Goal: Task Accomplishment & Management: Use online tool/utility

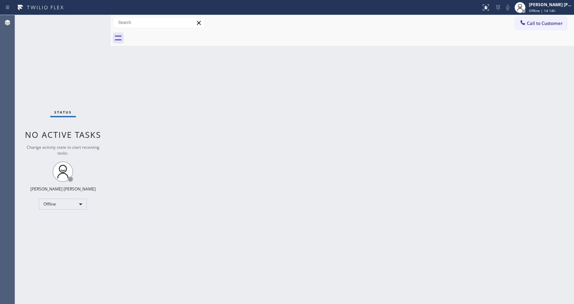
click at [228, 177] on div "Back to Dashboard Change Sender ID Customers Technicians Select a contact Outbo…" at bounding box center [342, 159] width 463 height 289
click at [212, 221] on div "Back to Dashboard Change Sender ID Customers Technicians Select a contact Outbo…" at bounding box center [342, 159] width 463 height 289
click at [332, 216] on div "Back to Dashboard Change Sender ID Customers Technicians Select a contact Outbo…" at bounding box center [342, 159] width 463 height 289
click at [313, 136] on div "Back to Dashboard Change Sender ID Customers Technicians Select a contact Outbo…" at bounding box center [342, 159] width 463 height 289
click at [111, 95] on div at bounding box center [111, 159] width 0 height 289
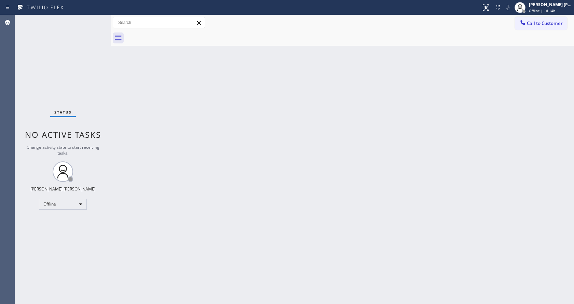
click at [244, 165] on div "Back to Dashboard Change Sender ID Customers Technicians Select a contact Outbo…" at bounding box center [342, 159] width 463 height 289
click at [450, 142] on div "Back to Dashboard Change Sender ID Customers Technicians Select a contact Outbo…" at bounding box center [342, 159] width 463 height 289
click at [364, 187] on div "Back to Dashboard Change Sender ID Customers Technicians Select a contact Outbo…" at bounding box center [342, 159] width 463 height 289
click at [177, 195] on div "Back to Dashboard Change Sender ID Customers Technicians Select a contact Outbo…" at bounding box center [342, 159] width 463 height 289
click at [132, 125] on div "Back to Dashboard Change Sender ID Customers Technicians Select a contact Outbo…" at bounding box center [342, 159] width 463 height 289
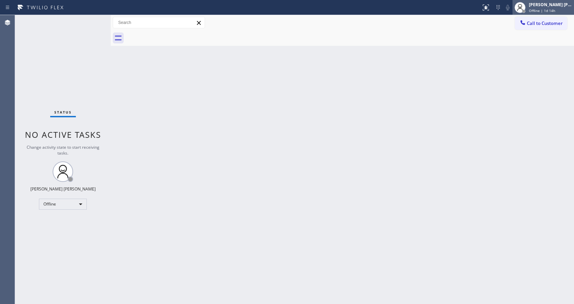
click at [542, 10] on span "Offline | 1d 14h" at bounding box center [542, 10] width 26 height 5
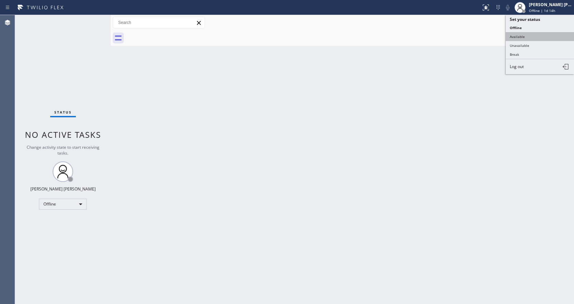
click at [527, 39] on button "Available" at bounding box center [540, 36] width 68 height 9
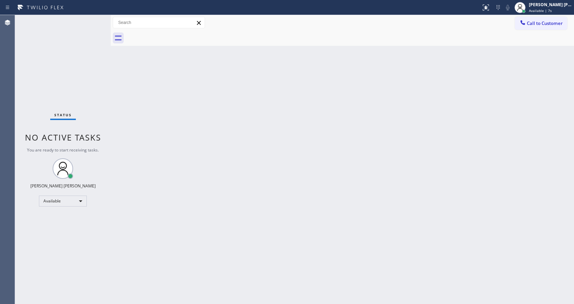
click at [100, 105] on div "Status No active tasks You are ready to start receiving tasks. [PERSON_NAME] [P…" at bounding box center [63, 159] width 96 height 289
click at [243, 240] on div "Back to Dashboard Change Sender ID Customers Technicians Select a contact Outbo…" at bounding box center [342, 159] width 463 height 289
drag, startPoint x: 113, startPoint y: 110, endPoint x: 111, endPoint y: 102, distance: 8.5
click at [113, 110] on div "Back to Dashboard Change Sender ID Customers Technicians Select a contact Outbo…" at bounding box center [342, 159] width 463 height 289
click at [94, 18] on div "Status No active tasks You are ready to start receiving tasks. [PERSON_NAME] [P…" at bounding box center [63, 159] width 96 height 289
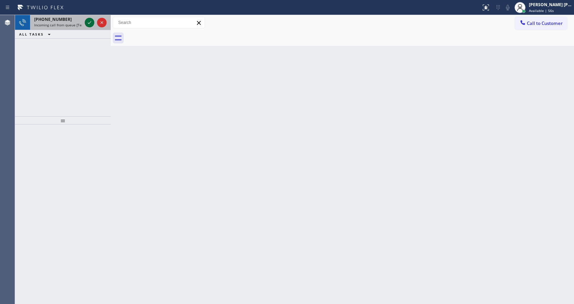
click at [89, 24] on icon at bounding box center [89, 22] width 8 height 8
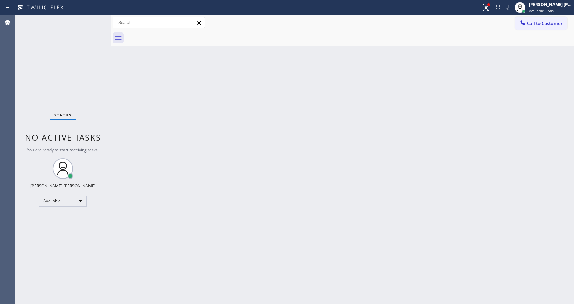
click at [93, 18] on div "Status No active tasks You are ready to start receiving tasks. [PERSON_NAME] [P…" at bounding box center [63, 159] width 96 height 289
click at [170, 106] on div "Back to Dashboard Change Sender ID Customers Technicians Select a contact Outbo…" at bounding box center [342, 159] width 463 height 289
click at [106, 86] on div "Status No active tasks You are ready to start receiving tasks. [PERSON_NAME] [P…" at bounding box center [63, 159] width 96 height 289
click at [94, 19] on div "Status No active tasks You are ready to start receiving tasks. [PERSON_NAME] [P…" at bounding box center [63, 159] width 96 height 289
click at [91, 19] on div "Status No active tasks You are ready to start receiving tasks. [PERSON_NAME] [P…" at bounding box center [63, 159] width 96 height 289
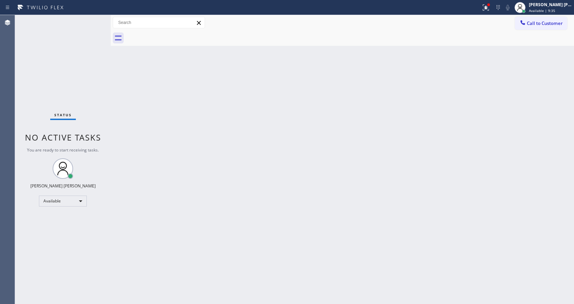
click at [364, 123] on div "Back to Dashboard Change Sender ID Customers Technicians Select a contact Outbo…" at bounding box center [342, 159] width 463 height 289
click at [489, 5] on icon at bounding box center [486, 7] width 8 height 8
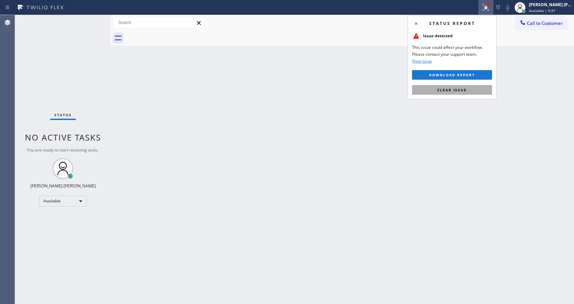
click at [457, 91] on span "Clear issue" at bounding box center [451, 89] width 29 height 5
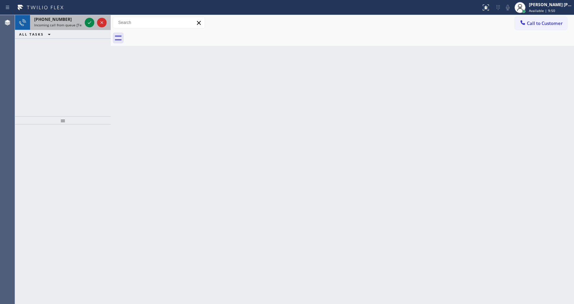
click at [78, 27] on span "Incoming call from queue [Test] All" at bounding box center [62, 25] width 57 height 5
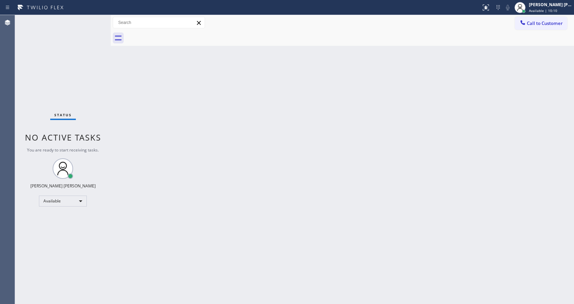
drag, startPoint x: 216, startPoint y: 221, endPoint x: 192, endPoint y: 261, distance: 47.2
click at [217, 221] on div "Back to Dashboard Change Sender ID Customers Technicians Select a contact Outbo…" at bounding box center [342, 159] width 463 height 289
drag, startPoint x: 334, startPoint y: 177, endPoint x: 311, endPoint y: 181, distance: 23.6
click at [334, 177] on div "Back to Dashboard Change Sender ID Customers Technicians Select a contact Outbo…" at bounding box center [342, 159] width 463 height 289
click at [154, 296] on div "Back to Dashboard Change Sender ID Customers Technicians Select a contact Outbo…" at bounding box center [342, 159] width 463 height 289
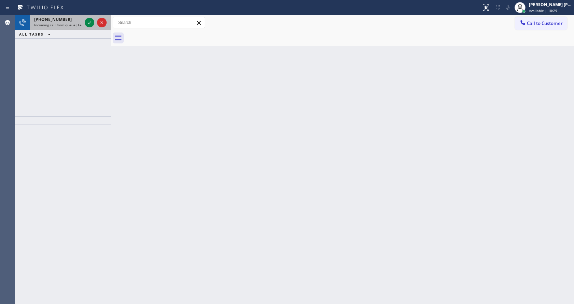
click at [80, 22] on div "[PHONE_NUMBER]" at bounding box center [58, 19] width 48 height 6
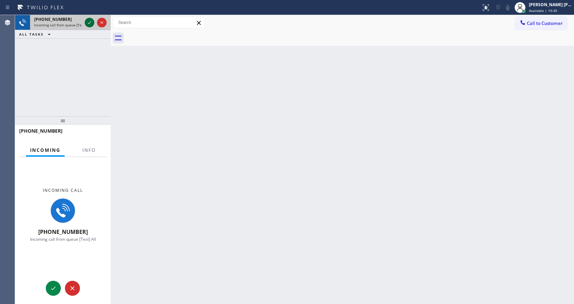
click at [86, 21] on icon at bounding box center [89, 22] width 8 height 8
click at [95, 151] on span "Info" at bounding box center [88, 150] width 13 height 6
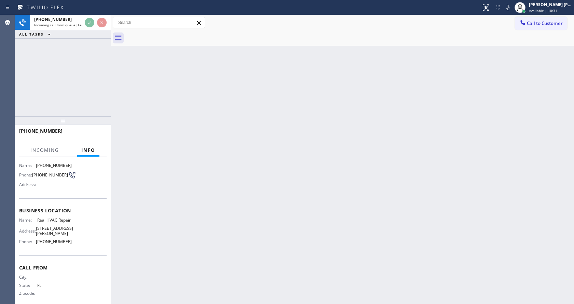
scroll to position [52, 0]
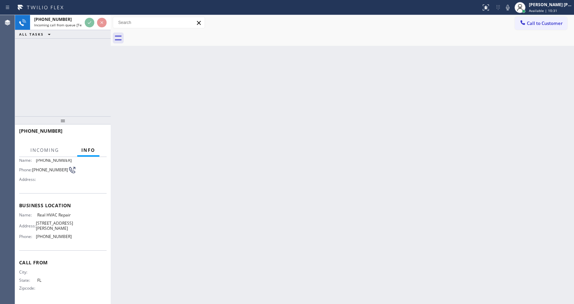
click at [236, 175] on div "Back to Dashboard Change Sender ID Customers Technicians Select a contact Outbo…" at bounding box center [342, 159] width 463 height 289
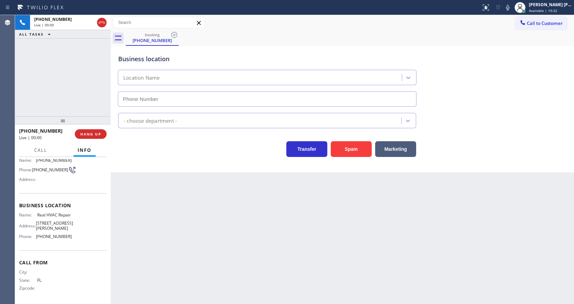
type input "[PHONE_NUMBER]"
click at [241, 191] on div "Back to Dashboard Change Sender ID Customers Technicians Select a contact Outbo…" at bounding box center [342, 159] width 463 height 289
click at [229, 258] on div "Back to Dashboard Change Sender ID Customers Technicians Select a contact Outbo…" at bounding box center [342, 159] width 463 height 289
click at [224, 295] on div "Back to Dashboard Change Sender ID Customers Technicians Select a contact Outbo…" at bounding box center [342, 159] width 463 height 289
click at [162, 189] on div "Back to Dashboard Change Sender ID Customers Technicians Select a contact Outbo…" at bounding box center [342, 159] width 463 height 289
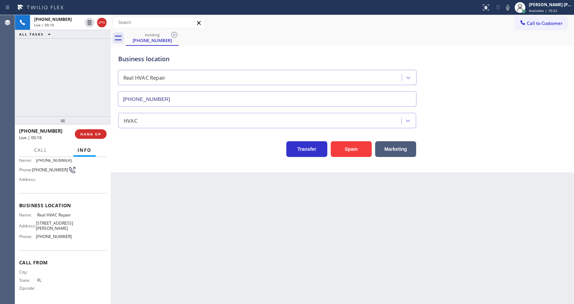
click at [336, 255] on div "Back to Dashboard Change Sender ID Customers Technicians Select a contact Outbo…" at bounding box center [342, 159] width 463 height 289
click at [327, 242] on div "Back to Dashboard Change Sender ID Customers Technicians Select a contact Outbo…" at bounding box center [342, 159] width 463 height 289
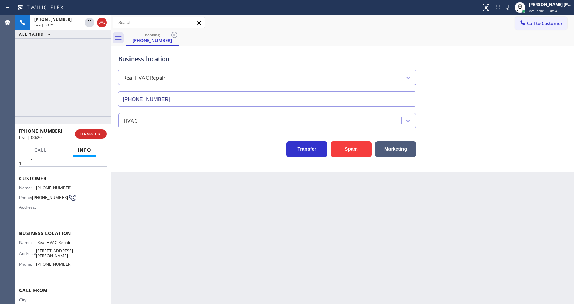
scroll to position [0, 0]
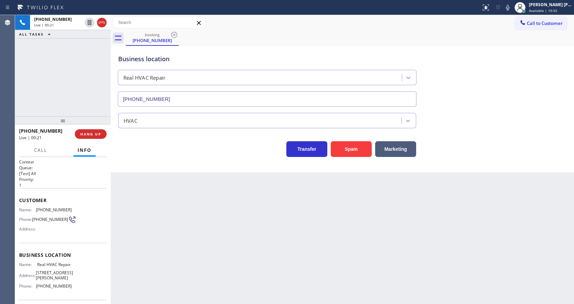
click at [47, 205] on div "Customer Name: [PHONE_NUMBER] Phone: [PHONE_NUMBER] Address:" at bounding box center [62, 215] width 87 height 55
drag, startPoint x: 34, startPoint y: 208, endPoint x: 72, endPoint y: 210, distance: 38.7
click at [72, 210] on div "Name: [PHONE_NUMBER] Phone: [PHONE_NUMBER] Address:" at bounding box center [62, 220] width 87 height 27
copy div "[PHONE_NUMBER]"
click at [183, 221] on div "Back to Dashboard Change Sender ID Customers Technicians Select a contact Outbo…" at bounding box center [342, 159] width 463 height 289
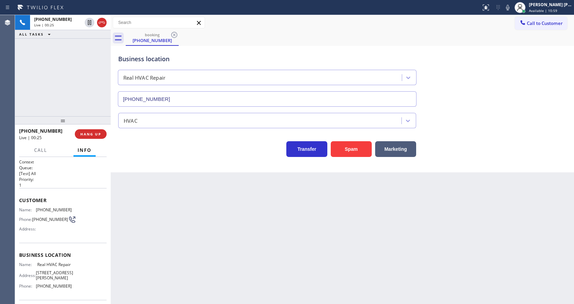
click at [79, 231] on div "Name: [PHONE_NUMBER] Phone: [PHONE_NUMBER] Address:" at bounding box center [62, 220] width 87 height 27
drag, startPoint x: 36, startPoint y: 266, endPoint x: 51, endPoint y: 272, distance: 16.6
click at [51, 267] on div "Name: Real HVAC Repair" at bounding box center [45, 264] width 53 height 5
copy div "Real HVAC Repair"
drag, startPoint x: 156, startPoint y: 256, endPoint x: 159, endPoint y: 298, distance: 41.8
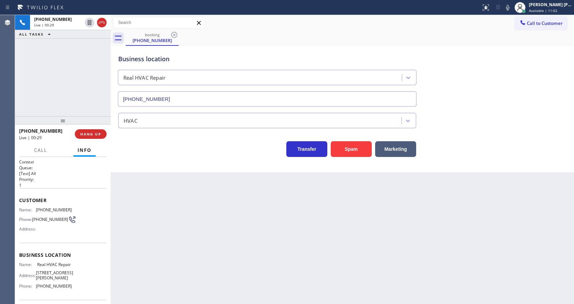
click at [157, 262] on div "Back to Dashboard Change Sender ID Customers Technicians Select a contact Outbo…" at bounding box center [342, 159] width 463 height 289
click at [77, 234] on div "Name: [PHONE_NUMBER] Phone: [PHONE_NUMBER] Address:" at bounding box center [62, 220] width 87 height 27
click at [51, 267] on span "Real HVAC Repair" at bounding box center [54, 264] width 34 height 5
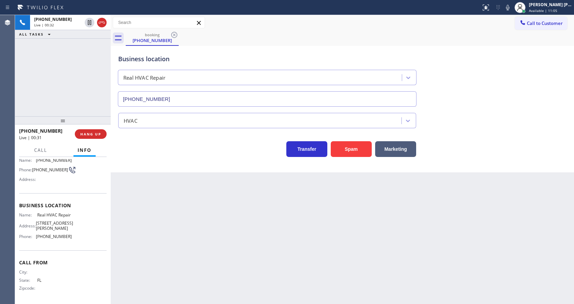
click at [40, 241] on div "Name: Real HVAC Repair Address: [STREET_ADDRESS][PERSON_NAME] Phone: [PHONE_NUM…" at bounding box center [45, 226] width 53 height 29
drag, startPoint x: 35, startPoint y: 236, endPoint x: 71, endPoint y: 237, distance: 36.2
click at [71, 237] on div "Name: Real HVAC Repair Address: [STREET_ADDRESS][PERSON_NAME] Phone: [PHONE_NUM…" at bounding box center [62, 226] width 87 height 29
copy div "[PHONE_NUMBER]"
click at [157, 231] on div "Back to Dashboard Change Sender ID Customers Technicians Select a contact Outbo…" at bounding box center [342, 159] width 463 height 289
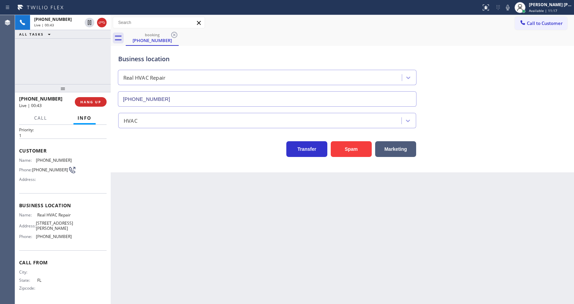
scroll to position [9, 0]
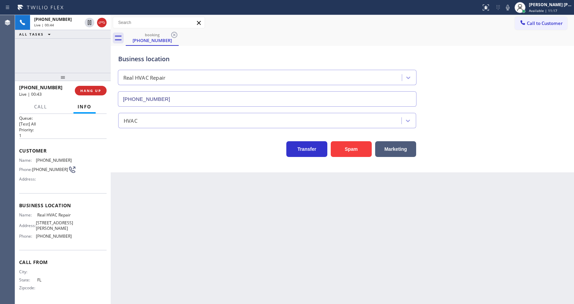
drag, startPoint x: 64, startPoint y: 120, endPoint x: 62, endPoint y: 56, distance: 64.6
click at [62, 56] on div "[PHONE_NUMBER] Live | 00:44 ALL TASKS ALL TASKS ACTIVE TASKS TASKS IN WRAP UP […" at bounding box center [63, 159] width 96 height 289
drag, startPoint x: 197, startPoint y: 183, endPoint x: 200, endPoint y: 182, distance: 3.6
click at [197, 183] on div "Back to Dashboard Change Sender ID Customers Technicians Select a contact Outbo…" at bounding box center [342, 159] width 463 height 289
click at [208, 181] on div "Back to Dashboard Change Sender ID Customers Technicians Select a contact Outbo…" at bounding box center [342, 159] width 463 height 289
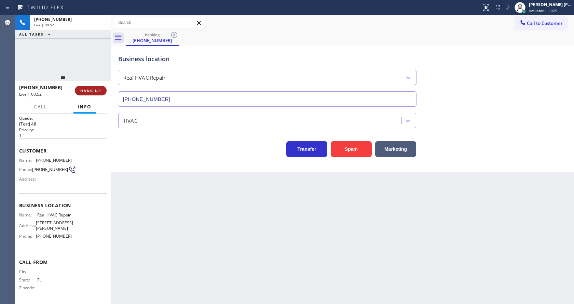
click at [83, 89] on span "HANG UP" at bounding box center [90, 90] width 21 height 5
click at [83, 89] on span "COMPLETE" at bounding box center [90, 90] width 24 height 5
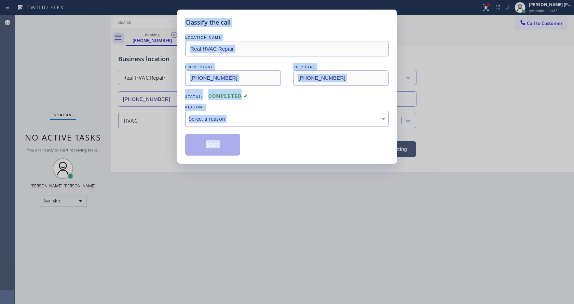
click at [219, 121] on div "Select a reason" at bounding box center [287, 119] width 196 height 8
click at [213, 144] on button "Save" at bounding box center [212, 145] width 55 height 22
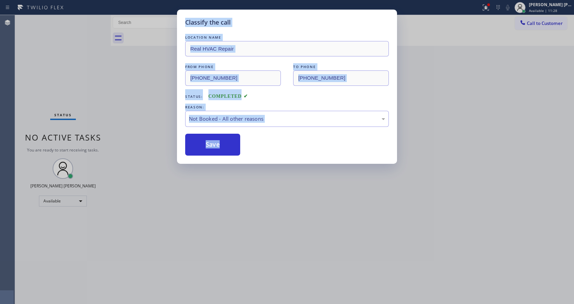
click at [232, 199] on div "Classify the call LOCATION NAME Real HVAC Repair FROM PHONE [PHONE_NUMBER] TO P…" at bounding box center [287, 152] width 574 height 304
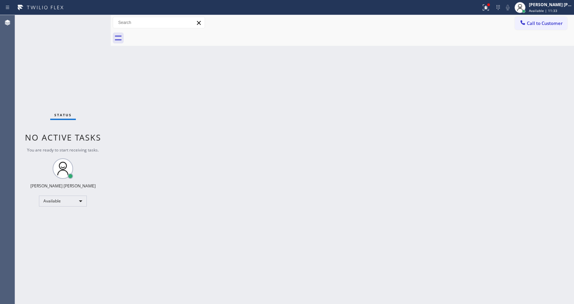
drag, startPoint x: 352, startPoint y: 178, endPoint x: 321, endPoint y: 216, distance: 48.8
click at [352, 178] on div "Back to Dashboard Change Sender ID Customers Technicians Select a contact Outbo…" at bounding box center [342, 159] width 463 height 289
click at [219, 281] on div "Back to Dashboard Change Sender ID Customers Technicians Select a contact Outbo…" at bounding box center [342, 159] width 463 height 289
click at [92, 107] on div "Status No active tasks You are ready to start receiving tasks. [PERSON_NAME] [P…" at bounding box center [63, 159] width 96 height 289
click at [94, 18] on div "Status No active tasks You are ready to start receiving tasks. [PERSON_NAME] [P…" at bounding box center [63, 159] width 96 height 289
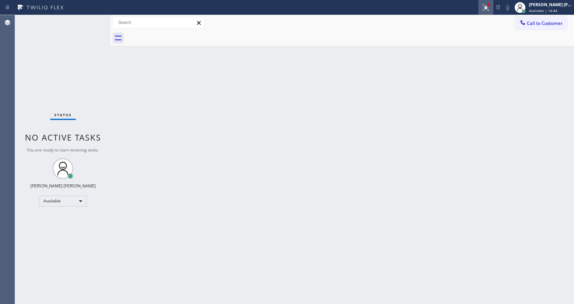
click at [487, 6] on icon at bounding box center [486, 7] width 8 height 8
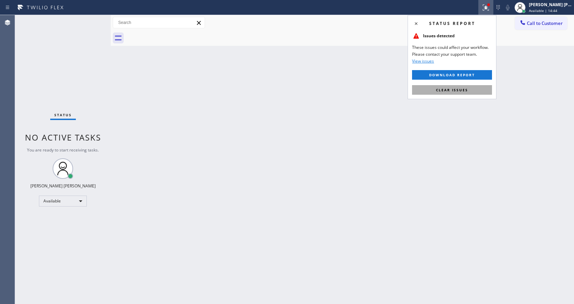
click at [454, 91] on span "Clear issues" at bounding box center [452, 89] width 32 height 5
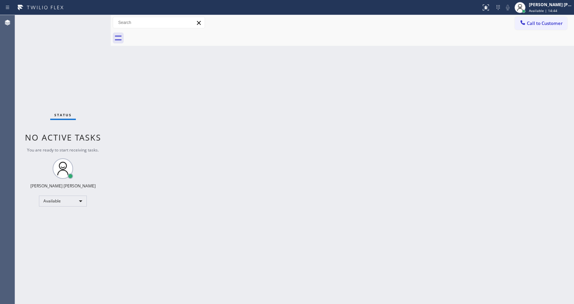
click at [472, 100] on div "Back to Dashboard Change Sender ID Customers Technicians Select a contact Outbo…" at bounding box center [342, 159] width 463 height 289
click at [219, 119] on div "Back to Dashboard Change Sender ID Customers Technicians Select a contact Outbo…" at bounding box center [342, 159] width 463 height 289
click at [102, 93] on div "Status No active tasks You are ready to start receiving tasks. [PERSON_NAME] [P…" at bounding box center [63, 159] width 96 height 289
click at [93, 18] on div "Status No active tasks You are ready to start receiving tasks. [PERSON_NAME] [P…" at bounding box center [63, 159] width 96 height 289
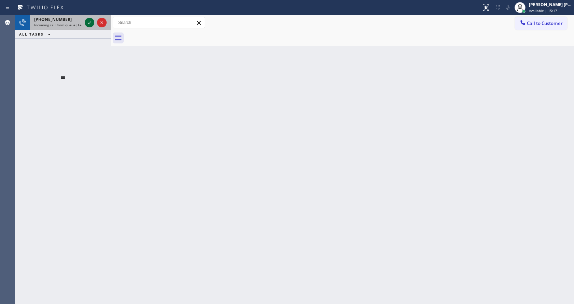
click at [90, 22] on icon at bounding box center [89, 22] width 3 height 3
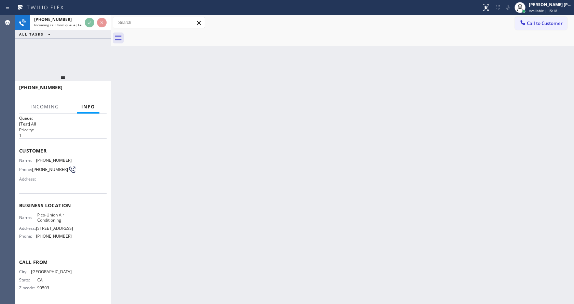
scroll to position [19, 0]
click at [244, 191] on div "Back to Dashboard Change Sender ID Customers Technicians Select a contact Outbo…" at bounding box center [342, 159] width 463 height 289
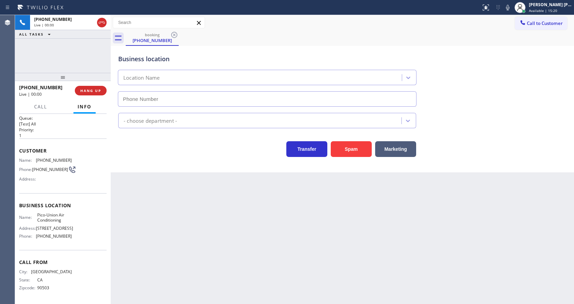
type input "[PHONE_NUMBER]"
click at [208, 225] on div "Back to Dashboard Change Sender ID Customers Technicians Select a contact Outbo…" at bounding box center [342, 159] width 463 height 289
click at [228, 209] on div "Back to Dashboard Change Sender ID Customers Technicians Select a contact Outbo…" at bounding box center [342, 159] width 463 height 289
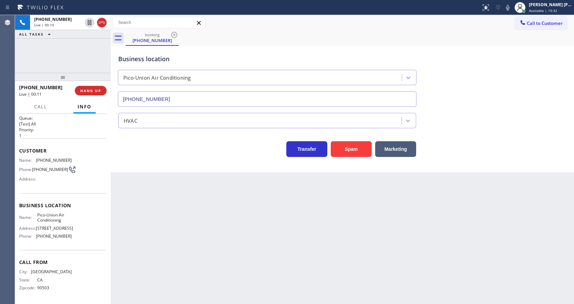
click at [162, 175] on div "Back to Dashboard Change Sender ID Customers Technicians Select a contact Outbo…" at bounding box center [342, 159] width 463 height 289
click at [132, 217] on div "Back to Dashboard Change Sender ID Customers Technicians Select a contact Outbo…" at bounding box center [342, 159] width 463 height 289
click at [305, 235] on div "Back to Dashboard Change Sender ID Customers Technicians Select a contact Outbo…" at bounding box center [342, 159] width 463 height 289
click at [287, 253] on div "Back to Dashboard Change Sender ID Customers Technicians Select a contact Outbo…" at bounding box center [342, 159] width 463 height 289
click at [239, 267] on div "Back to Dashboard Change Sender ID Customers Technicians Select a contact Outbo…" at bounding box center [342, 159] width 463 height 289
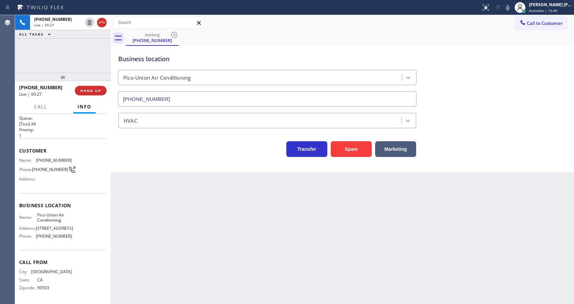
click at [148, 162] on div "Business location Pico-Union Air Conditioning [PHONE_NUMBER] HVAC Transfer Spam…" at bounding box center [342, 109] width 463 height 126
click at [290, 239] on div "Back to Dashboard Change Sender ID Customers Technicians Select a contact Outbo…" at bounding box center [342, 159] width 463 height 289
click at [348, 149] on button "Spam" at bounding box center [351, 149] width 41 height 16
click at [88, 91] on span "COMPLETE" at bounding box center [90, 90] width 24 height 5
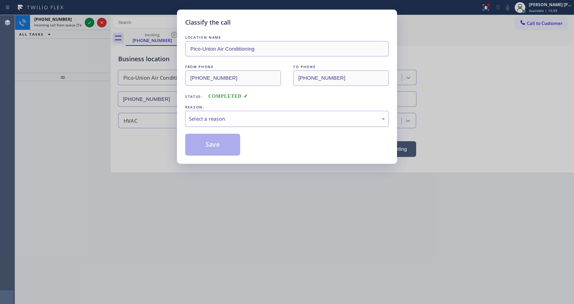
click at [230, 116] on div "Select a reason" at bounding box center [287, 119] width 196 height 8
click at [216, 137] on button "Save" at bounding box center [212, 145] width 55 height 22
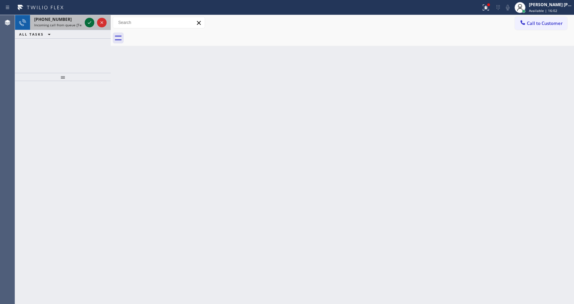
click at [89, 23] on icon at bounding box center [89, 22] width 8 height 8
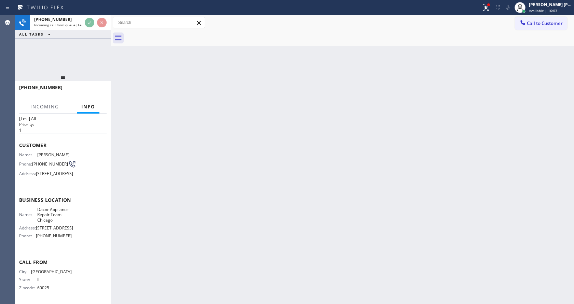
scroll to position [30, 0]
click at [219, 179] on div "Back to Dashboard Change Sender ID Customers Technicians Select a contact Outbo…" at bounding box center [342, 159] width 463 height 289
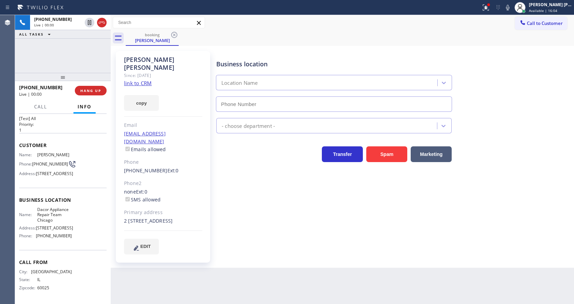
type input "[PHONE_NUMBER]"
click at [146, 80] on link "link to CRM" at bounding box center [138, 83] width 28 height 7
click at [257, 191] on div "Business location Dacor Appliance Repair Team [GEOGRAPHIC_DATA] [PHONE_NUMBER] …" at bounding box center [393, 152] width 357 height 199
click at [248, 245] on div "Business location Dacor Appliance Repair Team [GEOGRAPHIC_DATA] [PHONE_NUMBER] …" at bounding box center [393, 159] width 357 height 213
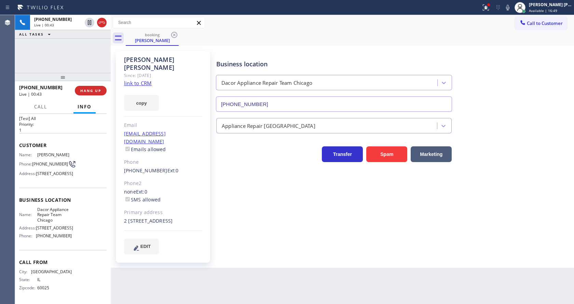
click at [94, 156] on div "Name: [PERSON_NAME] Phone: [PHONE_NUMBER] Address: [STREET_ADDRESS]" at bounding box center [62, 165] width 87 height 27
click at [303, 243] on div "Business location Dacor Appliance Repair Team [GEOGRAPHIC_DATA] [PHONE_NUMBER] …" at bounding box center [393, 152] width 357 height 199
click at [111, 133] on div at bounding box center [111, 159] width 0 height 289
click at [84, 152] on div "Name: [PERSON_NAME] Phone: [PHONE_NUMBER] Address: [STREET_ADDRESS]" at bounding box center [62, 165] width 87 height 27
click at [275, 213] on div "Business location Dacor Appliance Repair Team [GEOGRAPHIC_DATA] [PHONE_NUMBER] …" at bounding box center [393, 152] width 357 height 199
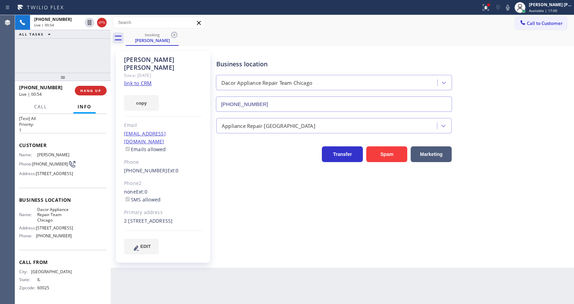
click at [303, 230] on div "Business location Dacor Appliance Repair Team [GEOGRAPHIC_DATA] [PHONE_NUMBER] …" at bounding box center [393, 152] width 357 height 199
click at [237, 253] on div "Business location Dacor Appliance Repair Team [GEOGRAPHIC_DATA] [PHONE_NUMBER] …" at bounding box center [393, 159] width 357 height 213
click at [249, 217] on div "Business location Dacor Appliance Repair Team [GEOGRAPHIC_DATA] [PHONE_NUMBER] …" at bounding box center [393, 152] width 357 height 199
click at [80, 92] on span "HANG UP" at bounding box center [90, 90] width 21 height 5
click at [80, 92] on span "COMPLETE" at bounding box center [90, 90] width 24 height 5
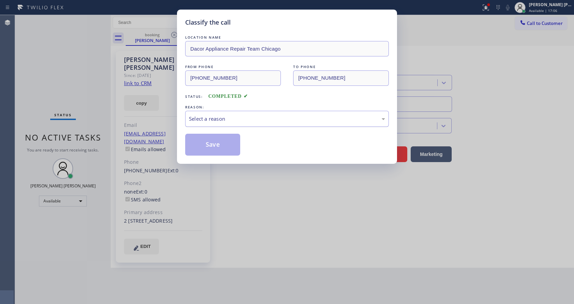
click at [231, 112] on div "Select a reason" at bounding box center [287, 119] width 204 height 16
click at [220, 144] on button "Save" at bounding box center [212, 145] width 55 height 22
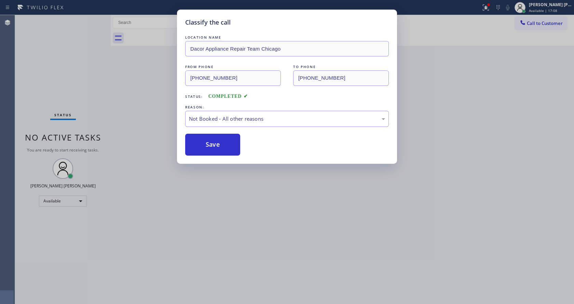
click at [220, 144] on button "Save" at bounding box center [212, 145] width 55 height 22
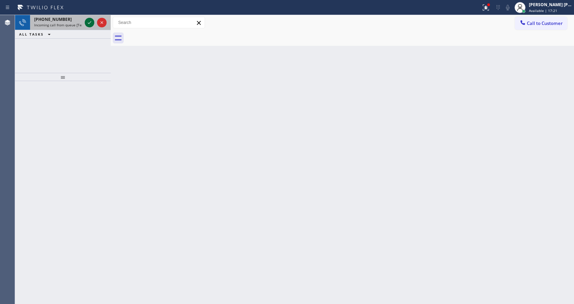
click at [90, 21] on icon at bounding box center [89, 22] width 8 height 8
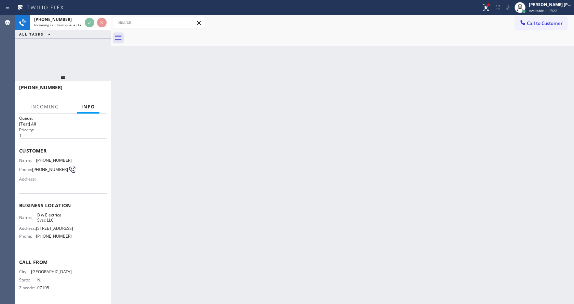
scroll to position [30, 0]
click at [258, 156] on div "Back to Dashboard Change Sender ID Customers Technicians Select a contact Outbo…" at bounding box center [342, 159] width 463 height 289
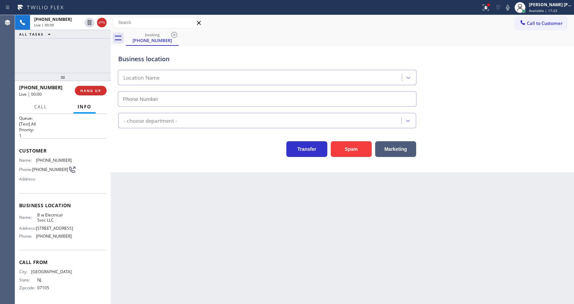
type input "[PHONE_NUMBER]"
click at [266, 218] on div "Back to Dashboard Change Sender ID Customers Technicians Select a contact Outbo…" at bounding box center [342, 159] width 463 height 289
click at [124, 188] on div "Back to Dashboard Change Sender ID Customers Technicians Select a contact Outbo…" at bounding box center [342, 159] width 463 height 289
click at [484, 3] on button at bounding box center [485, 7] width 15 height 15
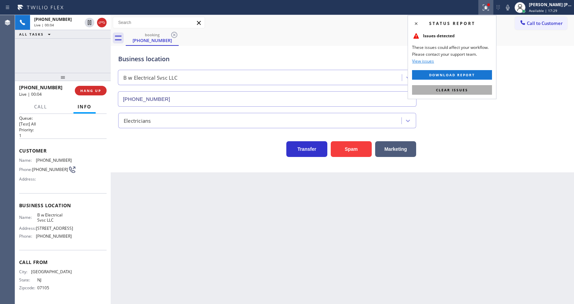
click at [471, 85] on button "Clear issues" at bounding box center [452, 90] width 80 height 10
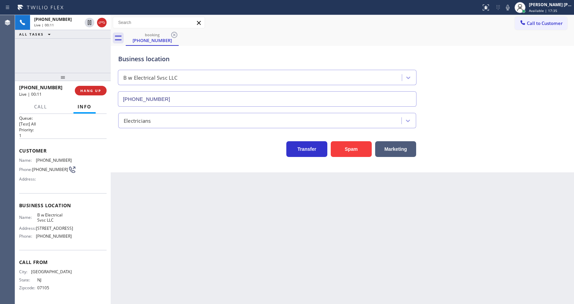
click at [194, 225] on div "Back to Dashboard Change Sender ID Customers Technicians Select a contact Outbo…" at bounding box center [342, 159] width 463 height 289
drag, startPoint x: 67, startPoint y: 178, endPoint x: 61, endPoint y: 175, distance: 6.3
click at [67, 193] on div "Business location Name: B w Electrical Svsc LLC Address: [STREET_ADDRESS] Phone…" at bounding box center [62, 221] width 87 height 57
drag, startPoint x: 34, startPoint y: 137, endPoint x: 73, endPoint y: 136, distance: 38.6
click at [73, 157] on div "Name: [PHONE_NUMBER] Phone: [PHONE_NUMBER] Address:" at bounding box center [62, 170] width 87 height 27
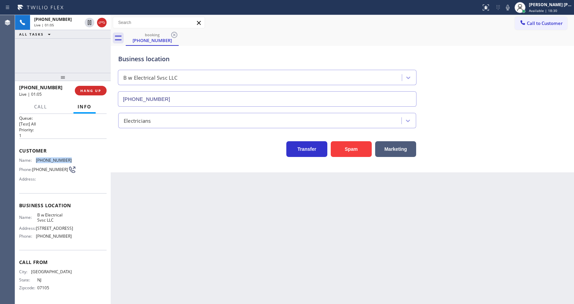
copy div "[PHONE_NUMBER]"
click at [193, 209] on div "Back to Dashboard Change Sender ID Customers Technicians Select a contact Outbo…" at bounding box center [342, 159] width 463 height 289
click at [80, 231] on div "Name: B w Electrical Svsc LLC Address: [STREET_ADDRESS] Phone: [PHONE_NUMBER]" at bounding box center [62, 226] width 87 height 29
drag, startPoint x: 36, startPoint y: 193, endPoint x: 57, endPoint y: 200, distance: 22.6
click at [57, 212] on div "Name: B w Electrical Svsc LLC" at bounding box center [45, 217] width 53 height 11
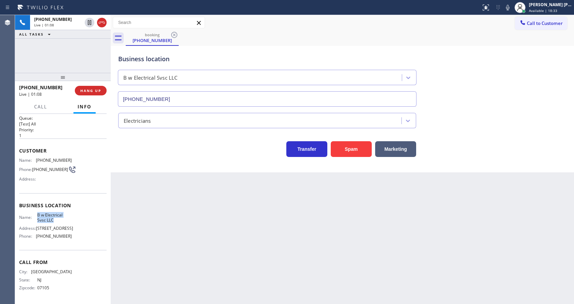
copy div "B w Electrical Svsc LLC"
drag, startPoint x: 201, startPoint y: 241, endPoint x: 173, endPoint y: 273, distance: 42.6
click at [196, 245] on div "Back to Dashboard Change Sender ID Customers Technicians Select a contact Outbo…" at bounding box center [342, 159] width 463 height 289
click at [191, 213] on div "Back to Dashboard Change Sender ID Customers Technicians Select a contact Outbo…" at bounding box center [342, 159] width 463 height 289
click at [68, 225] on span "[STREET_ADDRESS]" at bounding box center [54, 227] width 37 height 5
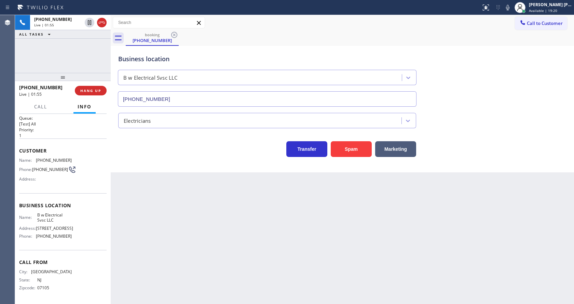
drag, startPoint x: 33, startPoint y: 233, endPoint x: 36, endPoint y: 234, distance: 3.7
click at [36, 234] on span "Phone:" at bounding box center [27, 235] width 17 height 5
drag, startPoint x: 34, startPoint y: 235, endPoint x: 66, endPoint y: 237, distance: 32.2
click at [66, 237] on div "Phone: [PHONE_NUMBER]" at bounding box center [45, 235] width 53 height 5
copy div "[PHONE_NUMBER]"
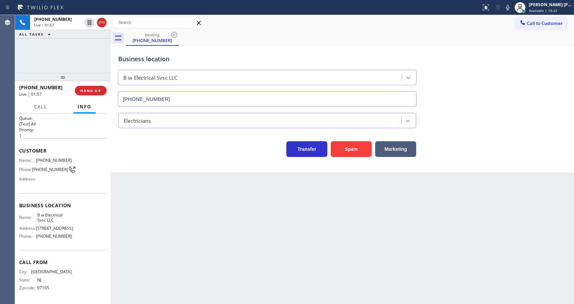
drag, startPoint x: 171, startPoint y: 235, endPoint x: 159, endPoint y: 303, distance: 69.3
click at [170, 249] on div "Back to Dashboard Change Sender ID Customers Technicians Select a contact Outbo…" at bounding box center [342, 159] width 463 height 289
click at [365, 259] on div "Back to Dashboard Change Sender ID Customers Technicians Select a contact Outbo…" at bounding box center [342, 159] width 463 height 289
click at [511, 6] on icon at bounding box center [507, 7] width 8 height 8
click at [90, 23] on icon at bounding box center [89, 22] width 3 height 5
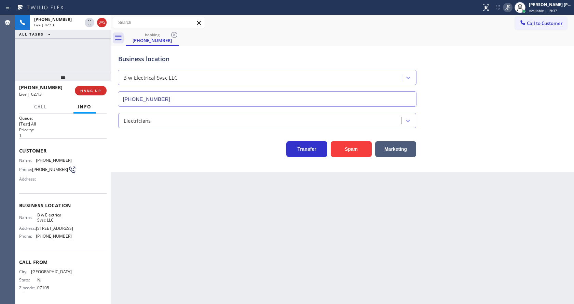
click at [269, 197] on div "Back to Dashboard Change Sender ID Customers Technicians Select a contact Outbo…" at bounding box center [342, 159] width 463 height 289
click at [505, 89] on div "Business location B w Electrical Svsc LLC [PHONE_NUMBER]" at bounding box center [342, 76] width 451 height 62
drag, startPoint x: 264, startPoint y: 250, endPoint x: 231, endPoint y: 285, distance: 48.1
click at [263, 251] on div "Back to Dashboard Change Sender ID Customers Technicians Select a contact Outbo…" at bounding box center [342, 159] width 463 height 289
click at [504, 64] on div "Business location B w Electrical Svsc LLC [PHONE_NUMBER]" at bounding box center [342, 76] width 451 height 62
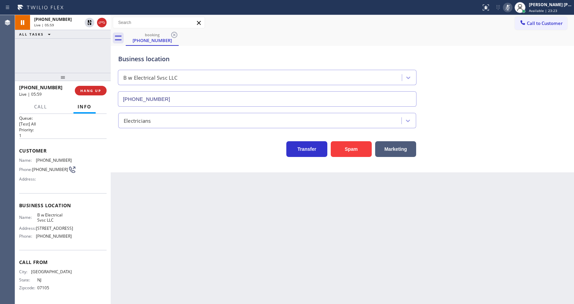
click at [510, 13] on div "Status report No issues detected If you experience an issue, please download th…" at bounding box center [526, 7] width 96 height 15
click at [510, 7] on icon at bounding box center [507, 7] width 8 height 8
click at [87, 23] on icon at bounding box center [89, 22] width 8 height 8
click at [189, 226] on div "Back to Dashboard Change Sender ID Customers Technicians Select a contact Outbo…" at bounding box center [342, 159] width 463 height 289
click at [118, 181] on div "Back to Dashboard Change Sender ID Customers Technicians Select a contact Outbo…" at bounding box center [342, 159] width 463 height 289
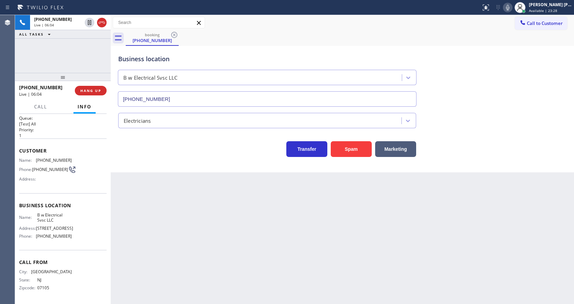
click at [263, 251] on div "Back to Dashboard Change Sender ID Customers Technicians Select a contact Outbo…" at bounding box center [342, 159] width 463 height 289
click at [510, 6] on icon at bounding box center [507, 7] width 8 height 8
click at [89, 22] on icon at bounding box center [89, 22] width 3 height 5
click at [197, 209] on div "Back to Dashboard Change Sender ID Customers Technicians Select a contact Outbo…" at bounding box center [342, 159] width 463 height 289
click at [165, 170] on div "Business location B w Electrical Svsc LLC [PHONE_NUMBER] Electricians Transfer …" at bounding box center [342, 109] width 463 height 126
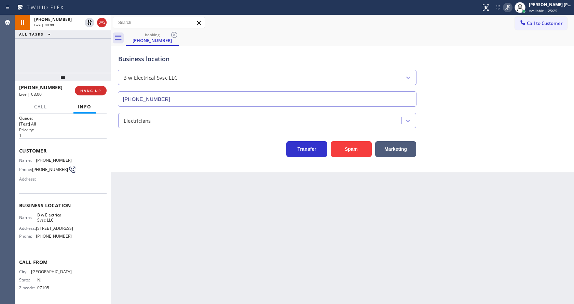
click at [212, 301] on div "Back to Dashboard Change Sender ID Customers Technicians Select a contact Outbo…" at bounding box center [342, 159] width 463 height 289
click at [141, 182] on div "Back to Dashboard Change Sender ID Customers Technicians Select a contact Outbo…" at bounding box center [342, 159] width 463 height 289
click at [135, 200] on div "Back to Dashboard Change Sender ID Customers Technicians Select a contact Outbo…" at bounding box center [342, 159] width 463 height 289
click at [88, 22] on icon at bounding box center [89, 22] width 5 height 5
click at [512, 5] on icon at bounding box center [507, 7] width 8 height 8
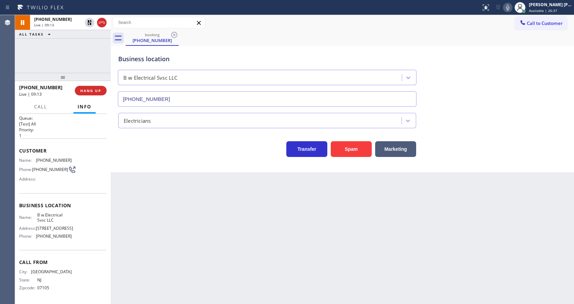
click at [511, 58] on div "Business location B w Electrical Svsc LLC [PHONE_NUMBER]" at bounding box center [342, 76] width 451 height 62
click at [212, 217] on div "Back to Dashboard Change Sender ID Customers Technicians Select a contact Outbo…" at bounding box center [342, 159] width 463 height 289
drag, startPoint x: 325, startPoint y: 249, endPoint x: 233, endPoint y: 268, distance: 93.9
click at [325, 249] on div "Back to Dashboard Change Sender ID Customers Technicians Select a contact Outbo…" at bounding box center [342, 159] width 463 height 289
click at [141, 210] on div "Back to Dashboard Change Sender ID Customers Technicians Select a contact Outbo…" at bounding box center [342, 159] width 463 height 289
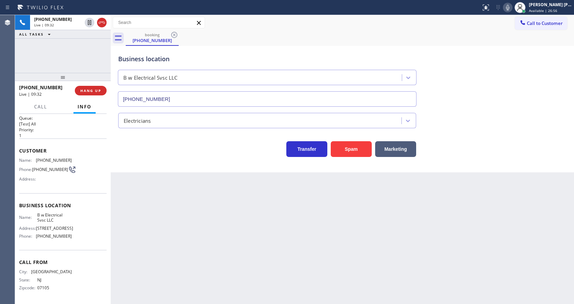
click at [227, 253] on div "Back to Dashboard Change Sender ID Customers Technicians Select a contact Outbo…" at bounding box center [342, 159] width 463 height 289
drag, startPoint x: 142, startPoint y: 174, endPoint x: 130, endPoint y: 147, distance: 29.8
click at [142, 174] on div "Back to Dashboard Change Sender ID Customers Technicians Select a contact Outbo…" at bounding box center [342, 159] width 463 height 289
click at [88, 42] on icon at bounding box center [89, 46] width 8 height 8
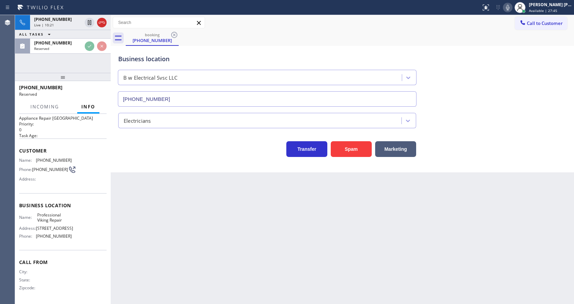
scroll to position [20, 0]
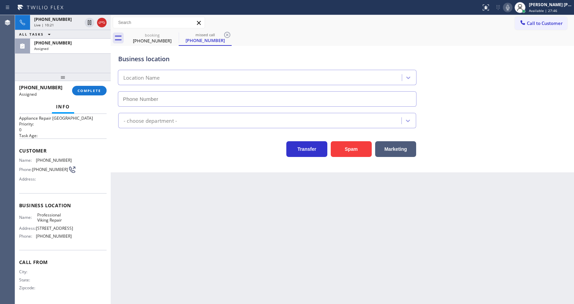
type input "[PHONE_NUMBER]"
click at [85, 88] on button "COMPLETE" at bounding box center [89, 91] width 34 height 10
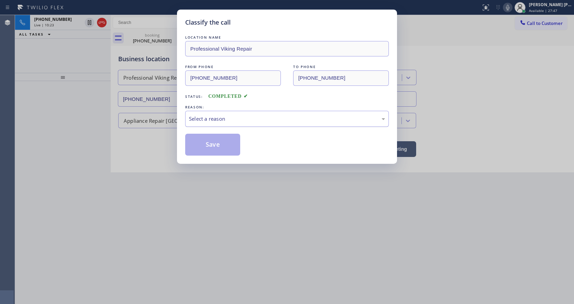
click at [204, 120] on div "Select a reason" at bounding box center [287, 119] width 196 height 8
click at [205, 148] on button "Save" at bounding box center [212, 145] width 55 height 22
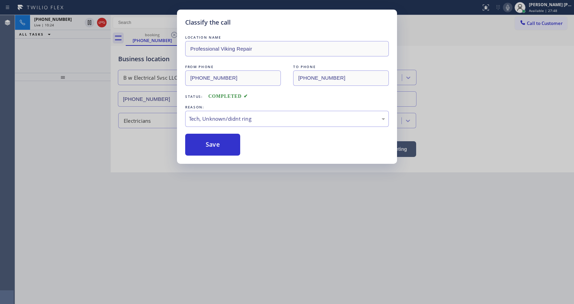
click at [240, 208] on div "Classify the call LOCATION NAME Professional Viking Repair FROM PHONE [PHONE_NU…" at bounding box center [287, 152] width 574 height 304
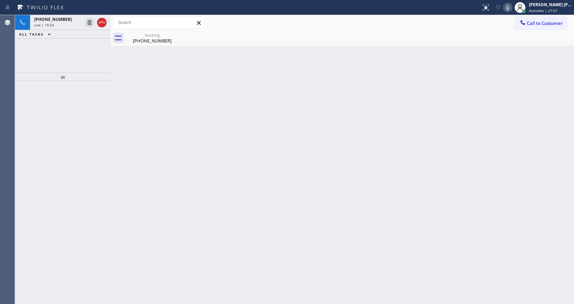
click at [147, 53] on div "Back to Dashboard Change Sender ID Customers Technicians Select a contact Outbo…" at bounding box center [342, 159] width 463 height 289
click at [145, 44] on div "booking [PHONE_NUMBER]" at bounding box center [152, 37] width 52 height 15
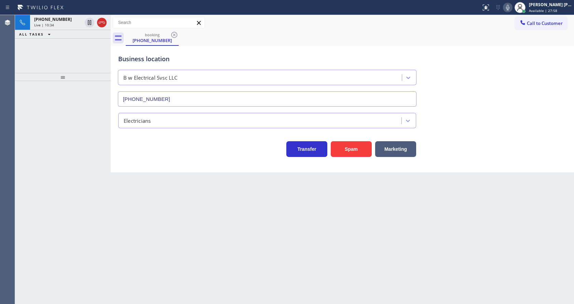
click at [63, 24] on div "Live | 10:34" at bounding box center [58, 25] width 48 height 5
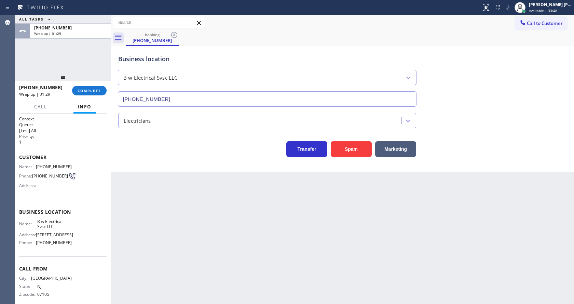
click at [182, 187] on div "Back to Dashboard Change Sender ID Customers Technicians Select a contact Outbo…" at bounding box center [342, 159] width 463 height 289
click at [89, 89] on span "COMPLETE" at bounding box center [90, 90] width 24 height 5
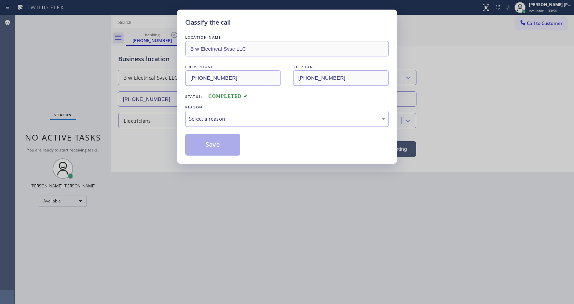
click at [207, 114] on div "Select a reason" at bounding box center [287, 119] width 204 height 16
click at [208, 141] on button "Save" at bounding box center [212, 145] width 55 height 22
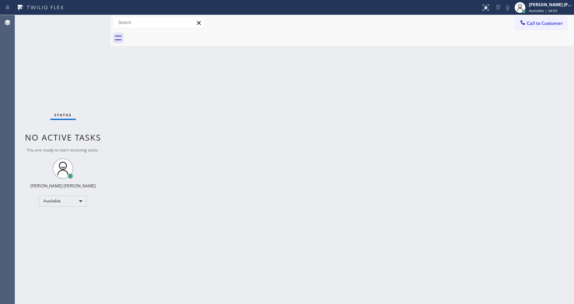
drag, startPoint x: 351, startPoint y: 94, endPoint x: 344, endPoint y: 99, distance: 9.3
click at [351, 94] on div "Back to Dashboard Change Sender ID Customers Technicians Select a contact Outbo…" at bounding box center [342, 159] width 463 height 289
drag, startPoint x: 123, startPoint y: 101, endPoint x: 123, endPoint y: 81, distance: 20.8
click at [123, 101] on div "Back to Dashboard Change Sender ID Customers Technicians Select a contact Outbo…" at bounding box center [342, 159] width 463 height 289
click at [96, 17] on div "Status No active tasks You are ready to start receiving tasks. [PERSON_NAME] [P…" at bounding box center [63, 159] width 96 height 289
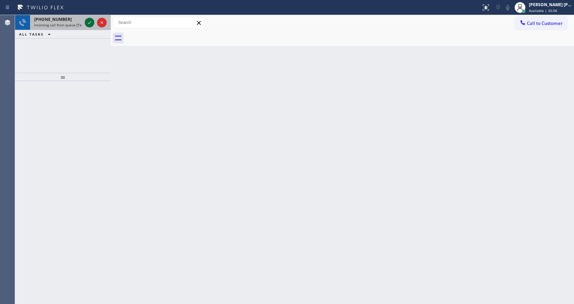
click at [92, 22] on icon at bounding box center [89, 22] width 8 height 8
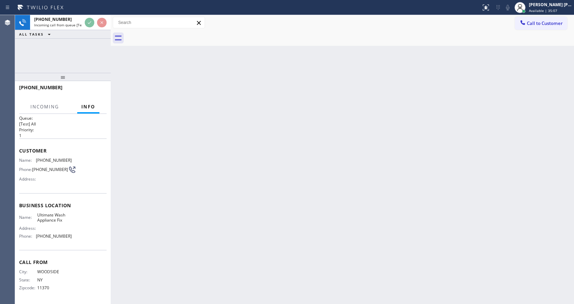
scroll to position [9, 0]
click at [260, 195] on div "Back to Dashboard Change Sender ID Customers Technicians Select a contact Outbo…" at bounding box center [342, 159] width 463 height 289
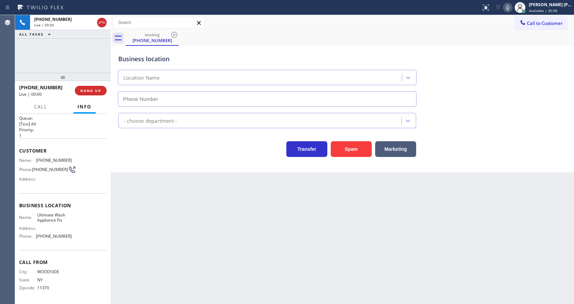
type input "[PHONE_NUMBER]"
click at [215, 214] on div "Back to Dashboard Change Sender ID Customers Technicians Select a contact Outbo…" at bounding box center [342, 159] width 463 height 289
click at [142, 194] on div "Back to Dashboard Change Sender ID Customers Technicians Select a contact Outbo…" at bounding box center [342, 159] width 463 height 289
click at [161, 205] on div "Back to Dashboard Change Sender ID Customers Technicians Select a contact Outbo…" at bounding box center [342, 159] width 463 height 289
drag, startPoint x: 34, startPoint y: 158, endPoint x: 75, endPoint y: 160, distance: 41.0
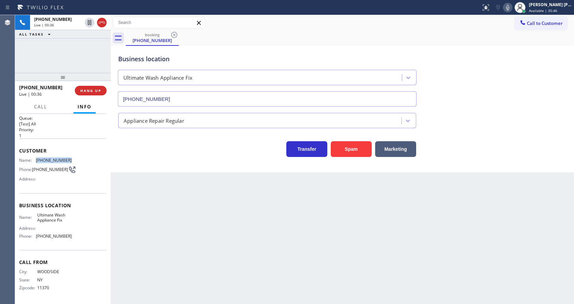
click at [75, 160] on div "Name: [PHONE_NUMBER] Phone: [PHONE_NUMBER] Address:" at bounding box center [62, 170] width 87 height 27
copy div "[PHONE_NUMBER]"
click at [143, 200] on div "Back to Dashboard Change Sender ID Customers Technicians Select a contact Outbo…" at bounding box center [342, 159] width 463 height 289
click at [78, 227] on div "Name: Ultimate Wash Appliance Fix Address: Phone: [PHONE_NUMBER]" at bounding box center [62, 226] width 87 height 29
drag, startPoint x: 36, startPoint y: 215, endPoint x: 65, endPoint y: 221, distance: 29.6
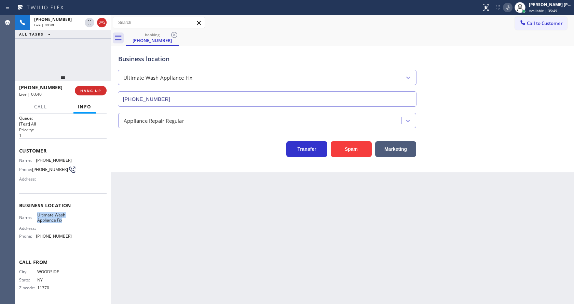
click at [65, 221] on span "Ultimate Wash Appliance Fix" at bounding box center [54, 217] width 34 height 11
copy span "Ultimate Wash Appliance Fix"
drag, startPoint x: 185, startPoint y: 235, endPoint x: 158, endPoint y: 288, distance: 58.7
click at [183, 234] on div "Back to Dashboard Change Sender ID Customers Technicians Select a contact Outbo…" at bounding box center [342, 159] width 463 height 289
drag, startPoint x: 78, startPoint y: 229, endPoint x: 58, endPoint y: 237, distance: 20.7
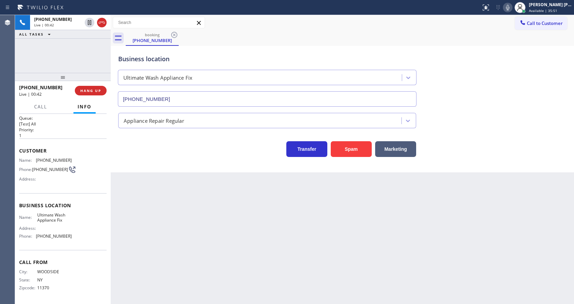
click at [78, 229] on div "Name: Ultimate Wash Appliance Fix Address: Phone: [PHONE_NUMBER]" at bounding box center [62, 226] width 87 height 29
drag, startPoint x: 33, startPoint y: 236, endPoint x: 69, endPoint y: 236, distance: 36.2
click at [69, 236] on div "Name: Ultimate Wash Appliance Fix Address: Phone: [PHONE_NUMBER]" at bounding box center [62, 226] width 87 height 29
copy div "[PHONE_NUMBER]"
drag, startPoint x: 175, startPoint y: 235, endPoint x: 152, endPoint y: 302, distance: 71.0
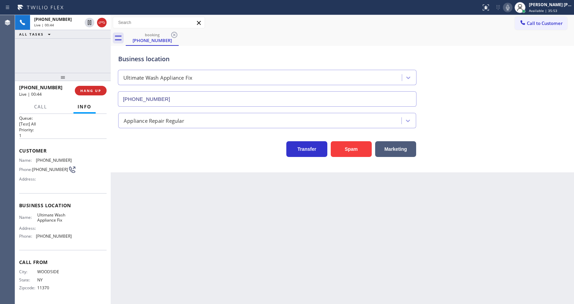
click at [172, 237] on div "Back to Dashboard Change Sender ID Customers Technicians Select a contact Outbo…" at bounding box center [342, 159] width 463 height 289
click at [311, 253] on div "Back to Dashboard Change Sender ID Customers Technicians Select a contact Outbo…" at bounding box center [342, 159] width 463 height 289
click at [190, 223] on div "Back to Dashboard Change Sender ID Customers Technicians Select a contact Outbo…" at bounding box center [342, 159] width 463 height 289
click at [197, 202] on div "Back to Dashboard Change Sender ID Customers Technicians Select a contact Outbo…" at bounding box center [342, 159] width 463 height 289
click at [269, 205] on div "Back to Dashboard Change Sender ID Customers Technicians Select a contact Outbo…" at bounding box center [342, 159] width 463 height 289
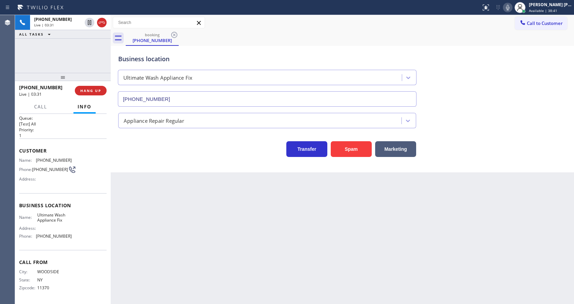
drag, startPoint x: 433, startPoint y: 221, endPoint x: 460, endPoint y: 317, distance: 99.8
click at [460, 303] on html "Status report No issues detected If you experience an issue, please download th…" at bounding box center [287, 152] width 574 height 304
drag, startPoint x: 472, startPoint y: 152, endPoint x: 511, endPoint y: 86, distance: 76.6
click at [474, 152] on div "Transfer Spam Marketing" at bounding box center [342, 146] width 451 height 22
click at [512, 8] on icon at bounding box center [507, 7] width 8 height 8
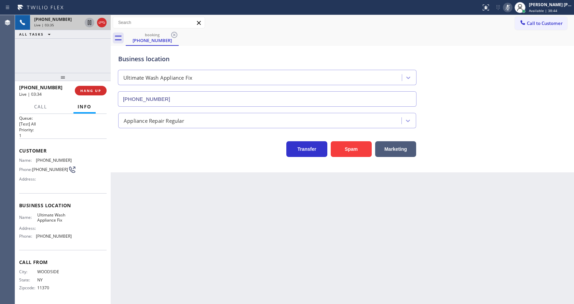
click at [91, 20] on icon at bounding box center [89, 22] width 3 height 5
click at [172, 271] on div "Back to Dashboard Change Sender ID Customers Technicians Select a contact Outbo…" at bounding box center [342, 159] width 463 height 289
drag, startPoint x: 248, startPoint y: 219, endPoint x: 203, endPoint y: 300, distance: 91.9
click at [247, 220] on div "Back to Dashboard Change Sender ID Customers Technicians Select a contact Outbo…" at bounding box center [342, 159] width 463 height 289
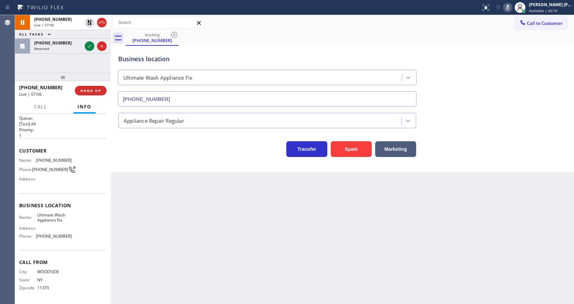
click at [140, 185] on div "Back to Dashboard Change Sender ID Customers Technicians Select a contact Outbo…" at bounding box center [342, 159] width 463 height 289
click at [89, 43] on icon at bounding box center [89, 46] width 8 height 8
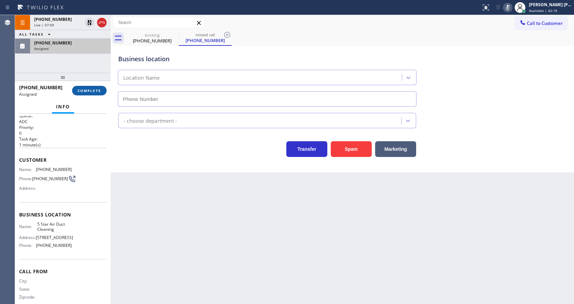
type input "[PHONE_NUMBER]"
click at [85, 88] on span "COMPLETE" at bounding box center [90, 90] width 24 height 5
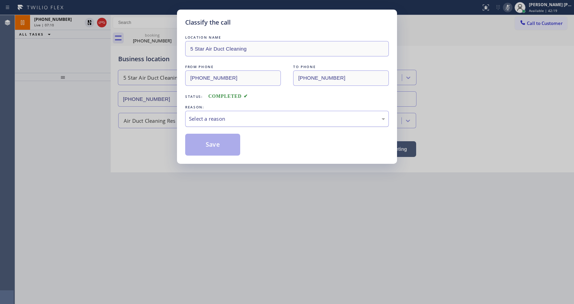
click at [219, 126] on div "Select a reason" at bounding box center [287, 119] width 204 height 16
click at [213, 145] on button "Save" at bounding box center [212, 145] width 55 height 22
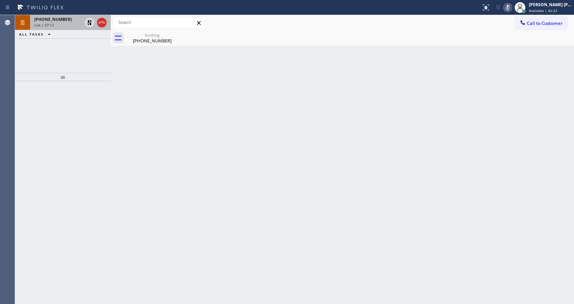
click at [76, 26] on div "Live | 07:12" at bounding box center [58, 25] width 48 height 5
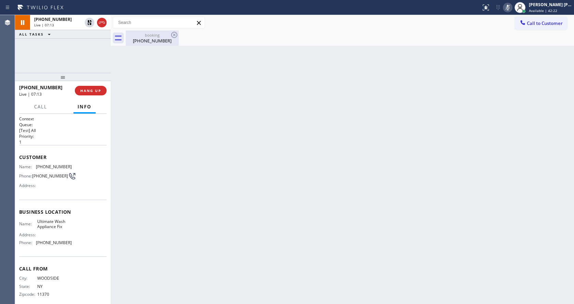
click at [141, 40] on div "[PHONE_NUMBER]" at bounding box center [152, 41] width 52 height 6
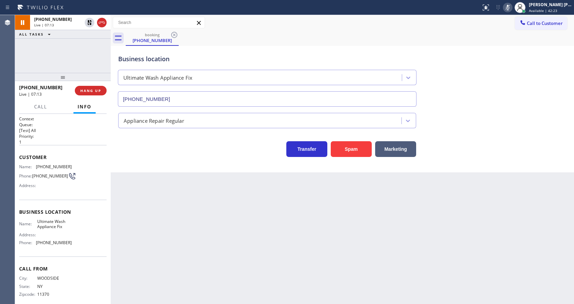
click at [231, 238] on div "Back to Dashboard Change Sender ID Customers Technicians Select a contact Outbo…" at bounding box center [342, 159] width 463 height 289
drag, startPoint x: 89, startPoint y: 22, endPoint x: 118, endPoint y: 25, distance: 29.5
click at [89, 22] on icon at bounding box center [89, 22] width 5 height 5
click at [510, 3] on icon at bounding box center [507, 7] width 8 height 8
click at [514, 38] on div "booking [PHONE_NUMBER]" at bounding box center [350, 37] width 448 height 15
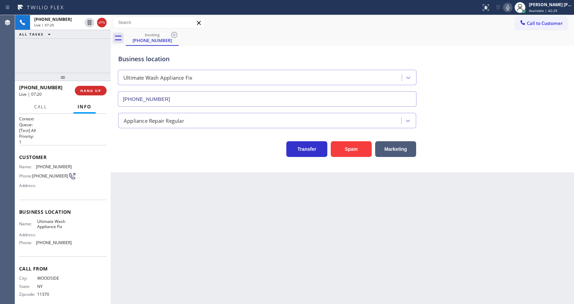
click at [240, 233] on div "Back to Dashboard Change Sender ID Customers Technicians Select a contact Outbo…" at bounding box center [342, 159] width 463 height 289
click at [202, 245] on div "Back to Dashboard Change Sender ID Customers Technicians Select a contact Outbo…" at bounding box center [342, 159] width 463 height 289
click at [312, 220] on div "Back to Dashboard Change Sender ID Customers Technicians Select a contact Outbo…" at bounding box center [342, 159] width 463 height 289
click at [207, 194] on div "Back to Dashboard Change Sender ID Customers Technicians Select a contact Outbo…" at bounding box center [342, 159] width 463 height 289
click at [185, 262] on div "Back to Dashboard Change Sender ID Customers Technicians Select a contact Outbo…" at bounding box center [342, 159] width 463 height 289
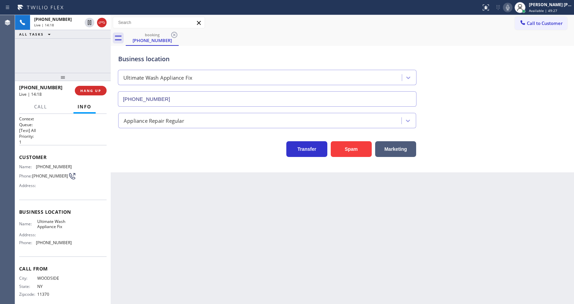
drag, startPoint x: 333, startPoint y: 279, endPoint x: 313, endPoint y: 276, distance: 21.0
click at [333, 279] on div "Back to Dashboard Change Sender ID Customers Technicians Select a contact Outbo…" at bounding box center [342, 159] width 463 height 289
click at [167, 185] on div "Back to Dashboard Change Sender ID Customers Technicians Select a contact Outbo…" at bounding box center [342, 159] width 463 height 289
click at [291, 206] on div "Back to Dashboard Change Sender ID Customers Technicians Select a contact Outbo…" at bounding box center [342, 159] width 463 height 289
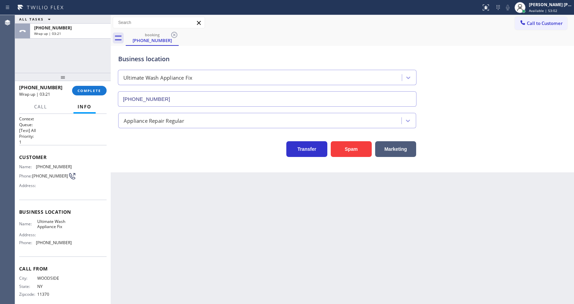
click at [190, 183] on div "Back to Dashboard Change Sender ID Customers Technicians Select a contact Outbo…" at bounding box center [342, 159] width 463 height 289
click at [84, 90] on span "COMPLETE" at bounding box center [90, 90] width 24 height 5
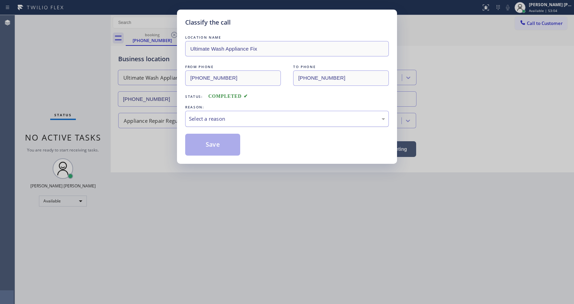
click at [216, 125] on div "Select a reason" at bounding box center [287, 119] width 204 height 16
click at [217, 144] on button "Save" at bounding box center [212, 145] width 55 height 22
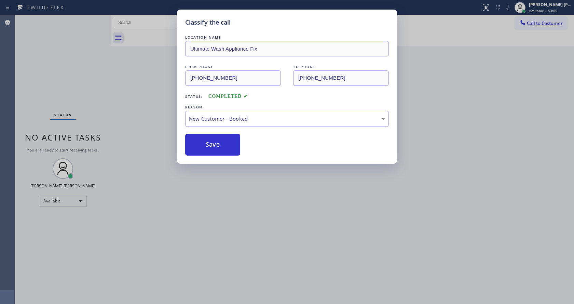
drag, startPoint x: 219, startPoint y: 202, endPoint x: 189, endPoint y: 252, distance: 59.0
click at [219, 202] on div "Classify the call LOCATION NAME Ultimate Wash Appliance Fix FROM PHONE [PHONE_N…" at bounding box center [287, 152] width 574 height 304
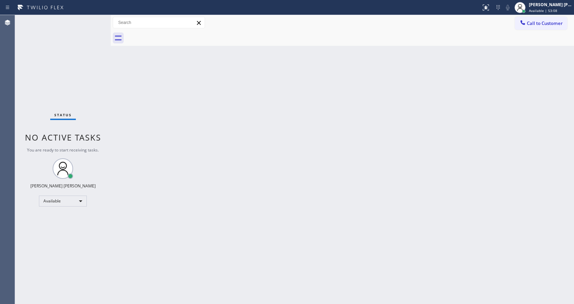
drag, startPoint x: 303, startPoint y: 115, endPoint x: 35, endPoint y: 0, distance: 291.9
click at [300, 111] on div "Back to Dashboard Change Sender ID Customers Technicians Select a contact Outbo…" at bounding box center [342, 159] width 463 height 289
click at [264, 202] on div "Back to Dashboard Change Sender ID Customers Technicians Select a contact Outbo…" at bounding box center [342, 159] width 463 height 289
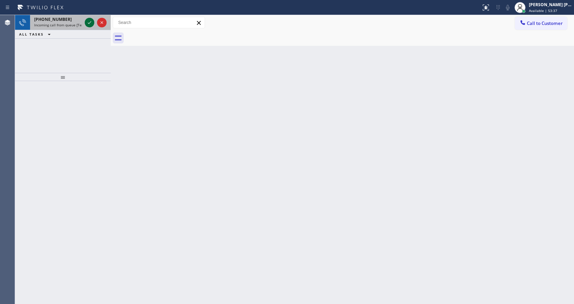
click at [89, 24] on icon at bounding box center [89, 22] width 8 height 8
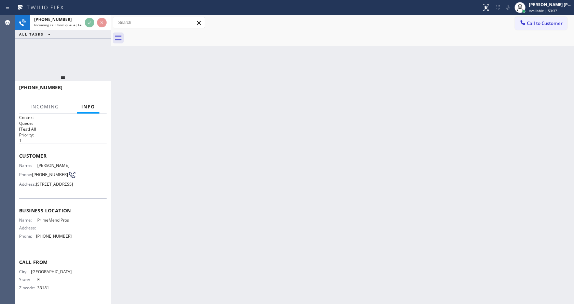
scroll to position [19, 0]
click at [211, 188] on div "Back to Dashboard Change Sender ID Customers Technicians Select a contact Outbo…" at bounding box center [342, 159] width 463 height 289
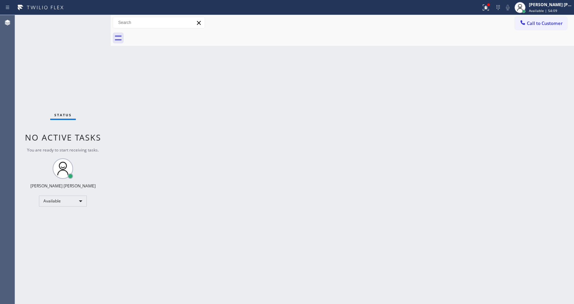
click at [151, 136] on div "Back to Dashboard Change Sender ID Customers Technicians Select a contact Outbo…" at bounding box center [342, 159] width 463 height 289
click at [483, 10] on div at bounding box center [485, 7] width 15 height 8
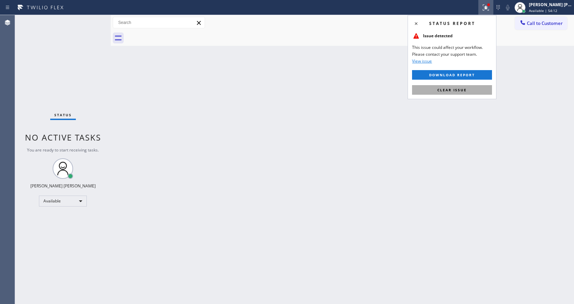
click at [459, 89] on span "Clear issue" at bounding box center [451, 89] width 29 height 5
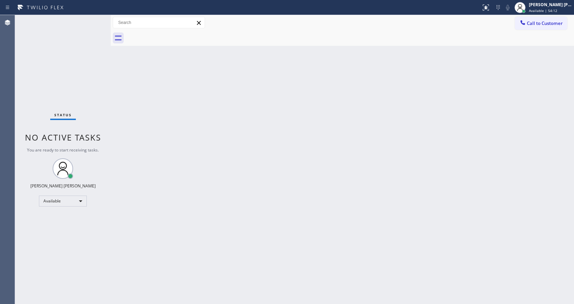
click at [465, 100] on div "Back to Dashboard Change Sender ID Customers Technicians Select a contact Outbo…" at bounding box center [342, 159] width 463 height 289
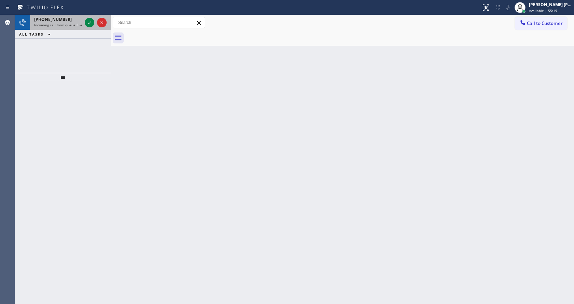
click at [73, 23] on span "Incoming call from queue Everybody" at bounding box center [63, 25] width 59 height 5
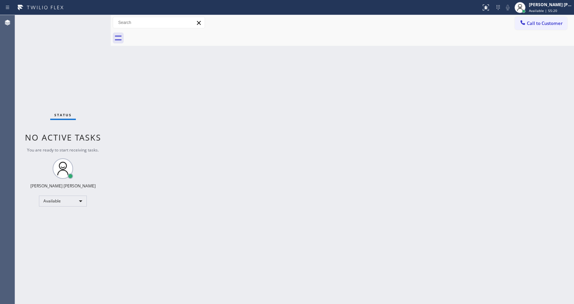
click at [291, 164] on div "Back to Dashboard Change Sender ID Customers Technicians Select a contact Outbo…" at bounding box center [342, 159] width 463 height 289
click at [236, 169] on div "Back to Dashboard Change Sender ID Customers Technicians Select a contact Outbo…" at bounding box center [342, 159] width 463 height 289
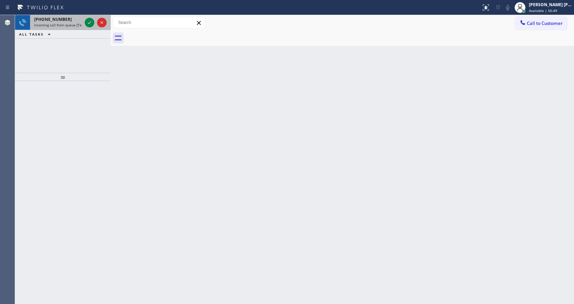
click at [72, 27] on span "Incoming call from queue [Test] All" at bounding box center [62, 25] width 57 height 5
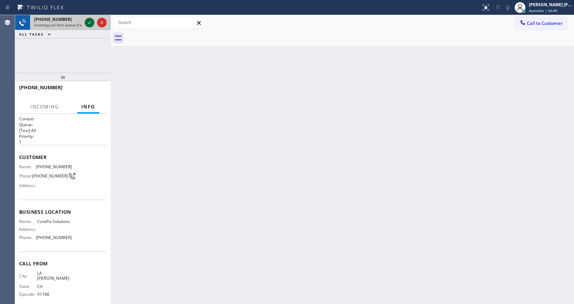
click at [85, 25] on div at bounding box center [90, 22] width 10 height 8
click at [79, 202] on div "Business location Name: CoreFix Solutions Address: Phone: [PHONE_NUMBER]" at bounding box center [62, 225] width 87 height 52
click at [256, 243] on div "Back to Dashboard Change Sender ID Customers Technicians Select a contact Outbo…" at bounding box center [342, 159] width 463 height 289
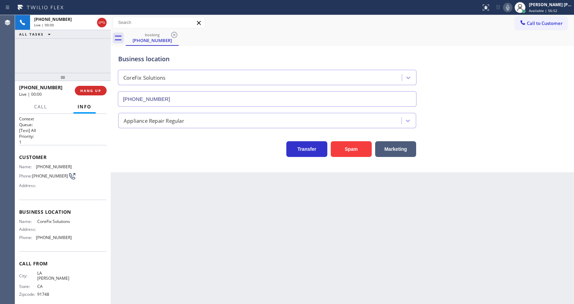
type input "[PHONE_NUMBER]"
click at [214, 216] on div "Back to Dashboard Change Sender ID Customers Technicians Select a contact Outbo…" at bounding box center [342, 159] width 463 height 289
click at [155, 194] on div "Back to Dashboard Change Sender ID Customers Technicians Select a contact Outbo…" at bounding box center [342, 159] width 463 height 289
click at [262, 280] on div "Back to Dashboard Change Sender ID Customers Technicians Select a contact Outbo…" at bounding box center [342, 159] width 463 height 289
click at [40, 173] on span "[PHONE_NUMBER]" at bounding box center [50, 175] width 36 height 5
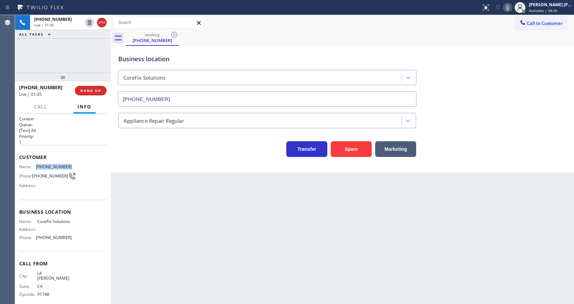
drag, startPoint x: 34, startPoint y: 166, endPoint x: 74, endPoint y: 166, distance: 40.0
click at [74, 166] on div "Name: [PHONE_NUMBER] Phone: [PHONE_NUMBER] Address:" at bounding box center [62, 177] width 87 height 27
copy div "[PHONE_NUMBER]"
drag, startPoint x: 144, startPoint y: 194, endPoint x: 135, endPoint y: 293, distance: 99.8
click at [144, 195] on div "Back to Dashboard Change Sender ID Customers Technicians Select a contact Outbo…" at bounding box center [342, 159] width 463 height 289
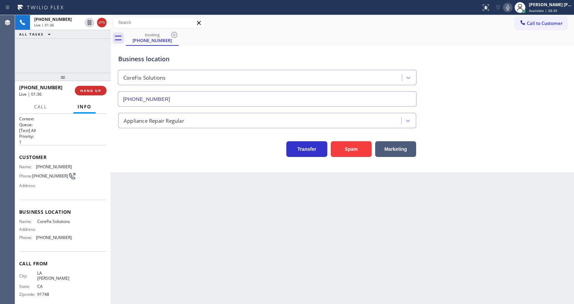
click at [63, 217] on div "Business location Name: CoreFix Solutions Address: Phone: [PHONE_NUMBER]" at bounding box center [62, 225] width 87 height 52
drag, startPoint x: 37, startPoint y: 221, endPoint x: 60, endPoint y: 231, distance: 25.3
click at [60, 224] on span "CoreFix Solutions" at bounding box center [54, 221] width 34 height 5
drag, startPoint x: 132, startPoint y: 233, endPoint x: 128, endPoint y: 303, distance: 70.1
click at [132, 233] on div "Back to Dashboard Change Sender ID Customers Technicians Select a contact Outbo…" at bounding box center [342, 159] width 463 height 289
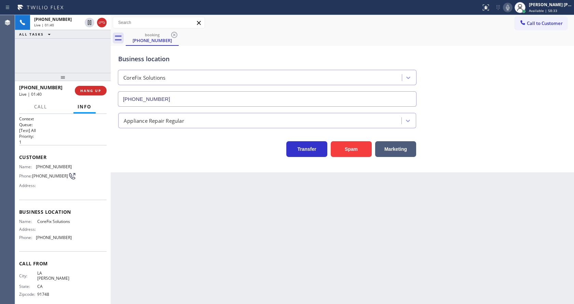
click at [58, 240] on span "[PHONE_NUMBER]" at bounding box center [54, 237] width 36 height 5
drag, startPoint x: 36, startPoint y: 244, endPoint x: 92, endPoint y: 250, distance: 56.1
click at [92, 250] on div "Business location Name: CoreFix Solutions Address: Phone: [PHONE_NUMBER]" at bounding box center [62, 225] width 87 height 52
drag, startPoint x: 163, startPoint y: 254, endPoint x: 160, endPoint y: 280, distance: 25.7
click at [161, 271] on div "Back to Dashboard Change Sender ID Customers Technicians Select a contact Outbo…" at bounding box center [342, 159] width 463 height 289
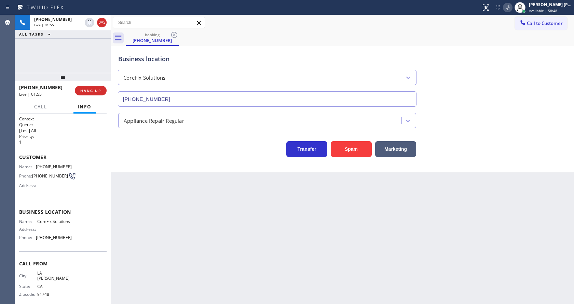
click at [190, 200] on div "Back to Dashboard Change Sender ID Customers Technicians Select a contact Outbo…" at bounding box center [342, 159] width 463 height 289
click at [204, 237] on div "Back to Dashboard Change Sender ID Customers Technicians Select a contact Outbo…" at bounding box center [342, 159] width 463 height 289
drag, startPoint x: 279, startPoint y: 257, endPoint x: 268, endPoint y: 262, distance: 11.5
click at [279, 257] on div "Back to Dashboard Change Sender ID Customers Technicians Select a contact Outbo…" at bounding box center [342, 159] width 463 height 289
click at [512, 7] on icon at bounding box center [507, 7] width 8 height 8
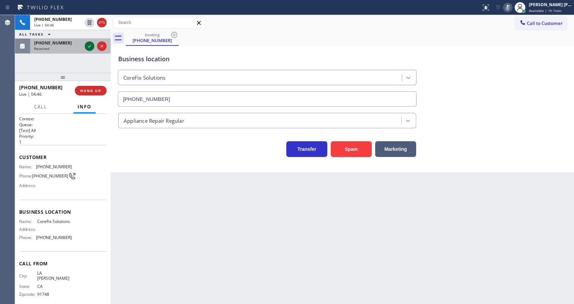
click at [87, 45] on icon at bounding box center [89, 46] width 8 height 8
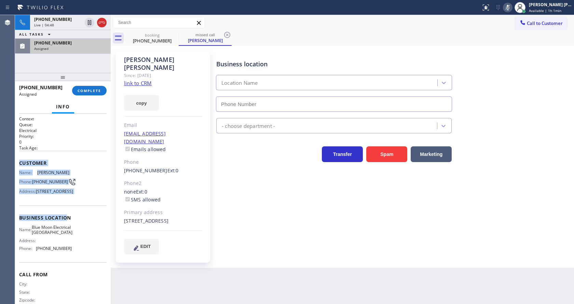
type input "[PHONE_NUMBER]"
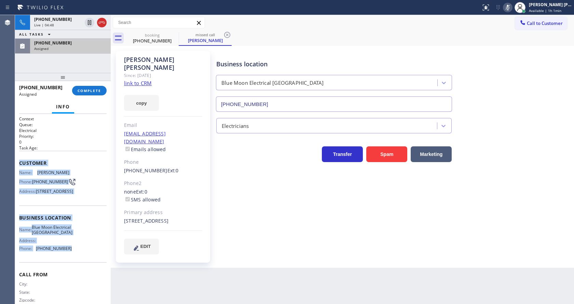
drag, startPoint x: 52, startPoint y: 164, endPoint x: 72, endPoint y: 275, distance: 112.1
click at [72, 275] on div "Context Queue: Electrical Priority: 0 Task Age: Customer Name: [PERSON_NAME] Ph…" at bounding box center [63, 209] width 96 height 190
click at [94, 90] on span "COMPLETE" at bounding box center [90, 90] width 24 height 5
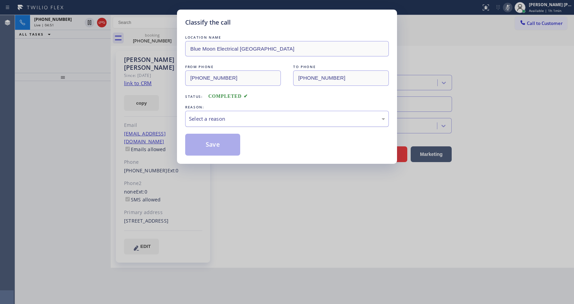
click at [240, 117] on div "Select a reason" at bounding box center [287, 119] width 196 height 8
click at [206, 142] on button "Save" at bounding box center [212, 145] width 55 height 22
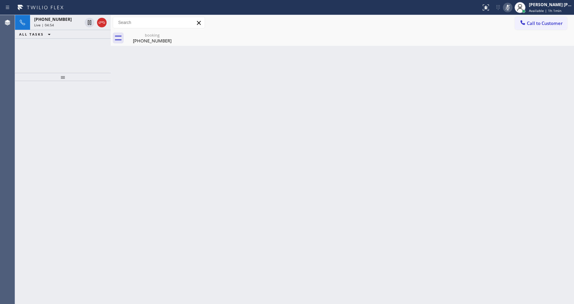
click at [509, 8] on icon at bounding box center [507, 7] width 3 height 5
click at [128, 126] on div "Back to Dashboard Change Sender ID Customers Technicians Select a contact Outbo…" at bounding box center [342, 159] width 463 height 289
click at [508, 6] on icon at bounding box center [507, 7] width 8 height 8
click at [51, 26] on span "Live | 05:18" at bounding box center [44, 25] width 20 height 5
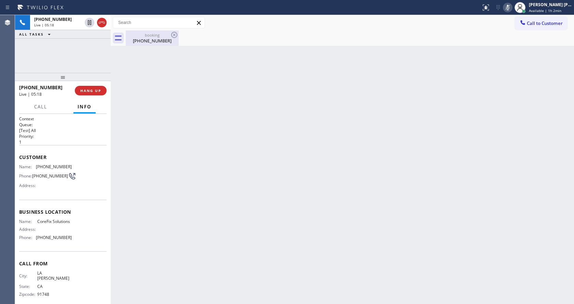
click at [135, 37] on div "booking" at bounding box center [152, 34] width 52 height 5
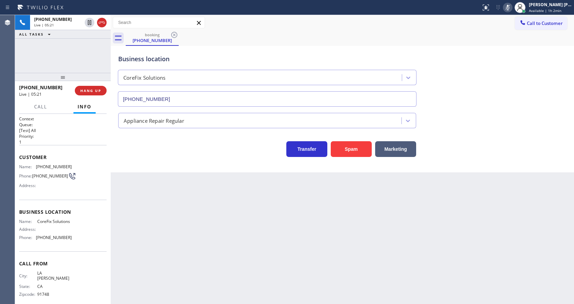
click at [330, 209] on div "Back to Dashboard Change Sender ID Customers Technicians Select a contact Outbo…" at bounding box center [342, 159] width 463 height 289
click at [506, 8] on div at bounding box center [508, 7] width 10 height 8
click at [507, 32] on div "booking [PHONE_NUMBER]" at bounding box center [350, 37] width 448 height 15
click at [162, 215] on div "Back to Dashboard Change Sender ID Customers Technicians Select a contact Outbo…" at bounding box center [342, 159] width 463 height 289
click at [377, 267] on div "Back to Dashboard Change Sender ID Customers Technicians Select a contact Outbo…" at bounding box center [342, 159] width 463 height 289
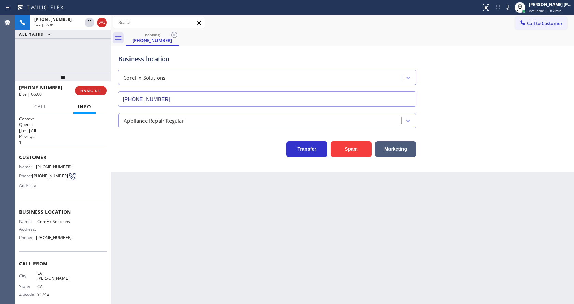
drag, startPoint x: 139, startPoint y: 206, endPoint x: 143, endPoint y: 221, distance: 15.6
click at [139, 206] on div "Back to Dashboard Change Sender ID Customers Technicians Select a contact Outbo…" at bounding box center [342, 159] width 463 height 289
drag, startPoint x: 312, startPoint y: 240, endPoint x: 301, endPoint y: 252, distance: 15.9
click at [312, 240] on div "Back to Dashboard Change Sender ID Customers Technicians Select a contact Outbo…" at bounding box center [342, 159] width 463 height 289
click at [133, 246] on div "Back to Dashboard Change Sender ID Customers Technicians Select a contact Outbo…" at bounding box center [342, 159] width 463 height 289
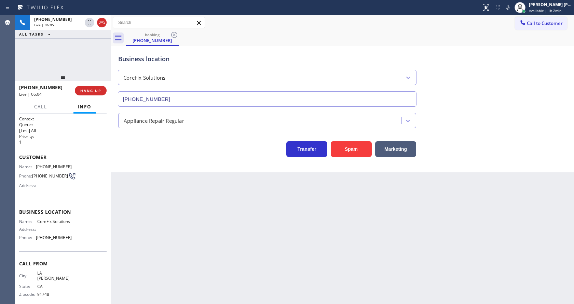
click at [284, 276] on div "Back to Dashboard Change Sender ID Customers Technicians Select a contact Outbo…" at bounding box center [342, 159] width 463 height 289
click at [161, 208] on div "Back to Dashboard Change Sender ID Customers Technicians Select a contact Outbo…" at bounding box center [342, 159] width 463 height 289
click at [308, 239] on div "Back to Dashboard Change Sender ID Customers Technicians Select a contact Outbo…" at bounding box center [342, 159] width 463 height 289
click at [90, 90] on span "COMPLETE" at bounding box center [90, 90] width 24 height 5
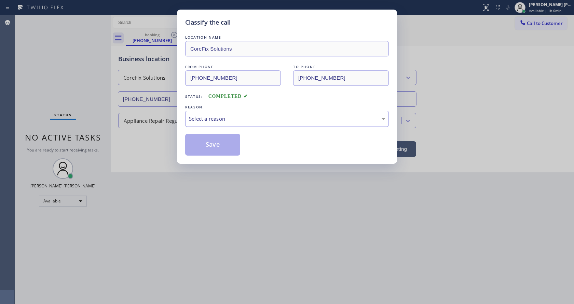
click at [220, 119] on div "Select a reason" at bounding box center [287, 119] width 196 height 8
click at [210, 141] on button "Save" at bounding box center [212, 145] width 55 height 22
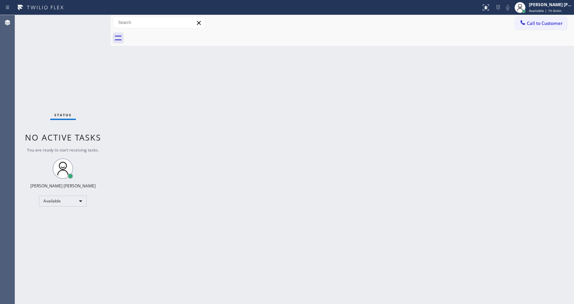
click at [279, 130] on div "Back to Dashboard Change Sender ID Customers Technicians Select a contact Outbo…" at bounding box center [342, 159] width 463 height 289
click at [405, 94] on div "Back to Dashboard Change Sender ID Customers Technicians Select a contact Outbo…" at bounding box center [342, 159] width 463 height 289
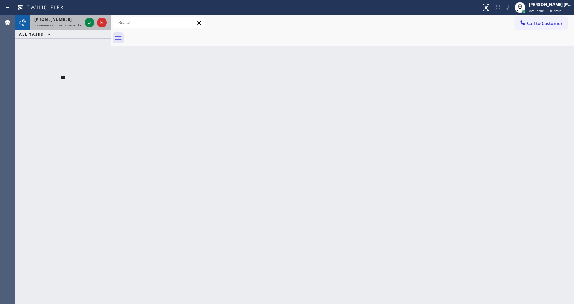
click at [73, 23] on span "Incoming call from queue [Test] All" at bounding box center [62, 25] width 57 height 5
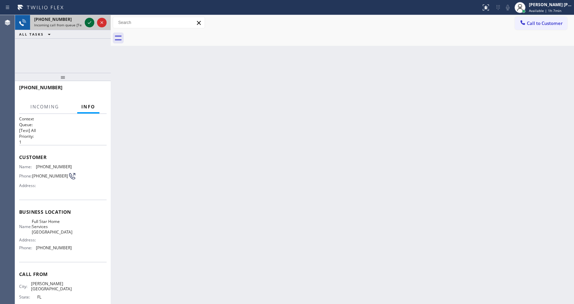
click at [85, 20] on icon at bounding box center [89, 22] width 8 height 8
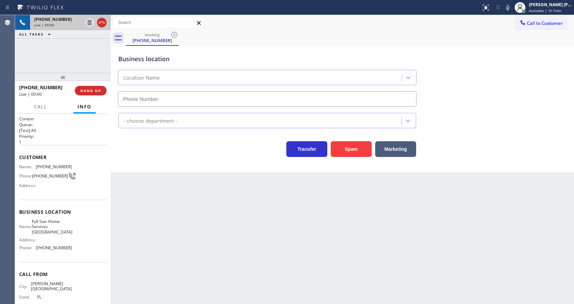
type input "[PHONE_NUMBER]"
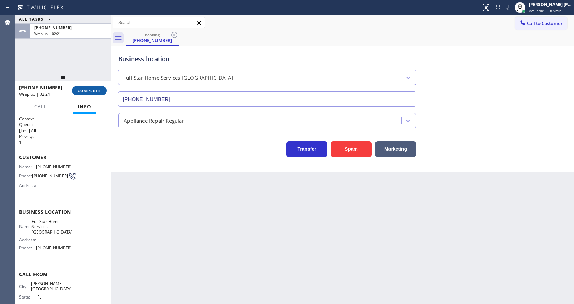
click at [96, 93] on button "COMPLETE" at bounding box center [89, 91] width 34 height 10
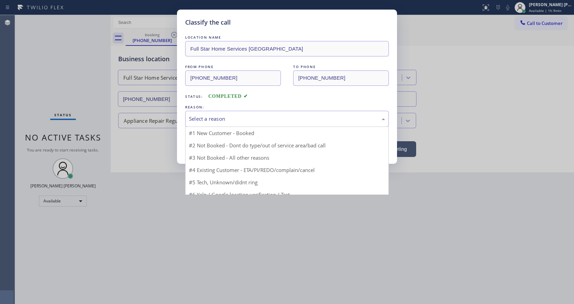
click at [185, 121] on div "Select a reason" at bounding box center [287, 119] width 204 height 16
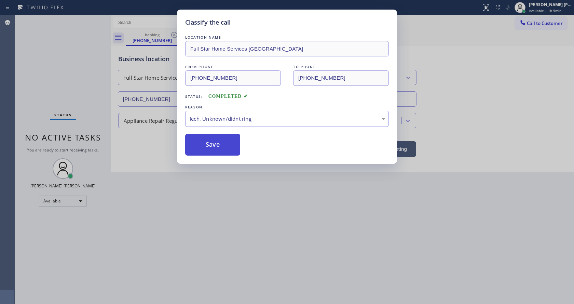
click at [210, 140] on button "Save" at bounding box center [212, 145] width 55 height 22
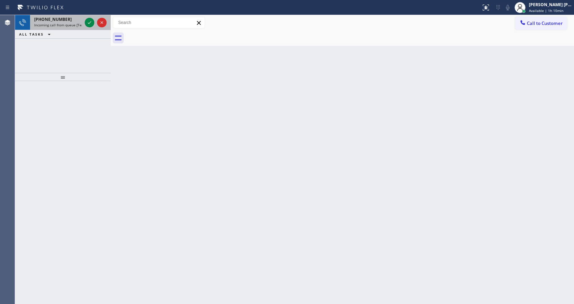
drag, startPoint x: 80, startPoint y: 19, endPoint x: 88, endPoint y: 22, distance: 8.3
click at [81, 19] on div "[PHONE_NUMBER]" at bounding box center [58, 19] width 48 height 6
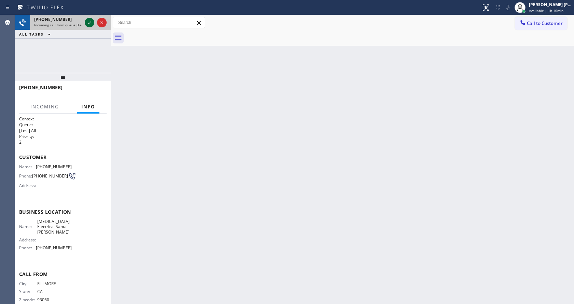
click at [88, 22] on icon at bounding box center [89, 22] width 8 height 8
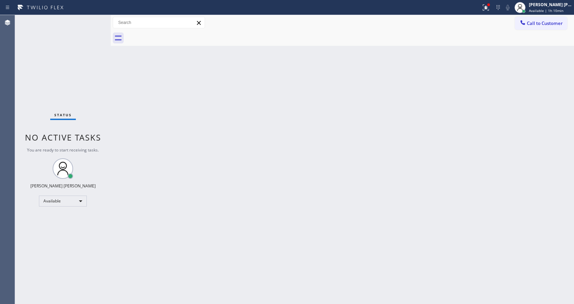
click at [243, 215] on div "Back to Dashboard Change Sender ID Customers Technicians Select a contact Outbo…" at bounding box center [342, 159] width 463 height 289
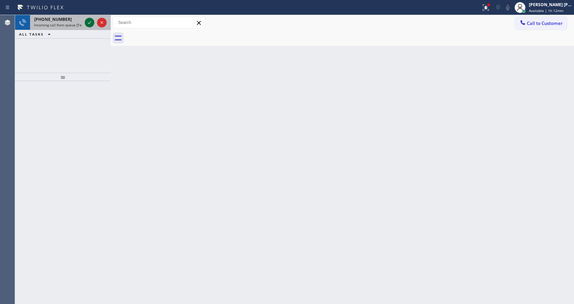
drag, startPoint x: 71, startPoint y: 21, endPoint x: 87, endPoint y: 24, distance: 16.7
click at [72, 21] on div "[PHONE_NUMBER]" at bounding box center [58, 19] width 48 height 6
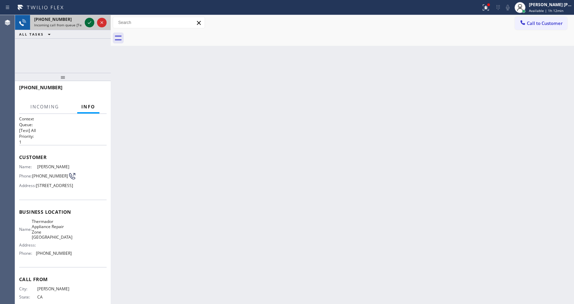
click at [87, 22] on icon at bounding box center [89, 22] width 8 height 8
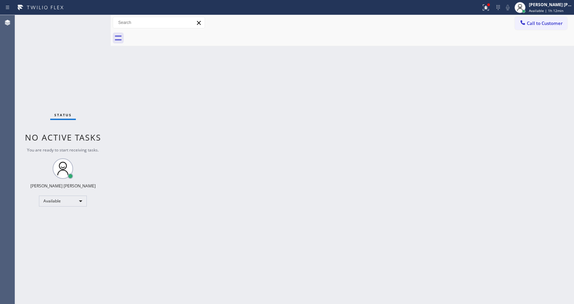
click at [258, 232] on div "Back to Dashboard Change Sender ID Customers Technicians Select a contact Outbo…" at bounding box center [342, 159] width 463 height 289
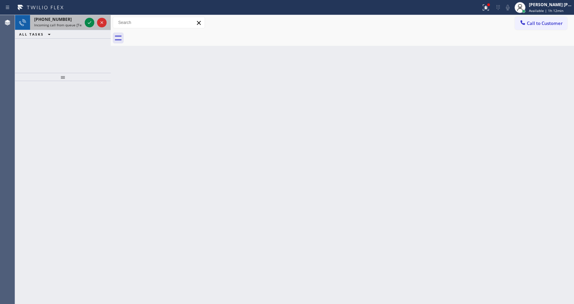
drag, startPoint x: 80, startPoint y: 24, endPoint x: 84, endPoint y: 22, distance: 4.6
click at [80, 24] on span "Incoming call from queue [Test] All" at bounding box center [62, 25] width 57 height 5
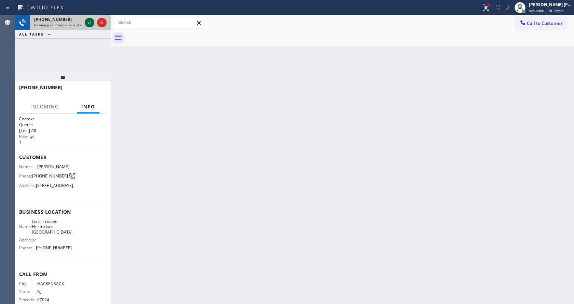
click at [89, 19] on icon at bounding box center [89, 22] width 8 height 8
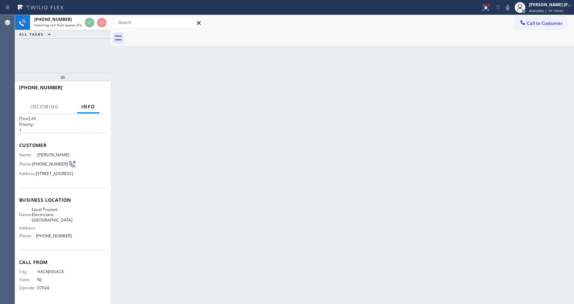
click at [301, 231] on div "Back to Dashboard Change Sender ID Customers Technicians Select a contact Outbo…" at bounding box center [342, 159] width 463 height 289
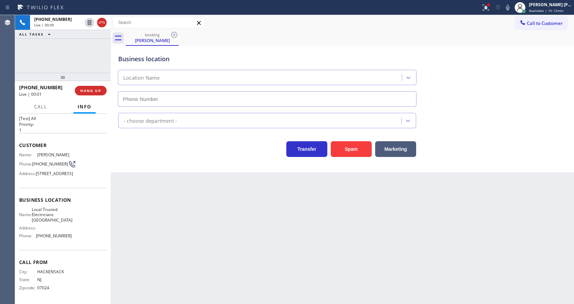
type input "[PHONE_NUMBER]"
click at [181, 43] on div "booking [PERSON_NAME]" at bounding box center [350, 37] width 448 height 15
click at [160, 38] on div "[PERSON_NAME]" at bounding box center [152, 40] width 52 height 6
click at [149, 65] on div "Business location Local Trusted Electricians [GEOGRAPHIC_DATA] [PHONE_NUMBER]" at bounding box center [267, 76] width 301 height 59
click at [229, 49] on div "Business location Local Trusted Electricians [GEOGRAPHIC_DATA] [PHONE_NUMBER]" at bounding box center [267, 76] width 301 height 59
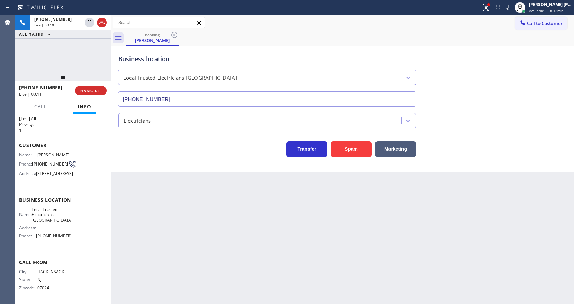
click at [303, 256] on div "Back to Dashboard Change Sender ID Customers Technicians Select a contact Outbo…" at bounding box center [342, 159] width 463 height 289
click at [47, 152] on span "[PERSON_NAME]" at bounding box center [54, 154] width 34 height 5
click at [49, 161] on span "[PHONE_NUMBER]" at bounding box center [50, 163] width 36 height 5
click at [52, 175] on span "[STREET_ADDRESS]" at bounding box center [54, 173] width 37 height 5
click at [212, 209] on div "Back to Dashboard Change Sender ID Customers Technicians Select a contact Outbo…" at bounding box center [342, 159] width 463 height 289
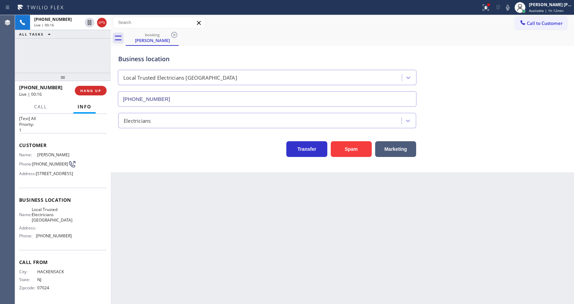
drag, startPoint x: 51, startPoint y: 141, endPoint x: 67, endPoint y: 143, distance: 16.2
click at [67, 152] on span "[PERSON_NAME]" at bounding box center [54, 154] width 34 height 5
drag, startPoint x: 200, startPoint y: 193, endPoint x: 47, endPoint y: 4, distance: 243.4
click at [198, 190] on div "Back to Dashboard Change Sender ID Customers Technicians Select a contact Outbo…" at bounding box center [342, 159] width 463 height 289
click at [86, 88] on button "COMPLETE" at bounding box center [89, 91] width 34 height 10
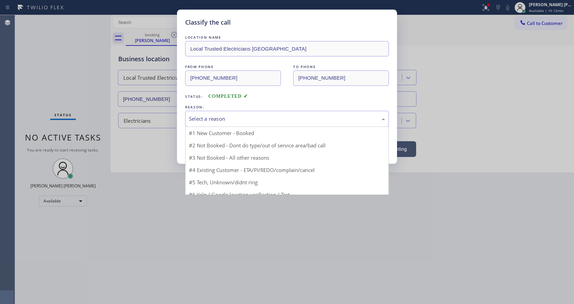
click at [204, 117] on div "Select a reason" at bounding box center [287, 119] width 196 height 8
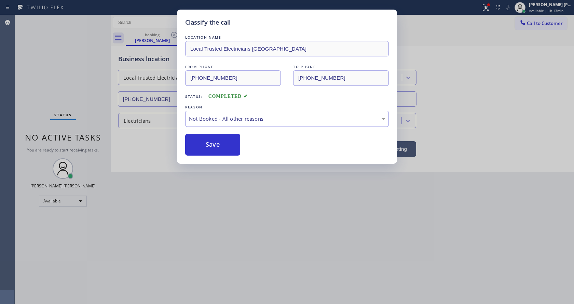
click at [205, 143] on button "Save" at bounding box center [212, 145] width 55 height 22
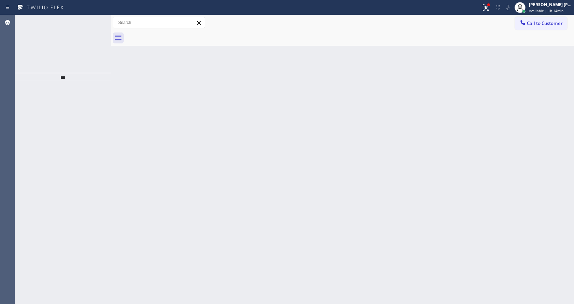
click at [226, 199] on div "Back to Dashboard Change Sender ID Customers Technicians Select a contact Outbo…" at bounding box center [342, 159] width 463 height 289
click at [78, 25] on span "Incoming call from queue [Test] All" at bounding box center [62, 25] width 57 height 5
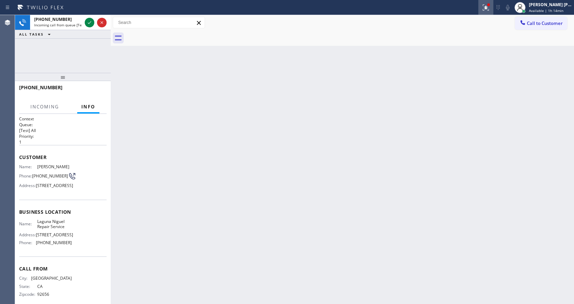
click at [484, 2] on button at bounding box center [485, 7] width 15 height 15
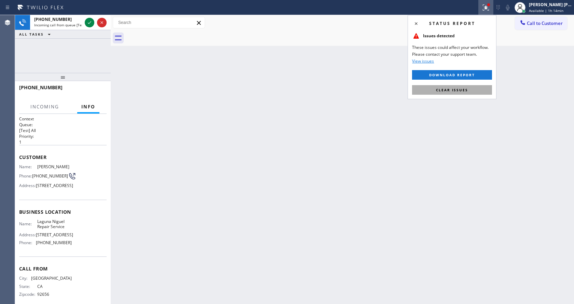
click at [465, 87] on span "Clear issues" at bounding box center [452, 89] width 32 height 5
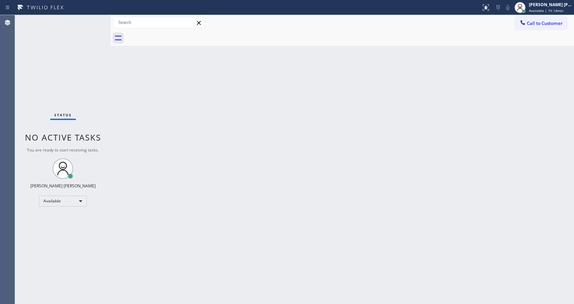
click at [87, 22] on div "Status No active tasks You are ready to start receiving tasks. [PERSON_NAME] [P…" at bounding box center [63, 159] width 96 height 289
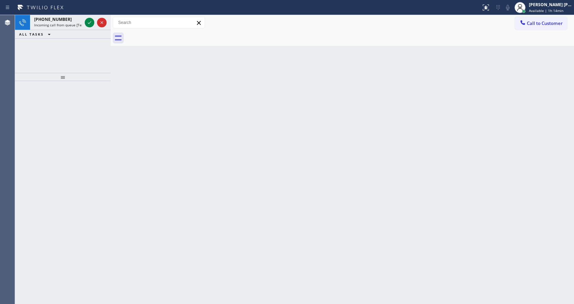
click at [87, 22] on icon at bounding box center [89, 22] width 8 height 8
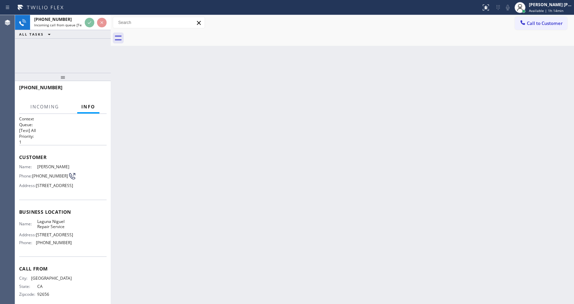
scroll to position [35, 0]
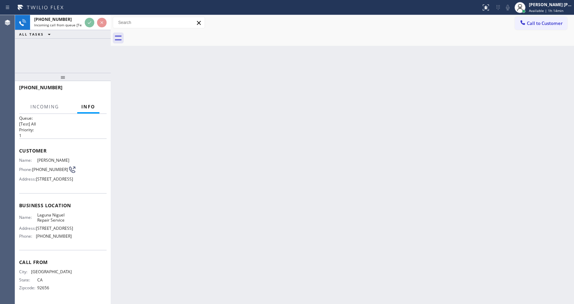
click at [272, 186] on div "Back to Dashboard Change Sender ID Customers Technicians Select a contact Outbo…" at bounding box center [342, 159] width 463 height 289
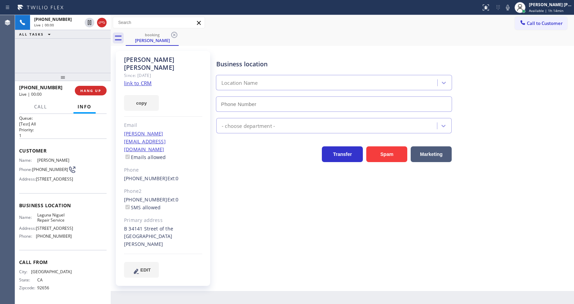
click at [142, 187] on div "Phone2" at bounding box center [163, 191] width 78 height 8
type input "[PHONE_NUMBER]"
click at [268, 193] on div "Business location [GEOGRAPHIC_DATA] Repair Service [PHONE_NUMBER] Appliance Rep…" at bounding box center [393, 164] width 357 height 223
click at [269, 203] on div "Business location [GEOGRAPHIC_DATA] Repair Service [PHONE_NUMBER] Appliance Rep…" at bounding box center [393, 164] width 357 height 223
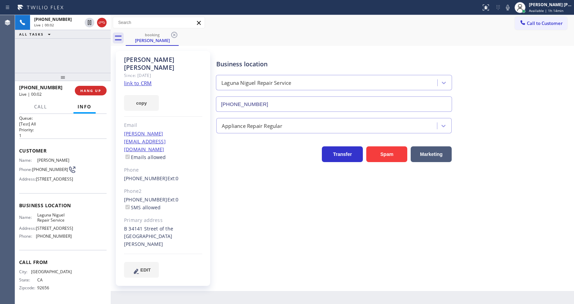
click at [198, 303] on div "Back to Dashboard Change Sender ID Customers Technicians Select a contact Outbo…" at bounding box center [342, 159] width 463 height 289
click at [78, 157] on div "Name: [PERSON_NAME] Phone: [PHONE_NUMBER] Address: [STREET_ADDRESS]" at bounding box center [62, 170] width 87 height 27
click at [140, 79] on div "[PERSON_NAME] Since: [DATE] link to CRM copy Email [PERSON_NAME][EMAIL_ADDRESS]…" at bounding box center [163, 168] width 94 height 235
click at [138, 80] on link "link to CRM" at bounding box center [138, 83] width 28 height 7
click at [192, 262] on div "EDIT" at bounding box center [163, 270] width 78 height 16
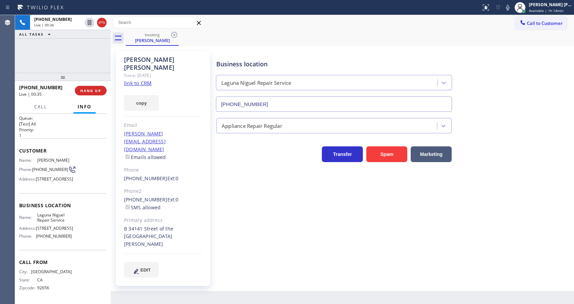
click at [293, 235] on div "Business location [GEOGRAPHIC_DATA] Repair Service [PHONE_NUMBER] Appliance Rep…" at bounding box center [393, 164] width 357 height 223
drag, startPoint x: 83, startPoint y: 140, endPoint x: 256, endPoint y: 123, distance: 173.7
click at [83, 157] on div "Name: [PERSON_NAME] Phone: [PHONE_NUMBER] Address: [STREET_ADDRESS]" at bounding box center [62, 170] width 87 height 27
click at [507, 9] on icon at bounding box center [507, 7] width 8 height 8
click at [89, 20] on icon at bounding box center [89, 22] width 8 height 8
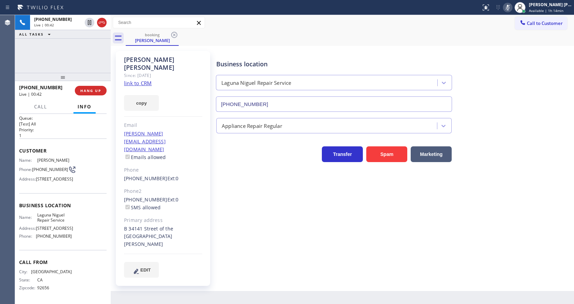
click at [238, 213] on div "Business location [GEOGRAPHIC_DATA] Repair Service [PHONE_NUMBER] Appliance Rep…" at bounding box center [393, 164] width 357 height 223
click at [482, 65] on div "Business location [GEOGRAPHIC_DATA] Repair Service [PHONE_NUMBER]" at bounding box center [393, 81] width 357 height 62
click at [509, 10] on icon at bounding box center [507, 7] width 8 height 8
click at [88, 22] on icon at bounding box center [89, 22] width 5 height 5
click at [279, 217] on div "Business location [GEOGRAPHIC_DATA] Repair Service [PHONE_NUMBER] Appliance Rep…" at bounding box center [393, 164] width 357 height 223
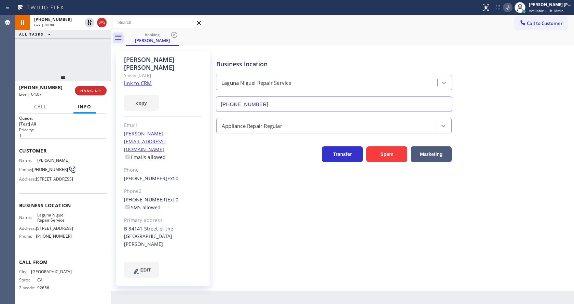
click at [240, 229] on div "Business location [GEOGRAPHIC_DATA] Repair Service [PHONE_NUMBER] Appliance Rep…" at bounding box center [393, 164] width 357 height 223
drag, startPoint x: 524, startPoint y: 97, endPoint x: 472, endPoint y: 95, distance: 51.6
click at [524, 97] on div "Business location [GEOGRAPHIC_DATA] Repair Service [PHONE_NUMBER]" at bounding box center [393, 81] width 357 height 62
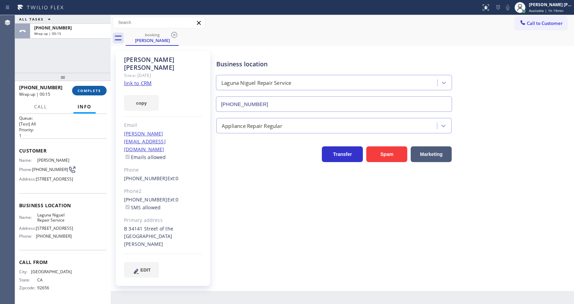
click at [89, 92] on span "COMPLETE" at bounding box center [90, 90] width 24 height 5
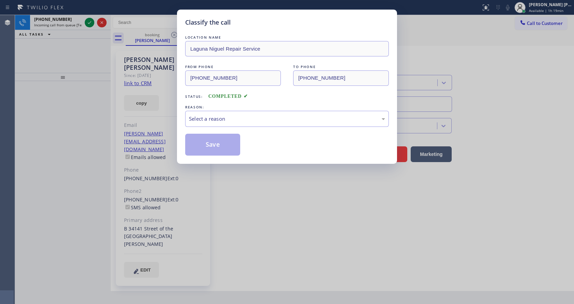
click at [244, 129] on div "LOCATION NAME [GEOGRAPHIC_DATA] Repair Service FROM PHONE [PHONE_NUMBER] TO PHO…" at bounding box center [287, 95] width 204 height 122
click at [241, 121] on div "Select a reason" at bounding box center [287, 119] width 196 height 8
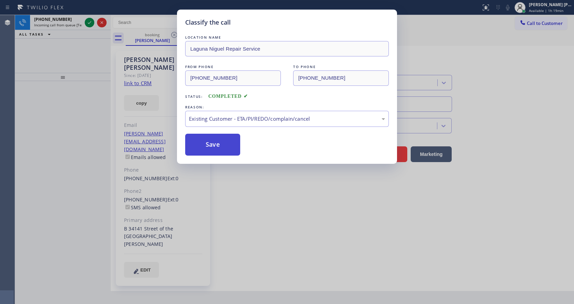
click at [226, 147] on button "Save" at bounding box center [212, 145] width 55 height 22
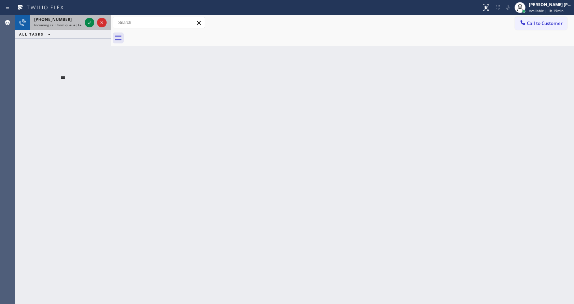
click at [60, 22] on div "[PHONE_NUMBER] Incoming call from queue [Test] All" at bounding box center [56, 22] width 53 height 15
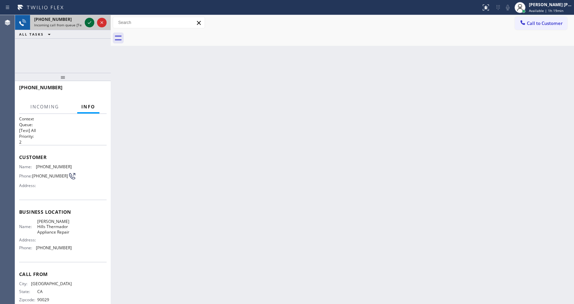
click at [88, 22] on icon at bounding box center [89, 22] width 8 height 8
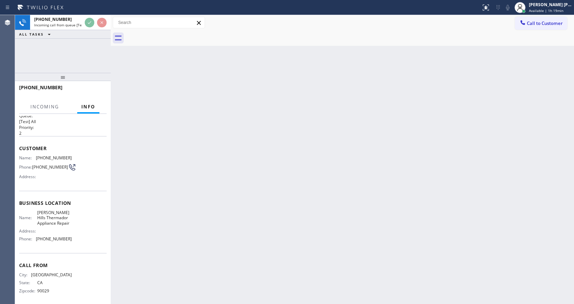
scroll to position [14, 0]
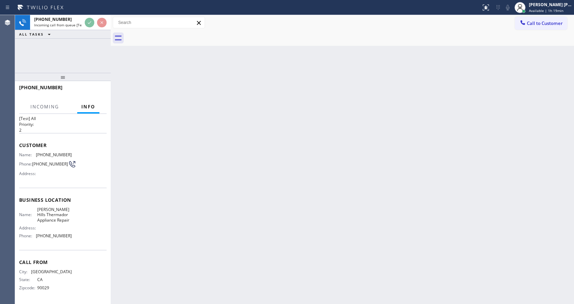
click at [178, 250] on div "Back to Dashboard Change Sender ID Customers Technicians Select a contact Outbo…" at bounding box center [342, 159] width 463 height 289
click at [297, 170] on div "Back to Dashboard Change Sender ID Customers Technicians Select a contact Outbo…" at bounding box center [342, 159] width 463 height 289
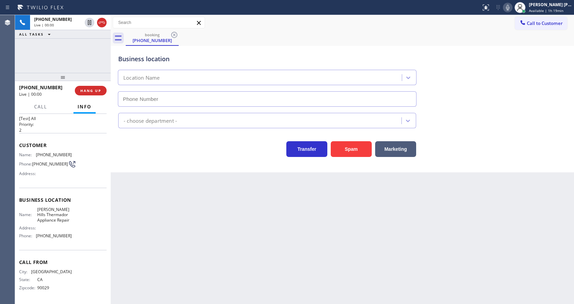
click at [144, 159] on div "Business location Location Name - choose department - Transfer Spam Marketing" at bounding box center [342, 109] width 463 height 126
type input "[PHONE_NUMBER]"
click at [204, 195] on div "Back to Dashboard Change Sender ID Customers Technicians Select a contact Outbo…" at bounding box center [342, 159] width 463 height 289
click at [206, 198] on div "Back to Dashboard Change Sender ID Customers Technicians Select a contact Outbo…" at bounding box center [342, 159] width 463 height 289
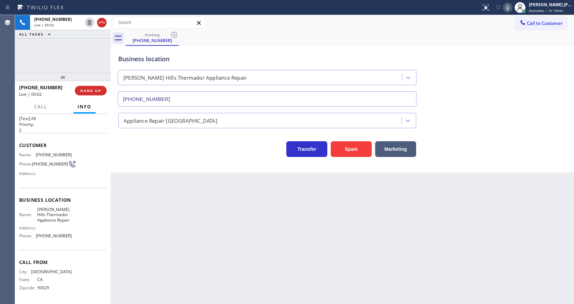
click at [200, 300] on div "Back to Dashboard Change Sender ID Customers Technicians Select a contact Outbo…" at bounding box center [342, 159] width 463 height 289
click at [145, 180] on div "Back to Dashboard Change Sender ID Customers Technicians Select a contact Outbo…" at bounding box center [342, 159] width 463 height 289
click at [343, 146] on button "Spam" at bounding box center [351, 149] width 41 height 16
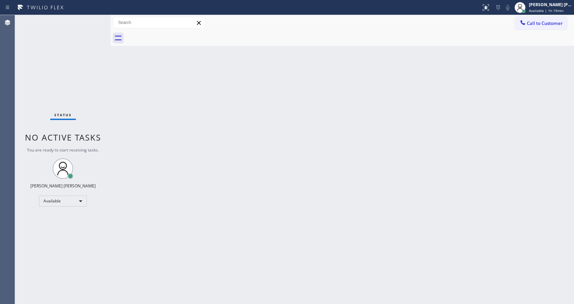
click at [95, 18] on div "Status No active tasks You are ready to start receiving tasks. [PERSON_NAME] [P…" at bounding box center [63, 159] width 96 height 289
click at [91, 19] on div "Status No active tasks You are ready to start receiving tasks. [PERSON_NAME] [P…" at bounding box center [63, 159] width 96 height 289
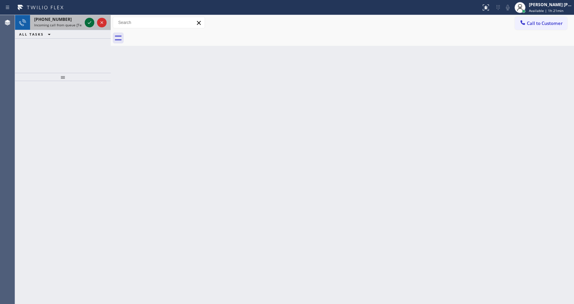
click at [86, 23] on icon at bounding box center [89, 22] width 8 height 8
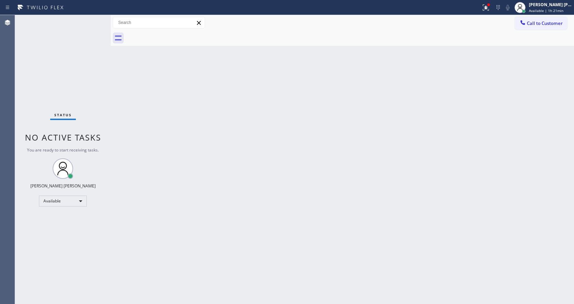
click at [237, 170] on div "Back to Dashboard Change Sender ID Customers Technicians Select a contact Outbo…" at bounding box center [342, 159] width 463 height 289
click at [96, 17] on div "Status No active tasks You are ready to start receiving tasks. [PERSON_NAME] [P…" at bounding box center [63, 159] width 96 height 289
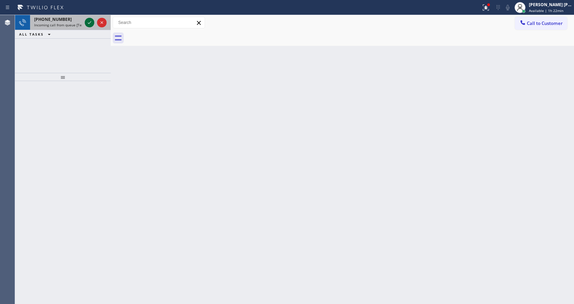
click at [89, 23] on icon at bounding box center [89, 22] width 3 height 3
click at [89, 22] on icon at bounding box center [89, 22] width 8 height 8
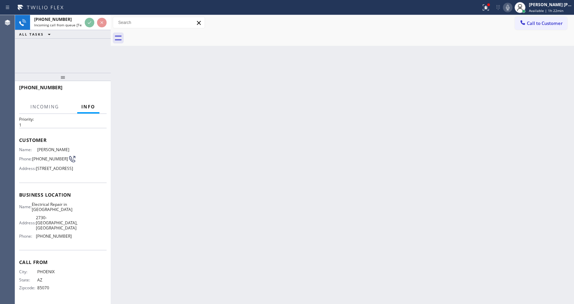
scroll to position [35, 0]
click at [226, 176] on div "Back to Dashboard Change Sender ID Customers Technicians Select a contact Outbo…" at bounding box center [342, 159] width 463 height 289
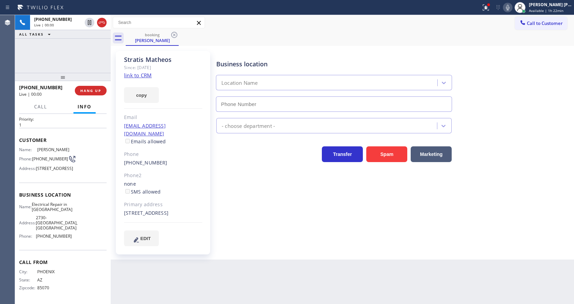
type input "[PHONE_NUMBER]"
click at [276, 203] on div "Business location Electrical Repair in [GEOGRAPHIC_DATA] [PHONE_NUMBER] Electri…" at bounding box center [393, 148] width 357 height 191
drag, startPoint x: 158, startPoint y: 101, endPoint x: 157, endPoint y: 91, distance: 10.6
click at [158, 101] on button "copy" at bounding box center [141, 95] width 35 height 16
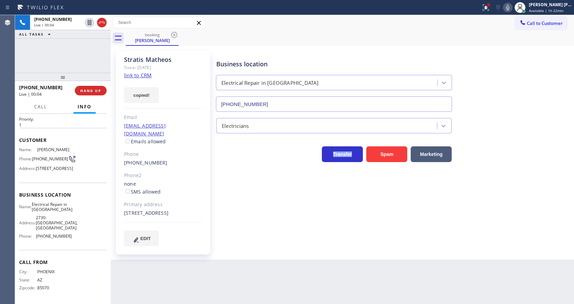
click at [146, 74] on link "link to CRM" at bounding box center [138, 75] width 28 height 7
drag, startPoint x: 122, startPoint y: 58, endPoint x: 170, endPoint y: 62, distance: 48.3
click at [170, 62] on div "[PERSON_NAME] Since: [DATE] link to CRM copy Email [EMAIL_ADDRESS][DOMAIN_NAME]…" at bounding box center [163, 152] width 94 height 203
click at [170, 62] on div "[PERSON_NAME]" at bounding box center [163, 60] width 78 height 8
drag, startPoint x: 124, startPoint y: 59, endPoint x: 191, endPoint y: 62, distance: 66.7
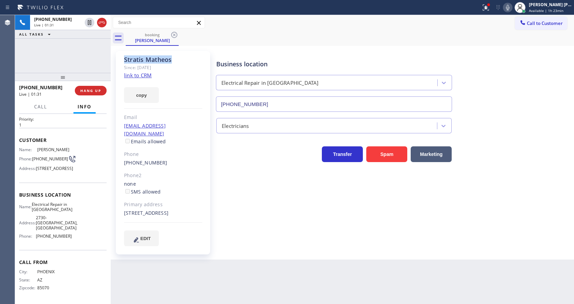
click at [191, 62] on div "[PERSON_NAME]" at bounding box center [163, 60] width 78 height 8
click at [224, 193] on div "Business location Electrical Repair in [GEOGRAPHIC_DATA] [PHONE_NUMBER] Electri…" at bounding box center [393, 148] width 357 height 191
click at [73, 218] on div "Name: Electrical Repair in [GEOGRAPHIC_DATA] Address: [STREET_ADDRESS] Phone: […" at bounding box center [62, 222] width 87 height 40
drag, startPoint x: 33, startPoint y: 139, endPoint x: 49, endPoint y: 145, distance: 17.0
click at [49, 156] on span "[PHONE_NUMBER]" at bounding box center [50, 158] width 36 height 5
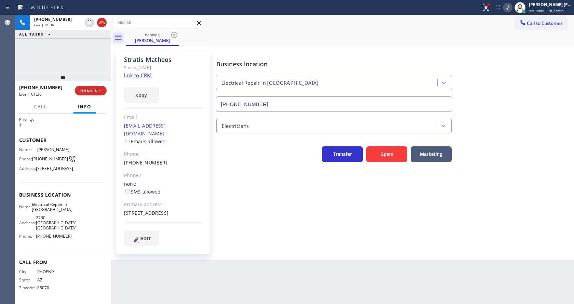
click at [216, 257] on div "Business location Electrical Repair in [GEOGRAPHIC_DATA] [PHONE_NUMBER] Electri…" at bounding box center [393, 155] width 357 height 205
drag, startPoint x: 71, startPoint y: 222, endPoint x: 52, endPoint y: 220, distance: 18.9
click at [71, 222] on div "Name: Electrical Repair in [GEOGRAPHIC_DATA] Address: [STREET_ADDRESS] Phone: […" at bounding box center [62, 222] width 87 height 40
drag, startPoint x: 34, startPoint y: 199, endPoint x: 78, endPoint y: 205, distance: 43.5
click at [78, 205] on div "Name: Electrical Repair in [GEOGRAPHIC_DATA] Address: [STREET_ADDRESS] Phone: […" at bounding box center [62, 222] width 87 height 40
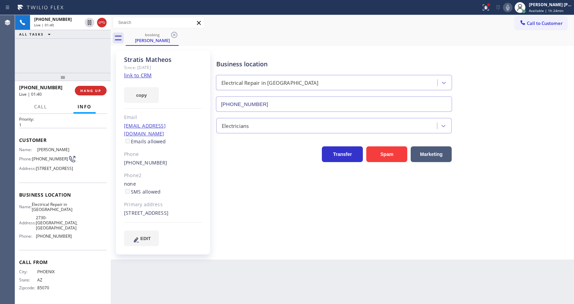
drag, startPoint x: 148, startPoint y: 262, endPoint x: 153, endPoint y: 266, distance: 6.8
click at [153, 266] on div "Back to Dashboard Change Sender ID Customers Technicians Select a contact Outbo…" at bounding box center [342, 159] width 463 height 289
click at [61, 252] on div "Call From City: [GEOGRAPHIC_DATA]: [US_STATE] Zipcode: 85070" at bounding box center [62, 276] width 87 height 52
drag, startPoint x: 34, startPoint y: 237, endPoint x: 74, endPoint y: 233, distance: 39.9
click at [74, 233] on div "Name: Electrical Repair in [GEOGRAPHIC_DATA] Address: [STREET_ADDRESS] Phone: […" at bounding box center [62, 222] width 87 height 40
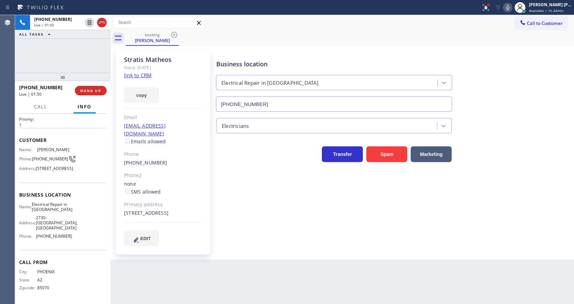
click at [167, 259] on div "[PERSON_NAME] Since: [DATE] link to CRM copy Email [EMAIL_ADDRESS][DOMAIN_NAME]…" at bounding box center [342, 152] width 463 height 213
click at [296, 207] on div "Business location Electrical Repair in [GEOGRAPHIC_DATA] [PHONE_NUMBER] Electri…" at bounding box center [393, 148] width 357 height 191
click at [485, 6] on icon at bounding box center [486, 7] width 8 height 8
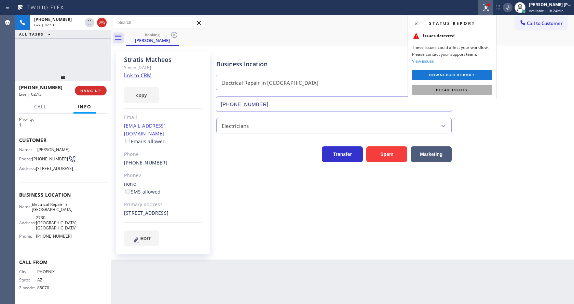
click at [462, 91] on span "Clear issues" at bounding box center [452, 89] width 32 height 5
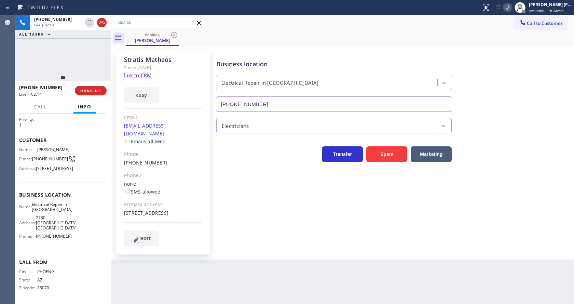
click at [509, 9] on icon at bounding box center [507, 7] width 8 height 8
click at [89, 23] on icon at bounding box center [89, 22] width 8 height 8
click at [249, 295] on div "Back to Dashboard Change Sender ID Customers Technicians Select a contact Outbo…" at bounding box center [342, 159] width 463 height 289
click at [172, 287] on div "Back to Dashboard Change Sender ID Customers Technicians Select a contact Outbo…" at bounding box center [342, 159] width 463 height 289
click at [89, 23] on icon at bounding box center [89, 22] width 8 height 8
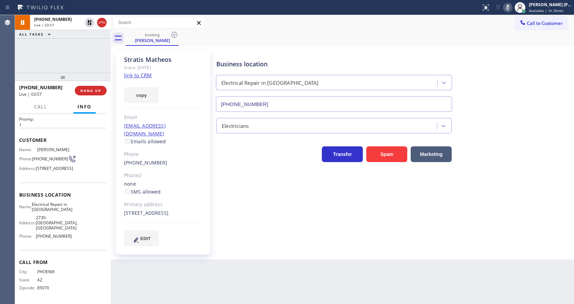
click at [512, 5] on icon at bounding box center [507, 7] width 8 height 8
click at [528, 41] on div "booking [PERSON_NAME]" at bounding box center [350, 37] width 448 height 15
click at [163, 294] on div "Back to Dashboard Change Sender ID Customers Technicians Select a contact Outbo…" at bounding box center [342, 159] width 463 height 289
click at [283, 222] on div "Business location Electrical Repair in [GEOGRAPHIC_DATA] [PHONE_NUMBER] Electri…" at bounding box center [393, 148] width 357 height 191
drag, startPoint x: 120, startPoint y: 124, endPoint x: 202, endPoint y: 123, distance: 82.3
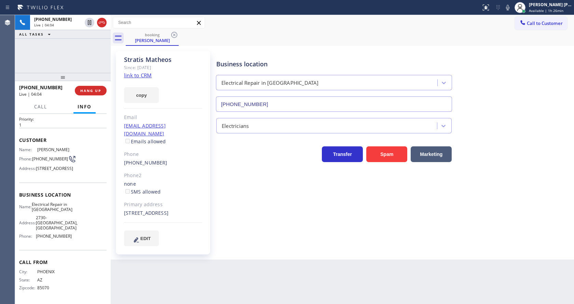
click at [202, 123] on div "[PERSON_NAME] Since: [DATE] link to CRM copy Email [EMAIL_ADDRESS][DOMAIN_NAME]…" at bounding box center [163, 152] width 94 height 203
click at [258, 225] on div "Business location Electrical Repair in [GEOGRAPHIC_DATA] [PHONE_NUMBER] Electri…" at bounding box center [393, 148] width 357 height 191
click at [287, 230] on div "Business location Electrical Repair in [GEOGRAPHIC_DATA] [PHONE_NUMBER] Electri…" at bounding box center [393, 148] width 357 height 191
click at [206, 196] on div "[PERSON_NAME] Since: [DATE] link to CRM copy Email [EMAIL_ADDRESS][DOMAIN_NAME]…" at bounding box center [163, 152] width 94 height 203
click at [286, 227] on div "Business location Electrical Repair in [GEOGRAPHIC_DATA] [PHONE_NUMBER] Electri…" at bounding box center [393, 148] width 357 height 191
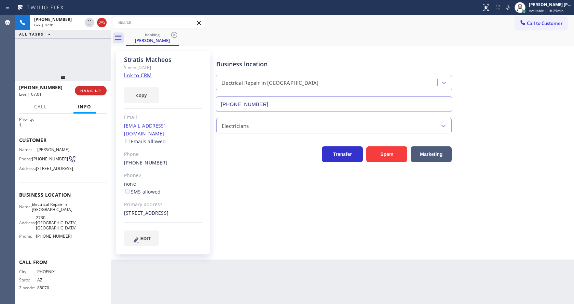
click at [264, 223] on div "Business location Electrical Repair in [GEOGRAPHIC_DATA] [PHONE_NUMBER] Electri…" at bounding box center [393, 148] width 357 height 191
click at [277, 224] on div "Business location Electrical Repair in [GEOGRAPHIC_DATA] [PHONE_NUMBER] Electri…" at bounding box center [393, 148] width 357 height 191
click at [83, 87] on button "COMPLETE" at bounding box center [89, 91] width 34 height 10
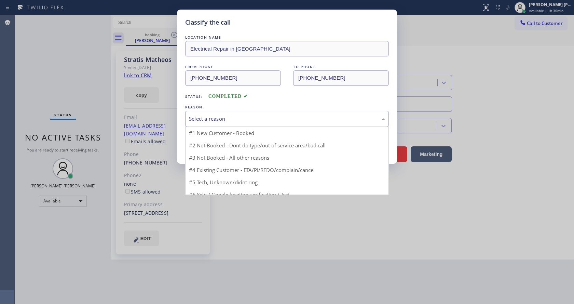
click at [219, 122] on div "Select a reason" at bounding box center [287, 119] width 196 height 8
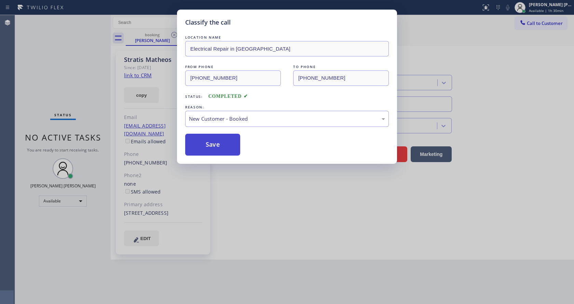
click at [210, 141] on button "Save" at bounding box center [212, 145] width 55 height 22
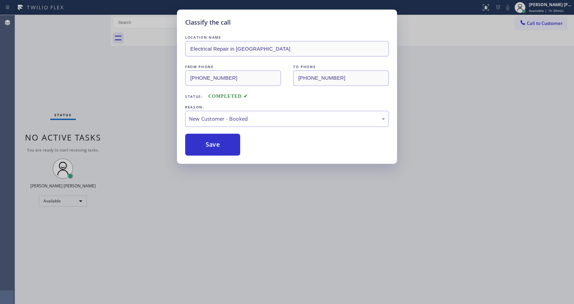
click at [247, 217] on div "Classify the call LOCATION NAME Electrical Repair in [GEOGRAPHIC_DATA] FROM PHO…" at bounding box center [287, 152] width 574 height 304
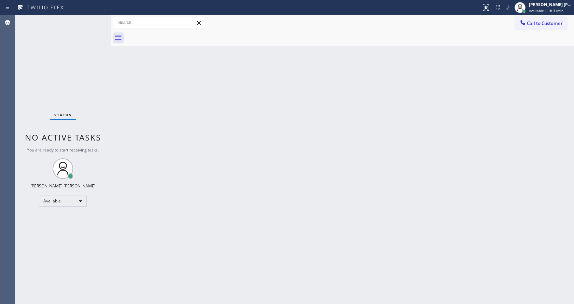
drag, startPoint x: 113, startPoint y: 111, endPoint x: 135, endPoint y: 184, distance: 76.1
click at [113, 111] on div "Back to Dashboard Change Sender ID Customers Technicians Select a contact Outbo…" at bounding box center [342, 159] width 463 height 289
drag, startPoint x: 373, startPoint y: 163, endPoint x: 310, endPoint y: 185, distance: 66.9
click at [373, 163] on div "Back to Dashboard Change Sender ID Customers Technicians Select a contact Outbo…" at bounding box center [342, 159] width 463 height 289
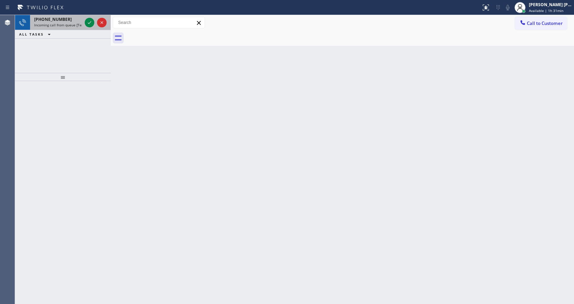
click at [80, 19] on div "[PHONE_NUMBER]" at bounding box center [58, 19] width 48 height 6
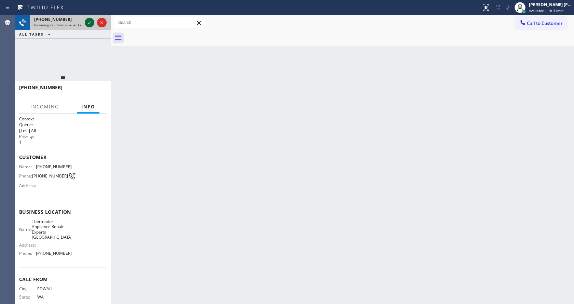
click at [89, 23] on icon at bounding box center [89, 22] width 8 height 8
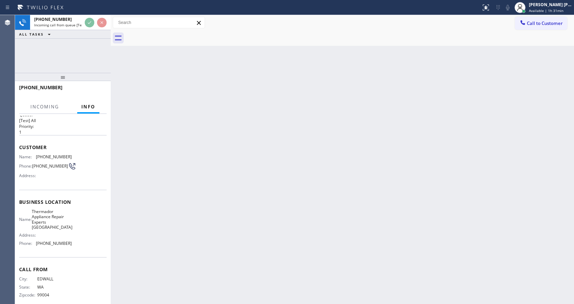
scroll to position [14, 0]
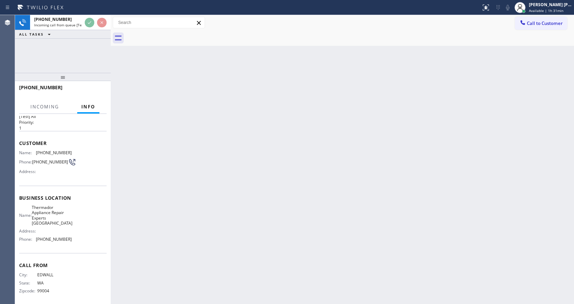
click at [230, 198] on div "Back to Dashboard Change Sender ID Customers Technicians Select a contact Outbo…" at bounding box center [342, 159] width 463 height 289
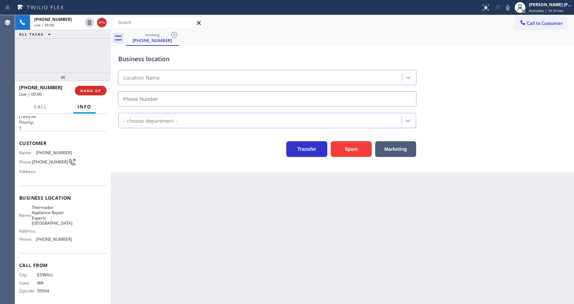
click at [288, 201] on div "Back to Dashboard Change Sender ID Customers Technicians Select a contact Outbo…" at bounding box center [342, 159] width 463 height 289
type input "[PHONE_NUMBER]"
click at [157, 206] on div "Back to Dashboard Change Sender ID Customers Technicians Select a contact Outbo…" at bounding box center [342, 159] width 463 height 289
click at [203, 219] on div "Back to Dashboard Change Sender ID Customers Technicians Select a contact Outbo…" at bounding box center [342, 159] width 463 height 289
click at [203, 218] on div "Back to Dashboard Change Sender ID Customers Technicians Select a contact Outbo…" at bounding box center [342, 159] width 463 height 289
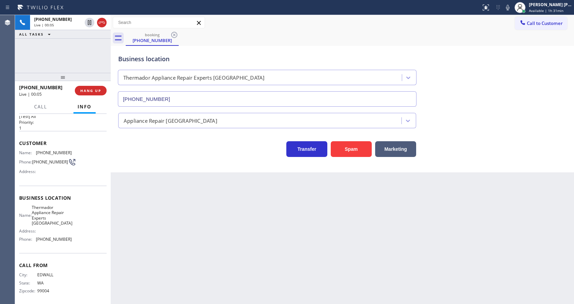
click at [248, 279] on div "Back to Dashboard Change Sender ID Customers Technicians Select a contact Outbo…" at bounding box center [342, 159] width 463 height 289
click at [306, 224] on div "Back to Dashboard Change Sender ID Customers Technicians Select a contact Outbo…" at bounding box center [342, 159] width 463 height 289
click at [344, 151] on button "Spam" at bounding box center [351, 149] width 41 height 16
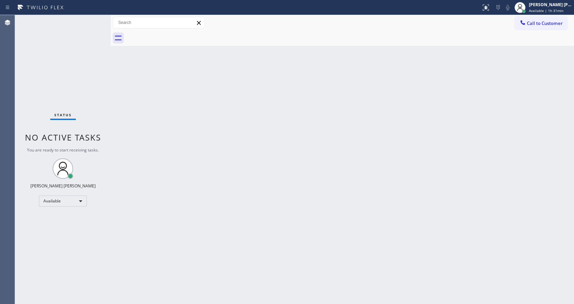
click at [114, 72] on div "Back to Dashboard Change Sender ID Customers Technicians Select a contact Outbo…" at bounding box center [342, 159] width 463 height 289
click at [160, 88] on div "Back to Dashboard Change Sender ID Customers Technicians Select a contact Outbo…" at bounding box center [342, 159] width 463 height 289
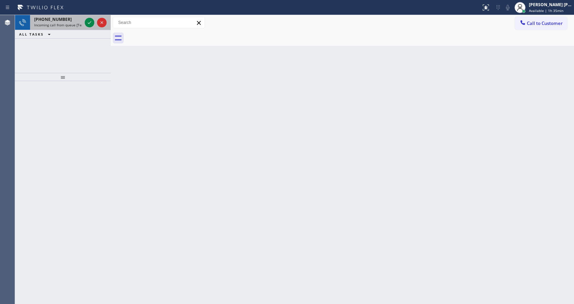
click at [76, 26] on span "Incoming call from queue [Test] All" at bounding box center [62, 25] width 57 height 5
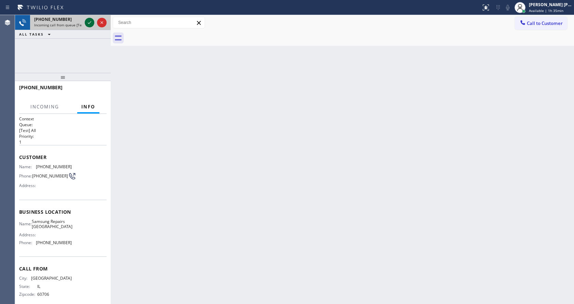
click at [85, 24] on div at bounding box center [90, 22] width 10 height 8
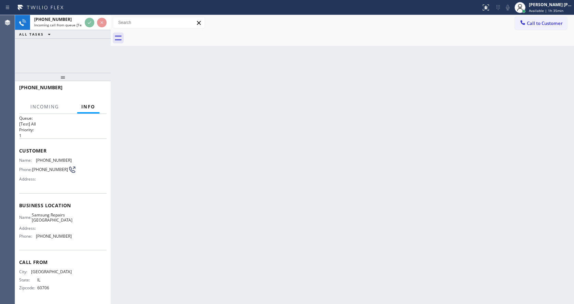
click at [255, 157] on div "Back to Dashboard Change Sender ID Customers Technicians Select a contact Outbo…" at bounding box center [342, 159] width 463 height 289
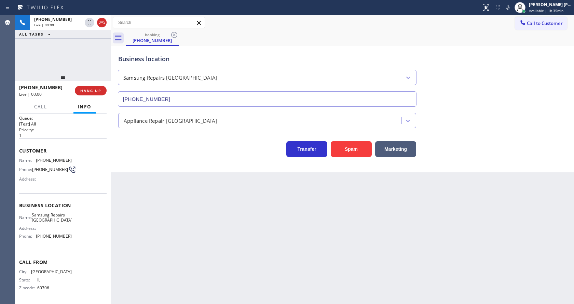
type input "[PHONE_NUMBER]"
click at [227, 218] on div "Back to Dashboard Change Sender ID Customers Technicians Select a contact Outbo…" at bounding box center [342, 159] width 463 height 289
click at [222, 216] on div "Back to Dashboard Change Sender ID Customers Technicians Select a contact Outbo…" at bounding box center [342, 159] width 463 height 289
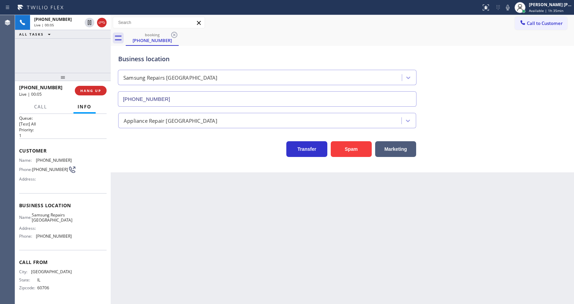
click at [165, 173] on div "Back to Dashboard Change Sender ID Customers Technicians Select a contact Outbo…" at bounding box center [342, 159] width 463 height 289
click at [83, 162] on div "Name: [PHONE_NUMBER] Phone: [PHONE_NUMBER] Address:" at bounding box center [62, 170] width 87 height 27
click at [152, 160] on div "Business location Samsung Repairs [GEOGRAPHIC_DATA] [PHONE_NUMBER] Appliance Re…" at bounding box center [342, 109] width 463 height 126
click at [205, 280] on div "Back to Dashboard Change Sender ID Customers Technicians Select a contact Outbo…" at bounding box center [342, 159] width 463 height 289
click at [143, 163] on div "Business location Samsung Repairs [GEOGRAPHIC_DATA] [PHONE_NUMBER] Appliance Re…" at bounding box center [342, 109] width 463 height 126
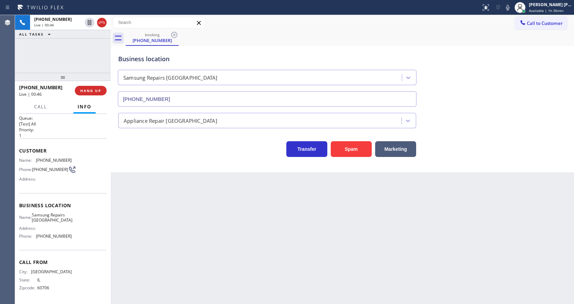
click at [272, 269] on div "Back to Dashboard Change Sender ID Customers Technicians Select a contact Outbo…" at bounding box center [342, 159] width 463 height 289
click at [171, 174] on div "Back to Dashboard Change Sender ID Customers Technicians Select a contact Outbo…" at bounding box center [342, 159] width 463 height 289
click at [152, 165] on div "Business location Samsung Repairs [GEOGRAPHIC_DATA] [PHONE_NUMBER] Appliance Re…" at bounding box center [342, 109] width 463 height 126
click at [150, 258] on div "Back to Dashboard Change Sender ID Customers Technicians Select a contact Outbo…" at bounding box center [342, 159] width 463 height 289
click at [88, 177] on div "Name: [PHONE_NUMBER] Phone: [PHONE_NUMBER] Address:" at bounding box center [62, 170] width 87 height 27
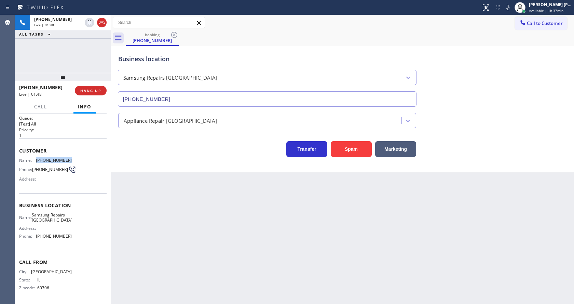
drag, startPoint x: 32, startPoint y: 156, endPoint x: 77, endPoint y: 157, distance: 44.4
click at [77, 157] on div "Name: [PHONE_NUMBER] Phone: [PHONE_NUMBER] Address:" at bounding box center [62, 170] width 87 height 27
drag, startPoint x: 184, startPoint y: 225, endPoint x: 188, endPoint y: 302, distance: 76.9
click at [184, 225] on div "Back to Dashboard Change Sender ID Customers Technicians Select a contact Outbo…" at bounding box center [342, 159] width 463 height 289
drag, startPoint x: 141, startPoint y: 224, endPoint x: 147, endPoint y: 245, distance: 21.2
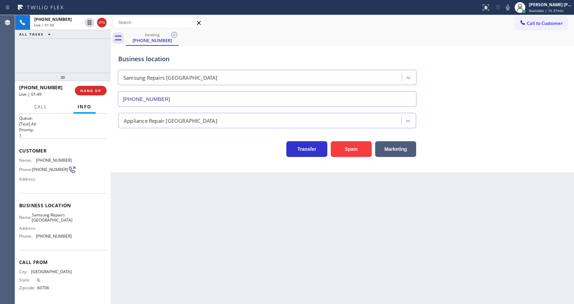
click at [141, 224] on div "Back to Dashboard Change Sender ID Customers Technicians Select a contact Outbo…" at bounding box center [342, 159] width 463 height 289
click at [115, 235] on div "Back to Dashboard Change Sender ID Customers Technicians Select a contact Outbo…" at bounding box center [342, 159] width 463 height 289
click at [125, 202] on div "Back to Dashboard Change Sender ID Customers Technicians Select a contact Outbo…" at bounding box center [342, 159] width 463 height 289
click at [190, 205] on div "Back to Dashboard Change Sender ID Customers Technicians Select a contact Outbo…" at bounding box center [342, 159] width 463 height 289
drag, startPoint x: 315, startPoint y: 246, endPoint x: 311, endPoint y: 253, distance: 8.4
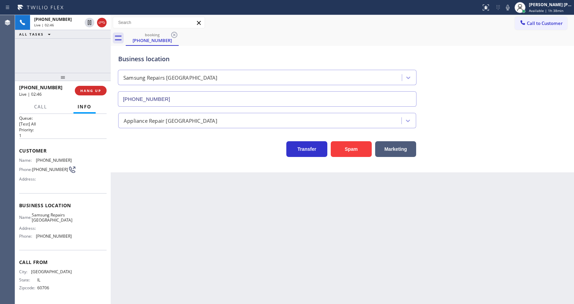
click at [315, 246] on div "Back to Dashboard Change Sender ID Customers Technicians Select a contact Outbo…" at bounding box center [342, 159] width 463 height 289
click at [200, 224] on div "Back to Dashboard Change Sender ID Customers Technicians Select a contact Outbo…" at bounding box center [342, 159] width 463 height 289
click at [37, 241] on div "Name: Samsung Repairs [GEOGRAPHIC_DATA] Address: Phone: [PHONE_NUMBER]" at bounding box center [45, 226] width 53 height 29
drag, startPoint x: 36, startPoint y: 212, endPoint x: 92, endPoint y: 220, distance: 56.6
click at [92, 220] on div "Name: Samsung Repairs [GEOGRAPHIC_DATA] Address: Phone: [PHONE_NUMBER]" at bounding box center [62, 226] width 87 height 29
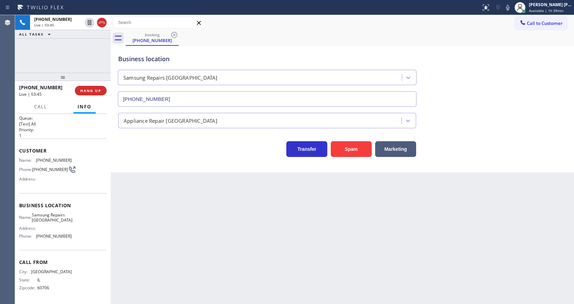
click at [121, 235] on div "Back to Dashboard Change Sender ID Customers Technicians Select a contact Outbo…" at bounding box center [342, 159] width 463 height 289
drag, startPoint x: 66, startPoint y: 255, endPoint x: 60, endPoint y: 258, distance: 6.4
click at [66, 255] on div "Call From City: [GEOGRAPHIC_DATA]: [US_STATE] Zipcode: 60706" at bounding box center [62, 276] width 87 height 52
drag, startPoint x: 35, startPoint y: 233, endPoint x: 79, endPoint y: 235, distance: 43.4
click at [79, 235] on div "Name: Samsung Repairs [GEOGRAPHIC_DATA] Address: Phone: [PHONE_NUMBER]" at bounding box center [62, 226] width 87 height 29
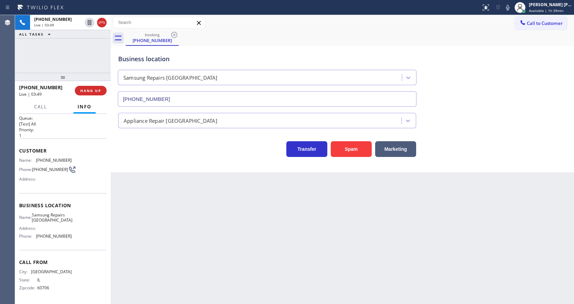
drag, startPoint x: 174, startPoint y: 246, endPoint x: 176, endPoint y: 302, distance: 56.4
click at [174, 251] on div "Back to Dashboard Change Sender ID Customers Technicians Select a contact Outbo…" at bounding box center [342, 159] width 463 height 289
click at [167, 230] on div "Back to Dashboard Change Sender ID Customers Technicians Select a contact Outbo…" at bounding box center [342, 159] width 463 height 289
click at [270, 208] on div "Back to Dashboard Change Sender ID Customers Technicians Select a contact Outbo…" at bounding box center [342, 159] width 463 height 289
click at [85, 91] on span "COMPLETE" at bounding box center [90, 90] width 24 height 5
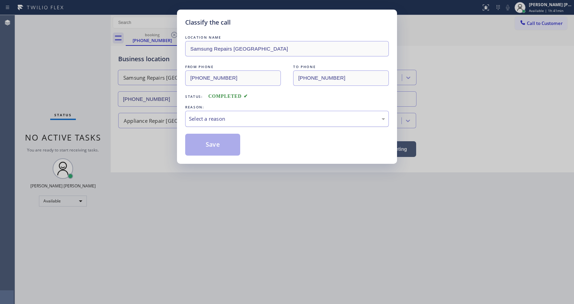
click at [237, 122] on div "Select a reason" at bounding box center [287, 119] width 196 height 8
click at [210, 141] on button "Save" at bounding box center [212, 145] width 55 height 22
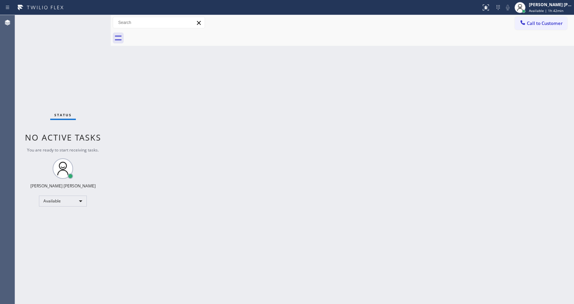
click at [94, 18] on div "Status No active tasks You are ready to start receiving tasks. [PERSON_NAME] [P…" at bounding box center [63, 159] width 96 height 289
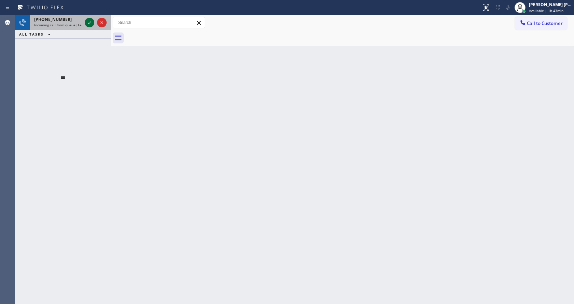
click at [87, 21] on icon at bounding box center [89, 22] width 8 height 8
click at [88, 22] on icon at bounding box center [89, 22] width 8 height 8
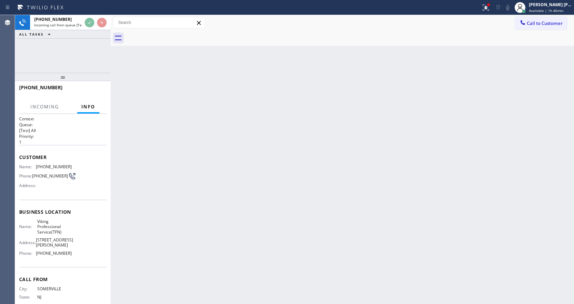
click at [221, 203] on div "Back to Dashboard Change Sender ID Customers Technicians Select a contact Outbo…" at bounding box center [342, 159] width 463 height 289
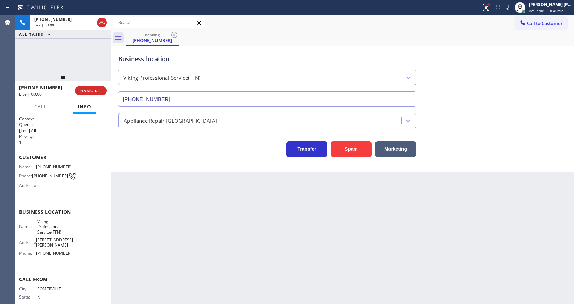
type input "[PHONE_NUMBER]"
click at [150, 203] on div "Back to Dashboard Change Sender ID Customers Technicians Select a contact Outbo…" at bounding box center [342, 159] width 463 height 289
click at [177, 219] on div "Back to Dashboard Change Sender ID Customers Technicians Select a contact Outbo…" at bounding box center [342, 159] width 463 height 289
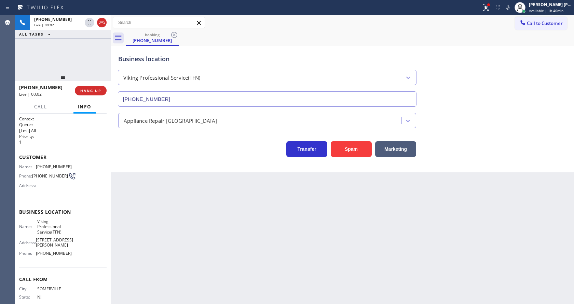
click at [79, 253] on div "Name: Viking Professional Service(TFN) Address: [STREET_ADDRESS][PERSON_NAME] P…" at bounding box center [62, 239] width 87 height 40
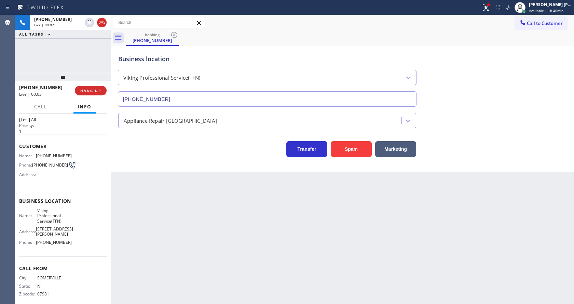
scroll to position [14, 0]
click at [56, 254] on div "Call From City: [GEOGRAPHIC_DATA] State: [US_STATE] Zipcode: 07981" at bounding box center [62, 279] width 87 height 52
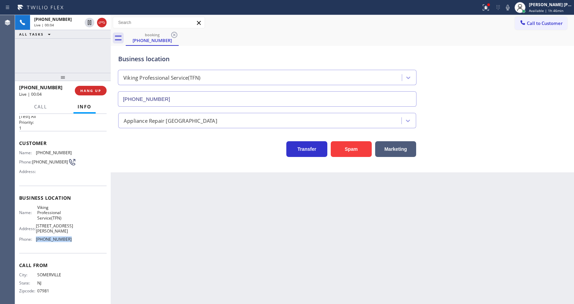
drag, startPoint x: 66, startPoint y: 235, endPoint x: 36, endPoint y: 238, distance: 29.5
click at [36, 238] on span "[PHONE_NUMBER]" at bounding box center [54, 238] width 36 height 5
click at [236, 232] on div "Back to Dashboard Change Sender ID Customers Technicians Select a contact Outbo…" at bounding box center [342, 159] width 463 height 289
click at [194, 213] on div "Back to Dashboard Change Sender ID Customers Technicians Select a contact Outbo…" at bounding box center [342, 159] width 463 height 289
click at [40, 232] on div "Name: Viking Professional Service(TFN) Address: [STREET_ADDRESS][PERSON_NAME] P…" at bounding box center [45, 225] width 53 height 40
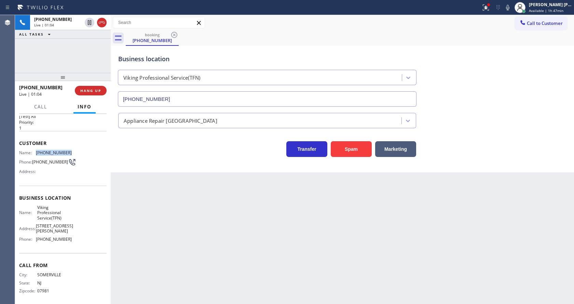
drag, startPoint x: 33, startPoint y: 151, endPoint x: 70, endPoint y: 151, distance: 36.9
click at [70, 151] on div "Name: [PHONE_NUMBER] Phone: [PHONE_NUMBER] Address:" at bounding box center [62, 163] width 87 height 27
drag, startPoint x: 138, startPoint y: 199, endPoint x: 148, endPoint y: 273, distance: 74.0
click at [139, 205] on div "Back to Dashboard Change Sender ID Customers Technicians Select a contact Outbo…" at bounding box center [342, 159] width 463 height 289
click at [37, 224] on div "Name: Viking Professional Service(TFN) Address: [STREET_ADDRESS][PERSON_NAME] P…" at bounding box center [45, 225] width 53 height 40
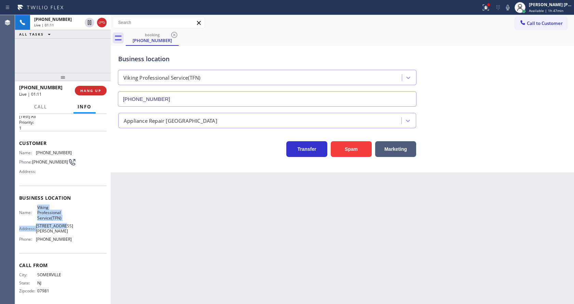
drag, startPoint x: 37, startPoint y: 207, endPoint x: 66, endPoint y: 224, distance: 33.2
click at [66, 224] on div "Name: Viking Professional Service(TFN) Address: [STREET_ADDRESS][PERSON_NAME] P…" at bounding box center [45, 225] width 53 height 40
click at [65, 224] on div "Name: Viking Professional Service(TFN) Address: [STREET_ADDRESS][PERSON_NAME] P…" at bounding box center [45, 225] width 53 height 40
drag, startPoint x: 38, startPoint y: 209, endPoint x: 72, endPoint y: 222, distance: 36.5
click at [72, 222] on div "Name: Viking Professional Service(TFN) Address: [STREET_ADDRESS][PERSON_NAME] P…" at bounding box center [62, 225] width 87 height 40
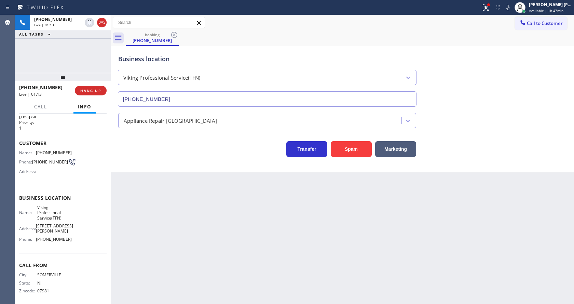
drag, startPoint x: 154, startPoint y: 235, endPoint x: 153, endPoint y: 298, distance: 63.2
click at [154, 252] on div "Back to Dashboard Change Sender ID Customers Technicians Select a contact Outbo…" at bounding box center [342, 159] width 463 height 289
click at [64, 236] on span "[PHONE_NUMBER]" at bounding box center [54, 238] width 36 height 5
drag, startPoint x: 33, startPoint y: 236, endPoint x: 76, endPoint y: 236, distance: 42.4
click at [76, 236] on div "Name: Viking Professional Service(TFN) Address: [STREET_ADDRESS][PERSON_NAME] P…" at bounding box center [62, 225] width 87 height 40
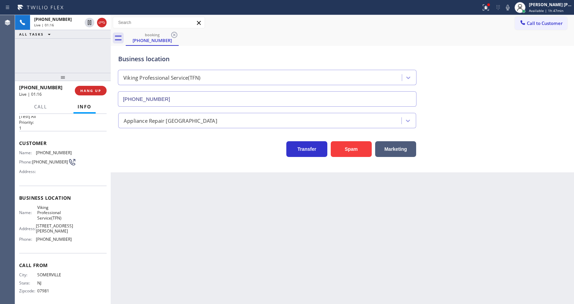
drag, startPoint x: 138, startPoint y: 244, endPoint x: 137, endPoint y: 292, distance: 47.8
click at [138, 266] on div "Back to Dashboard Change Sender ID Customers Technicians Select a contact Outbo…" at bounding box center [342, 159] width 463 height 289
click at [204, 193] on div "Back to Dashboard Change Sender ID Customers Technicians Select a contact Outbo…" at bounding box center [342, 159] width 463 height 289
click at [177, 216] on div "Back to Dashboard Change Sender ID Customers Technicians Select a contact Outbo…" at bounding box center [342, 159] width 463 height 289
click at [292, 243] on div "Back to Dashboard Change Sender ID Customers Technicians Select a contact Outbo…" at bounding box center [342, 159] width 463 height 289
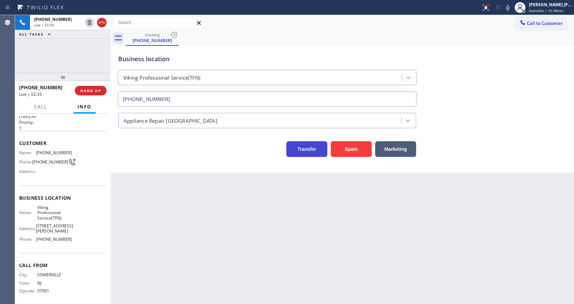
drag, startPoint x: 159, startPoint y: 164, endPoint x: 289, endPoint y: 150, distance: 131.2
click at [159, 164] on div "Business location Viking Professional Service(TFN) [PHONE_NUMBER] Appliance Rep…" at bounding box center [342, 109] width 463 height 126
click at [482, 10] on div at bounding box center [485, 7] width 15 height 8
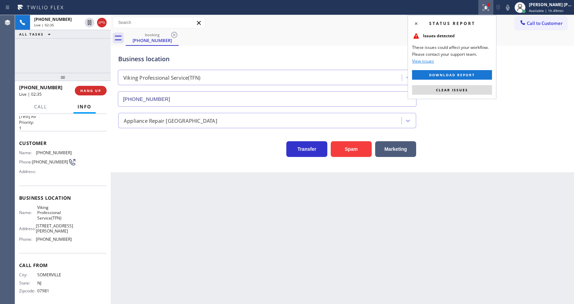
click at [478, 81] on div "Status report Issues detected These issues could affect your workflow. Please c…" at bounding box center [451, 57] width 89 height 84
click at [478, 89] on button "Clear issues" at bounding box center [452, 90] width 80 height 10
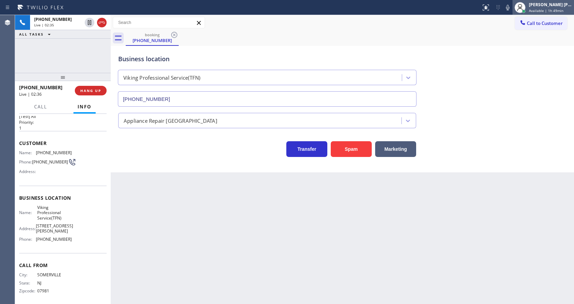
click at [515, 6] on div at bounding box center [519, 7] width 15 height 15
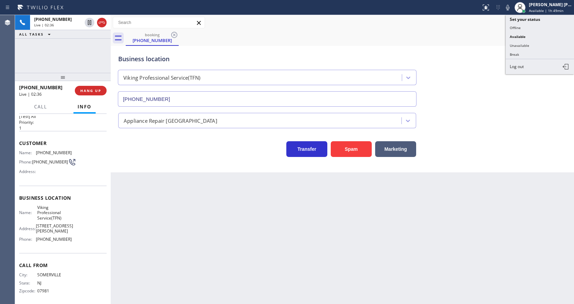
click at [498, 15] on div "Status report No issues detected If you experience an issue, please download th…" at bounding box center [287, 7] width 574 height 15
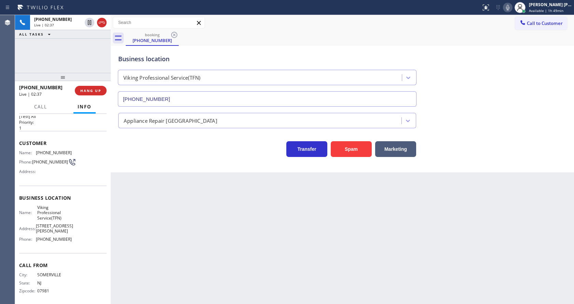
click at [512, 8] on icon at bounding box center [507, 7] width 8 height 8
click at [91, 19] on icon at bounding box center [89, 22] width 8 height 8
click at [192, 223] on div "Back to Dashboard Change Sender ID Customers Technicians Select a contact Outbo…" at bounding box center [342, 159] width 463 height 289
click at [165, 192] on div "Back to Dashboard Change Sender ID Customers Technicians Select a contact Outbo…" at bounding box center [342, 159] width 463 height 289
click at [91, 20] on icon at bounding box center [89, 22] width 8 height 8
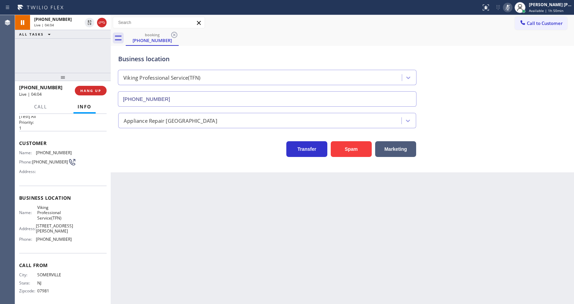
click at [509, 5] on icon at bounding box center [507, 7] width 3 height 5
click at [241, 274] on div "Back to Dashboard Change Sender ID Customers Technicians Select a contact Outbo…" at bounding box center [342, 159] width 463 height 289
click at [359, 214] on div "Back to Dashboard Change Sender ID Customers Technicians Select a contact Outbo…" at bounding box center [342, 159] width 463 height 289
click at [196, 186] on div "Back to Dashboard Change Sender ID Customers Technicians Select a contact Outbo…" at bounding box center [342, 159] width 463 height 289
click at [283, 212] on div "Back to Dashboard Change Sender ID Customers Technicians Select a contact Outbo…" at bounding box center [342, 159] width 463 height 289
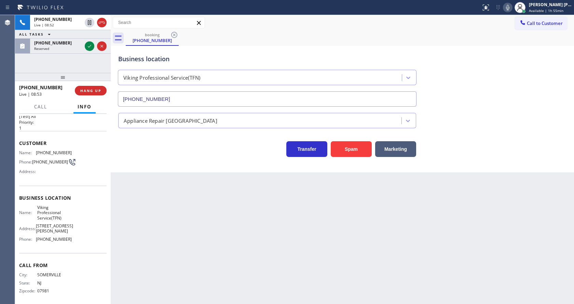
click at [225, 232] on div "Back to Dashboard Change Sender ID Customers Technicians Select a contact Outbo…" at bounding box center [342, 159] width 463 height 289
click at [305, 240] on div "Back to Dashboard Change Sender ID Customers Technicians Select a contact Outbo…" at bounding box center [342, 159] width 463 height 289
click at [205, 233] on div "Back to Dashboard Change Sender ID Customers Technicians Select a contact Outbo…" at bounding box center [342, 159] width 463 height 289
click at [212, 258] on div "Back to Dashboard Change Sender ID Customers Technicians Select a contact Outbo…" at bounding box center [342, 159] width 463 height 289
click at [261, 225] on div "Back to Dashboard Change Sender ID Customers Technicians Select a contact Outbo…" at bounding box center [342, 159] width 463 height 289
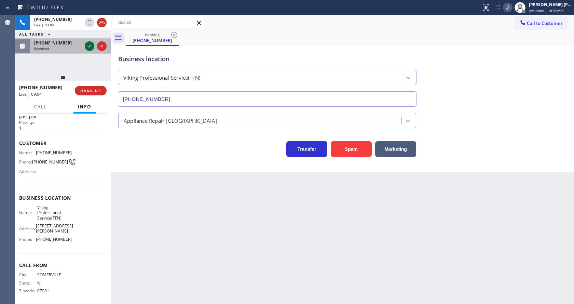
click at [88, 47] on icon at bounding box center [89, 46] width 3 height 3
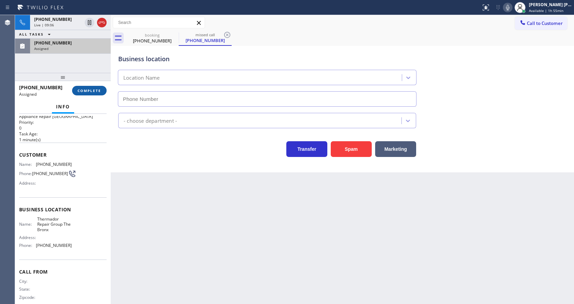
click at [83, 91] on span "COMPLETE" at bounding box center [90, 90] width 24 height 5
type input "[PHONE_NUMBER]"
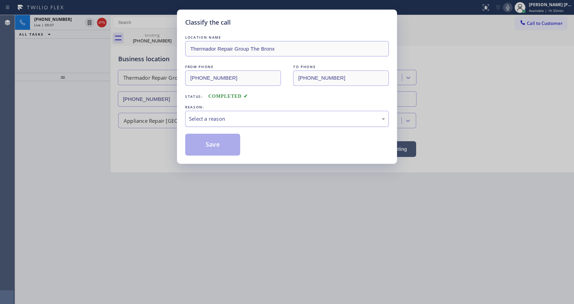
click at [198, 119] on div "Select a reason" at bounding box center [287, 119] width 196 height 8
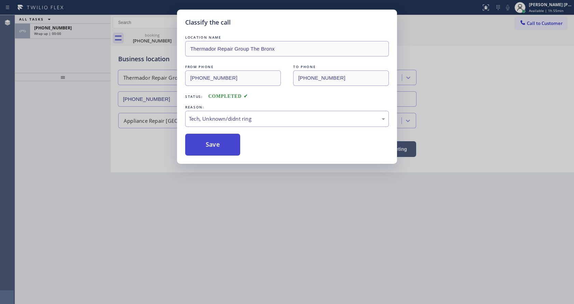
click at [209, 150] on button "Save" at bounding box center [212, 145] width 55 height 22
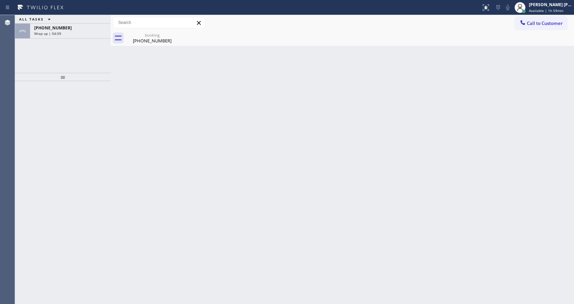
click at [171, 200] on div "Back to Dashboard Change Sender ID Customers Technicians Select a contact Outbo…" at bounding box center [342, 159] width 463 height 289
click at [78, 31] on div "[PHONE_NUMBER] Wrap up | 04:09" at bounding box center [69, 31] width 78 height 15
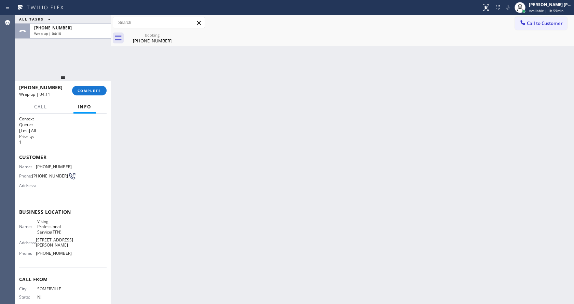
click at [237, 207] on div "Back to Dashboard Change Sender ID Customers Technicians Select a contact Outbo…" at bounding box center [342, 159] width 463 height 289
click at [345, 157] on div "Back to Dashboard Change Sender ID Customers Technicians Select a contact Outbo…" at bounding box center [342, 159] width 463 height 289
click at [79, 89] on span "COMPLETE" at bounding box center [90, 90] width 24 height 5
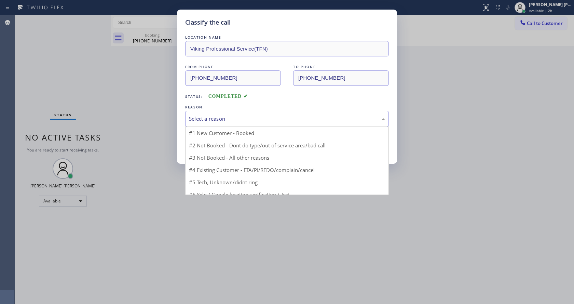
click at [248, 124] on div "Select a reason" at bounding box center [287, 119] width 204 height 16
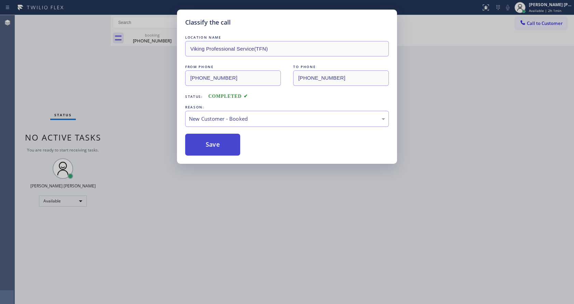
click at [211, 139] on button "Save" at bounding box center [212, 145] width 55 height 22
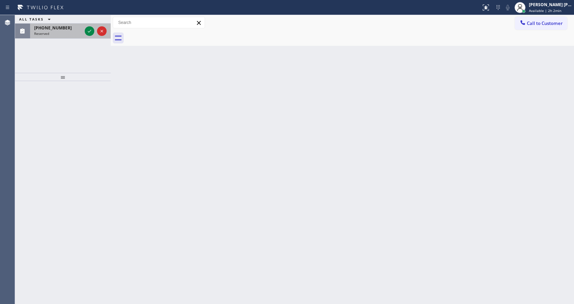
click at [74, 35] on div "Reserved" at bounding box center [58, 33] width 48 height 5
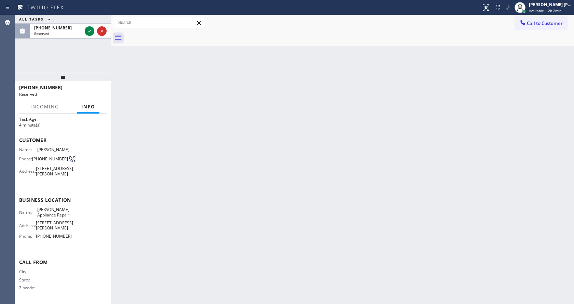
scroll to position [18, 0]
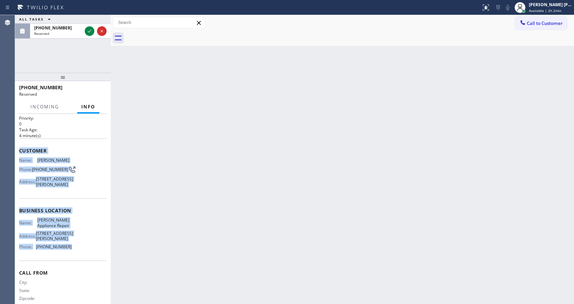
drag, startPoint x: 17, startPoint y: 146, endPoint x: 73, endPoint y: 267, distance: 134.0
click at [73, 267] on div "Context Queue: Appliance Repair Priority: 0 Task Age: [DEMOGRAPHIC_DATA] minute…" at bounding box center [63, 209] width 96 height 190
click at [87, 30] on icon at bounding box center [89, 31] width 8 height 8
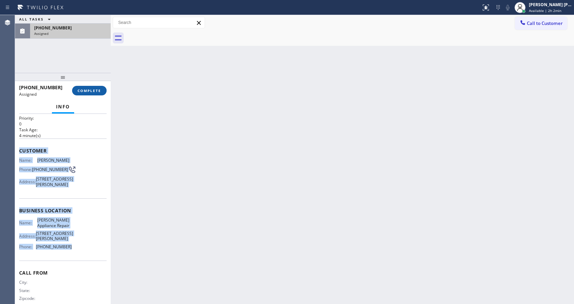
click at [87, 90] on span "COMPLETE" at bounding box center [90, 90] width 24 height 5
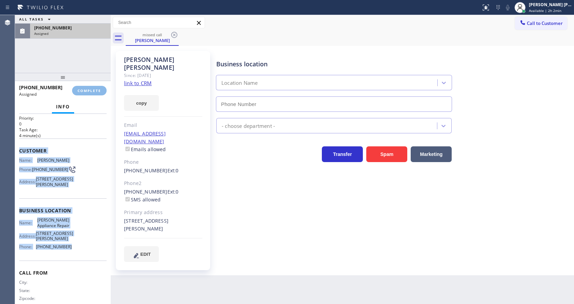
type input "[PHONE_NUMBER]"
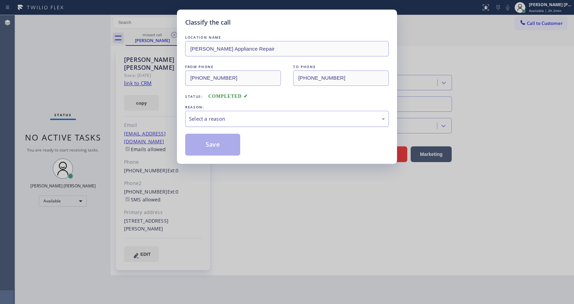
click at [226, 123] on div "Select a reason" at bounding box center [287, 119] width 204 height 16
click at [214, 139] on button "Save" at bounding box center [212, 145] width 55 height 22
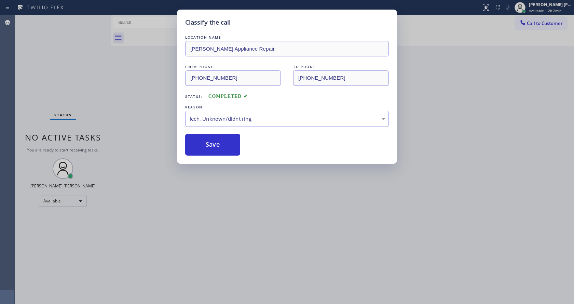
click at [264, 212] on div "Classify the call LOCATION NAME [PERSON_NAME] Appliance Repair FROM PHONE [PHON…" at bounding box center [287, 152] width 574 height 304
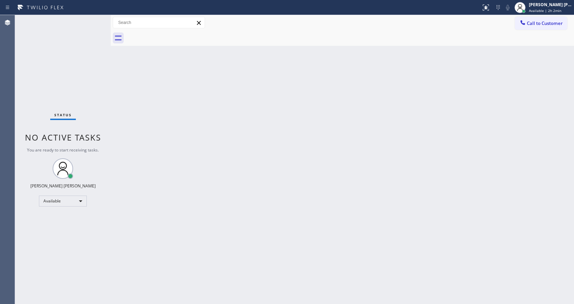
drag, startPoint x: 117, startPoint y: 111, endPoint x: 109, endPoint y: 97, distance: 15.8
click at [117, 111] on div "Back to Dashboard Change Sender ID Customers Technicians Select a contact Outbo…" at bounding box center [342, 159] width 463 height 289
click at [225, 257] on div "Back to Dashboard Change Sender ID Customers Technicians Select a contact Outbo…" at bounding box center [342, 159] width 463 height 289
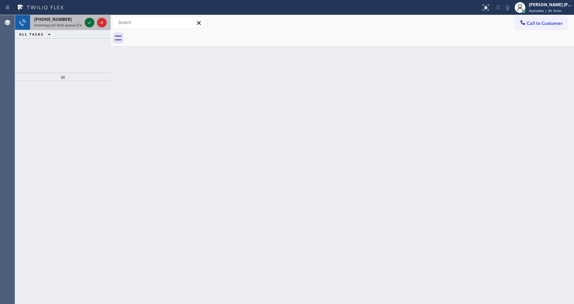
drag, startPoint x: 80, startPoint y: 23, endPoint x: 89, endPoint y: 23, distance: 8.9
click at [80, 23] on span "Incoming call from queue [Test] All" at bounding box center [62, 25] width 57 height 5
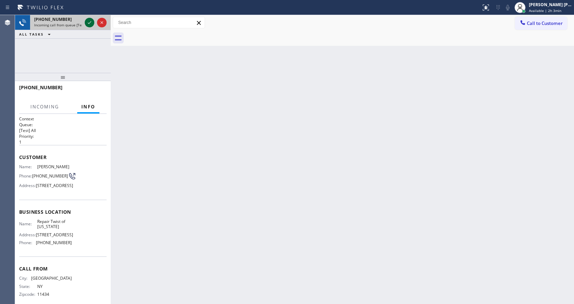
click at [89, 23] on icon at bounding box center [89, 22] width 8 height 8
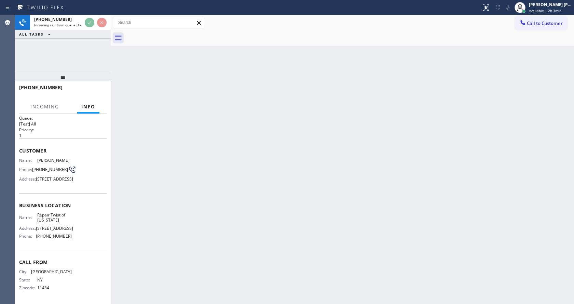
scroll to position [35, 0]
click at [179, 250] on div "Back to Dashboard Change Sender ID Customers Technicians Select a contact Outbo…" at bounding box center [342, 159] width 463 height 289
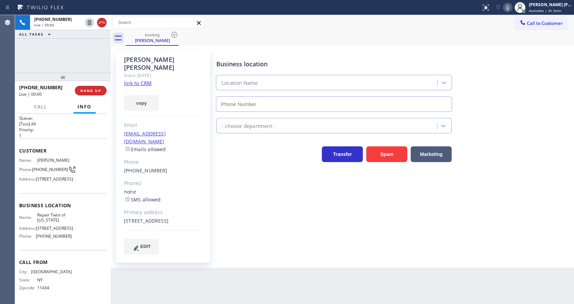
type input "[PHONE_NUMBER]"
click at [255, 227] on div "Business location Repair Twist of [US_STATE] [PHONE_NUMBER] Appliance Repair Re…" at bounding box center [393, 152] width 357 height 199
click at [147, 80] on link "link to CRM" at bounding box center [138, 83] width 28 height 7
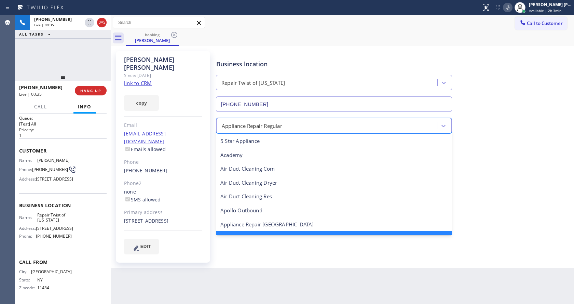
click at [254, 131] on div "Appliance Repair Regular" at bounding box center [327, 126] width 219 height 12
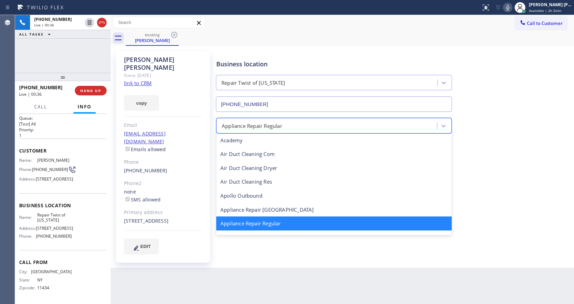
click at [518, 58] on div "Business location Repair Twist of [US_STATE] [PHONE_NUMBER]" at bounding box center [393, 81] width 357 height 62
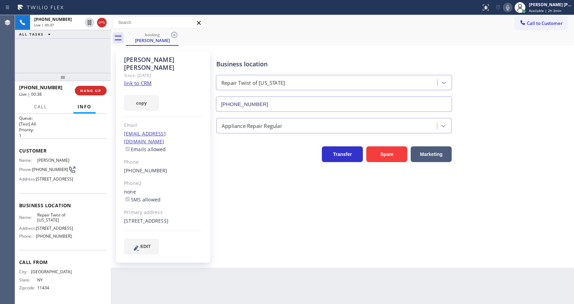
click at [509, 10] on icon at bounding box center [507, 7] width 8 height 8
click at [87, 20] on icon at bounding box center [89, 22] width 8 height 8
click at [245, 221] on div "Business location Repair Twist of [US_STATE] [PHONE_NUMBER] Appliance Repair Re…" at bounding box center [393, 152] width 357 height 199
click at [63, 78] on div at bounding box center [63, 77] width 96 height 8
click at [231, 213] on div "Business location Repair Twist of [US_STATE] [PHONE_NUMBER] Appliance Repair Re…" at bounding box center [393, 152] width 357 height 199
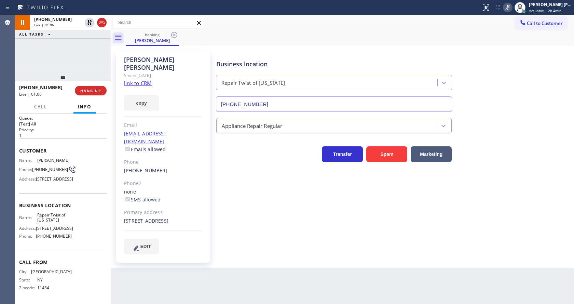
click at [288, 234] on div "Business location Repair Twist of [US_STATE] [PHONE_NUMBER] Appliance Repair Re…" at bounding box center [393, 152] width 357 height 199
click at [543, 95] on div "Business location Repair Twist of [US_STATE] [PHONE_NUMBER]" at bounding box center [393, 81] width 357 height 62
click at [89, 23] on icon at bounding box center [89, 22] width 8 height 8
click at [510, 10] on icon at bounding box center [507, 7] width 8 height 8
click at [520, 55] on div "Business location Repair Twist of [US_STATE] [PHONE_NUMBER]" at bounding box center [393, 81] width 357 height 62
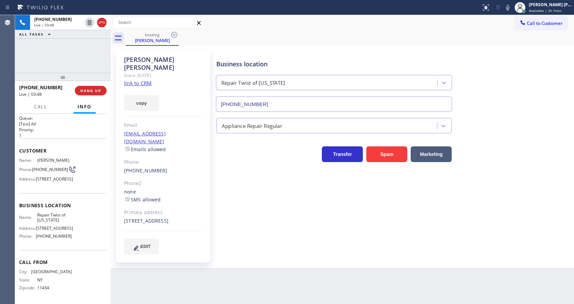
click at [237, 178] on div "Business location Repair Twist of [US_STATE] [PHONE_NUMBER] Appliance Repair Re…" at bounding box center [393, 152] width 357 height 199
click at [238, 234] on div "Business location Repair Twist of [US_STATE] [PHONE_NUMBER] Appliance Repair Re…" at bounding box center [393, 152] width 357 height 199
drag, startPoint x: 69, startPoint y: 44, endPoint x: 80, endPoint y: 58, distance: 17.3
click at [69, 44] on div "[PHONE_NUMBER] Live | 04:24 ALL TASKS ALL TASKS ACTIVE TASKS TASKS IN WRAP UP" at bounding box center [63, 44] width 96 height 58
click at [88, 87] on button "HANG UP" at bounding box center [91, 91] width 32 height 10
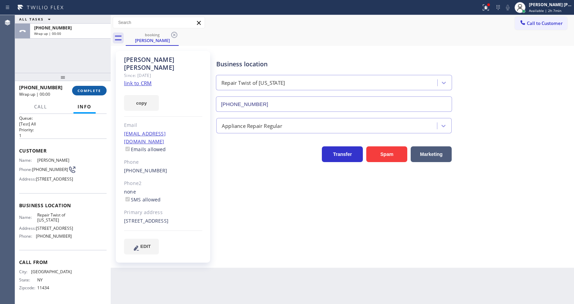
click at [88, 87] on button "COMPLETE" at bounding box center [89, 91] width 34 height 10
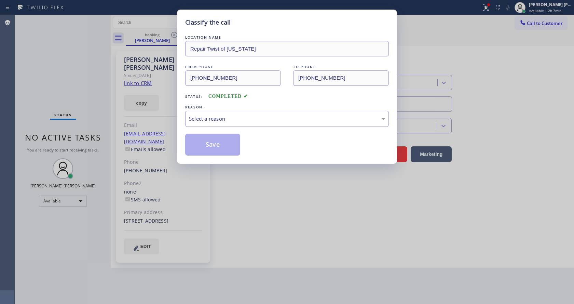
click at [222, 107] on div "REASON:" at bounding box center [287, 106] width 204 height 7
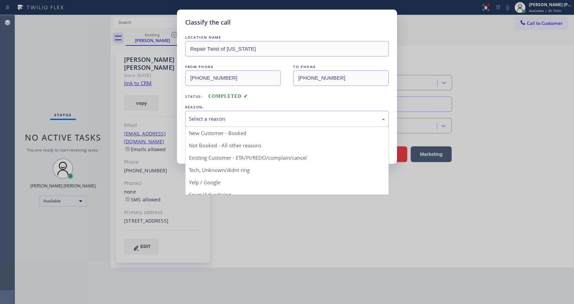
click at [226, 114] on div "Select a reason" at bounding box center [287, 119] width 204 height 16
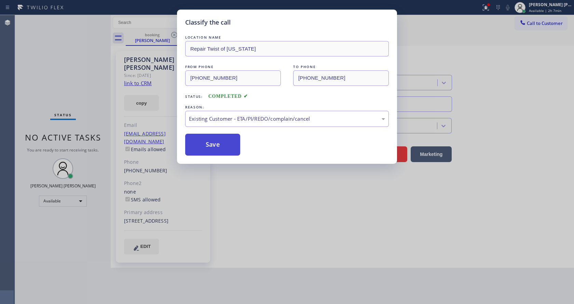
click at [209, 135] on button "Save" at bounding box center [212, 145] width 55 height 22
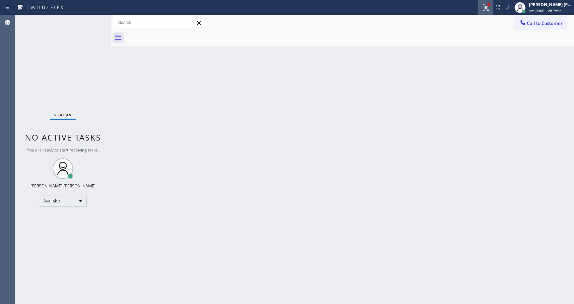
click at [486, 5] on icon at bounding box center [486, 7] width 8 height 8
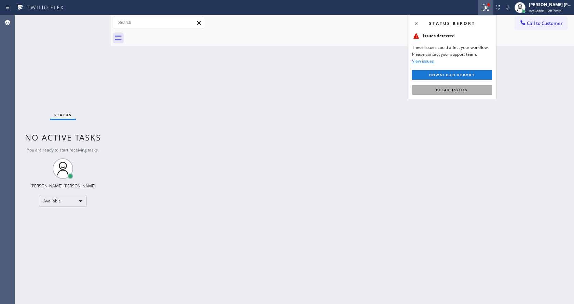
click at [471, 90] on button "Clear issues" at bounding box center [452, 90] width 80 height 10
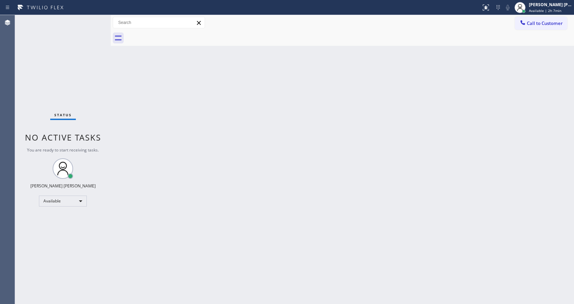
drag, startPoint x: 443, startPoint y: 124, endPoint x: 277, endPoint y: 220, distance: 192.0
click at [443, 126] on div "Back to Dashboard Change Sender ID Customers Technicians Select a contact Outbo…" at bounding box center [342, 159] width 463 height 289
click at [281, 268] on div "Back to Dashboard Change Sender ID Customers Technicians Select a contact Outbo…" at bounding box center [342, 159] width 463 height 289
click at [119, 140] on div "Back to Dashboard Change Sender ID Customers Technicians Select a contact Outbo…" at bounding box center [342, 159] width 463 height 289
click at [96, 20] on div "Status No active tasks You are ready to start receiving tasks. [PERSON_NAME] [P…" at bounding box center [63, 159] width 96 height 289
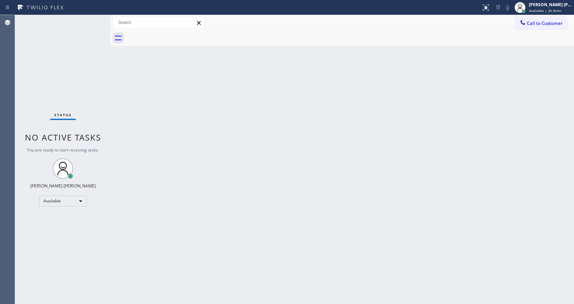
click at [220, 221] on div "Back to Dashboard Change Sender ID Customers Technicians Select a contact Outbo…" at bounding box center [342, 159] width 463 height 289
drag, startPoint x: 123, startPoint y: 119, endPoint x: 121, endPoint y: 109, distance: 9.5
click at [123, 119] on div "Back to Dashboard Change Sender ID Customers Technicians Select a contact Outbo…" at bounding box center [342, 159] width 463 height 289
click at [96, 19] on div "Status No active tasks You are ready to start receiving tasks. [PERSON_NAME] [P…" at bounding box center [63, 159] width 96 height 289
click at [302, 171] on div "Back to Dashboard Change Sender ID Customers Technicians Select a contact Outbo…" at bounding box center [342, 159] width 463 height 289
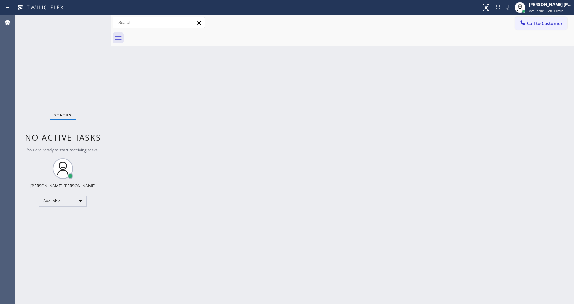
click at [238, 195] on div "Back to Dashboard Change Sender ID Customers Technicians Select a contact Outbo…" at bounding box center [342, 159] width 463 height 289
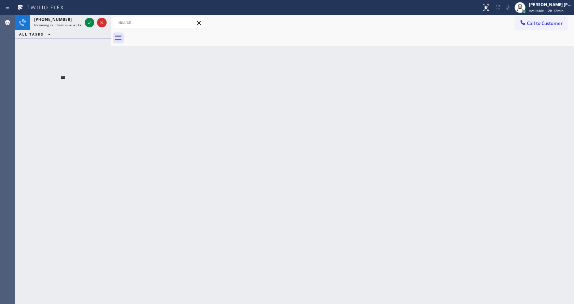
click at [108, 65] on div "[PHONE_NUMBER] Incoming call from queue [Test] All ALL TASKS ALL TASKS ACTIVE T…" at bounding box center [63, 44] width 96 height 58
click at [72, 16] on div "[PHONE_NUMBER]" at bounding box center [58, 19] width 48 height 6
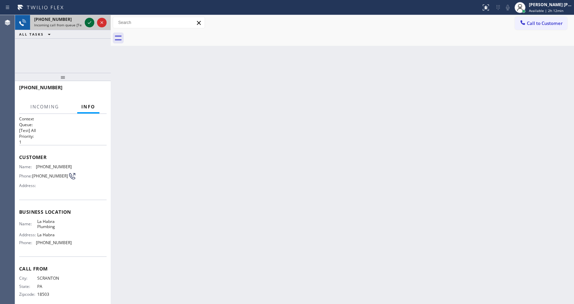
click at [88, 20] on icon at bounding box center [89, 22] width 8 height 8
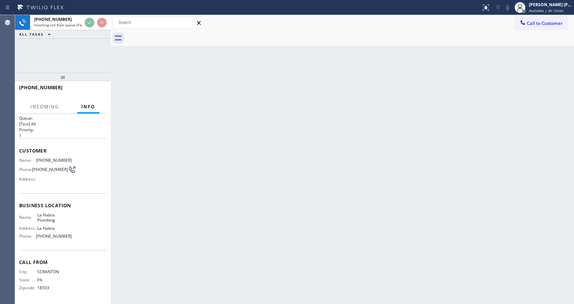
scroll to position [9, 0]
click at [203, 227] on div "Back to Dashboard Change Sender ID Customers Technicians Select a contact Outbo…" at bounding box center [342, 159] width 463 height 289
drag, startPoint x: 207, startPoint y: 240, endPoint x: 210, endPoint y: 244, distance: 5.3
click at [207, 240] on div "Back to Dashboard Change Sender ID Customers Technicians Select a contact Outbo…" at bounding box center [342, 159] width 463 height 289
click at [158, 229] on div "Back to Dashboard Change Sender ID Customers Technicians Select a contact Outbo…" at bounding box center [342, 159] width 463 height 289
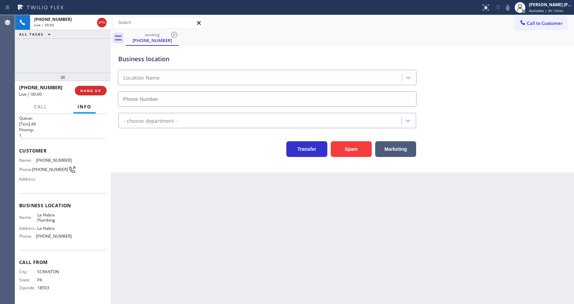
type input "[PHONE_NUMBER]"
click at [188, 220] on div "Back to Dashboard Change Sender ID Customers Technicians Select a contact Outbo…" at bounding box center [342, 159] width 463 height 289
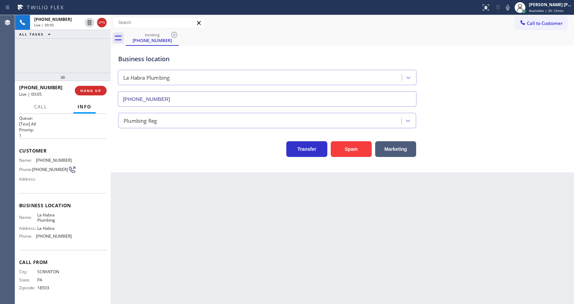
click at [148, 185] on div "Back to Dashboard Change Sender ID Customers Technicians Select a contact Outbo…" at bounding box center [342, 159] width 463 height 289
click at [255, 266] on div "Back to Dashboard Change Sender ID Customers Technicians Select a contact Outbo…" at bounding box center [342, 159] width 463 height 289
click at [149, 193] on div "Back to Dashboard Change Sender ID Customers Technicians Select a contact Outbo…" at bounding box center [342, 159] width 463 height 289
click at [91, 89] on span "HANG UP" at bounding box center [90, 90] width 21 height 5
click at [229, 276] on div "Back to Dashboard Change Sender ID Customers Technicians Select a contact Outbo…" at bounding box center [342, 159] width 463 height 289
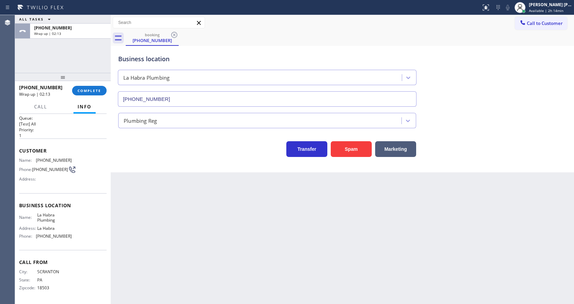
click at [137, 157] on div "Business location [GEOGRAPHIC_DATA] Plumbing [PHONE_NUMBER] Plumbing Reg Transf…" at bounding box center [342, 109] width 463 height 126
click at [89, 89] on span "COMPLETE" at bounding box center [90, 90] width 24 height 5
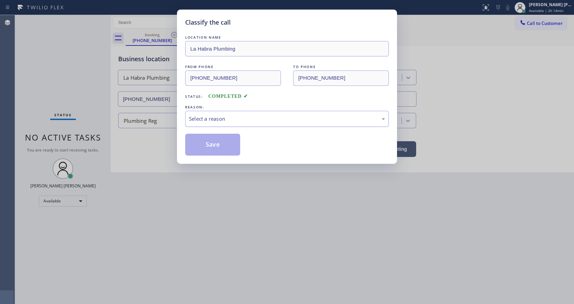
click at [223, 122] on div "Select a reason" at bounding box center [287, 119] width 196 height 8
click at [217, 152] on button "Save" at bounding box center [212, 145] width 55 height 22
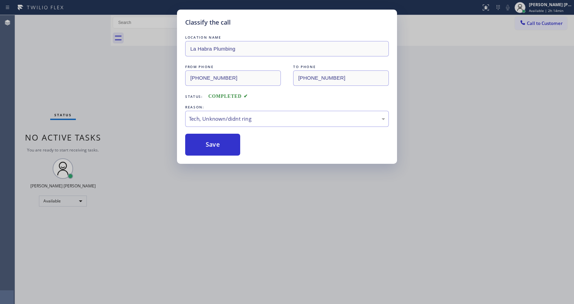
click at [228, 164] on div "Classify the call LOCATION NAME [GEOGRAPHIC_DATA] Plumbing FROM PHONE [PHONE_NU…" at bounding box center [287, 152] width 574 height 304
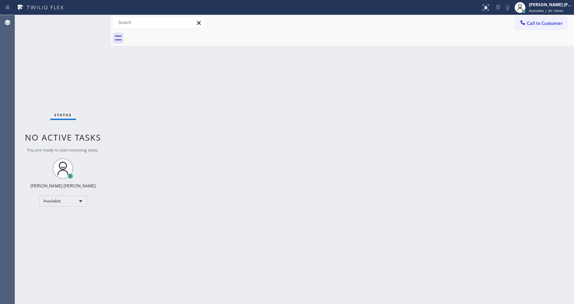
click at [289, 198] on div "Back to Dashboard Change Sender ID Customers Technicians Select a contact Outbo…" at bounding box center [342, 159] width 463 height 289
click at [96, 19] on div "Status No active tasks You are ready to start receiving tasks. [PERSON_NAME] [P…" at bounding box center [63, 159] width 96 height 289
click at [111, 67] on div at bounding box center [111, 159] width 0 height 289
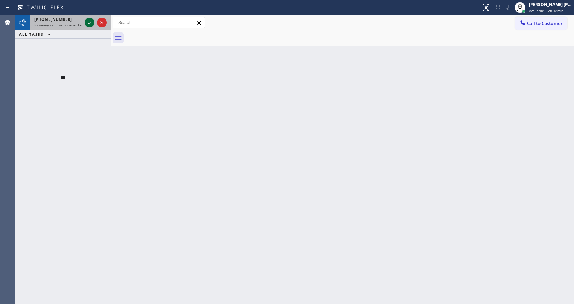
click at [87, 22] on icon at bounding box center [89, 22] width 8 height 8
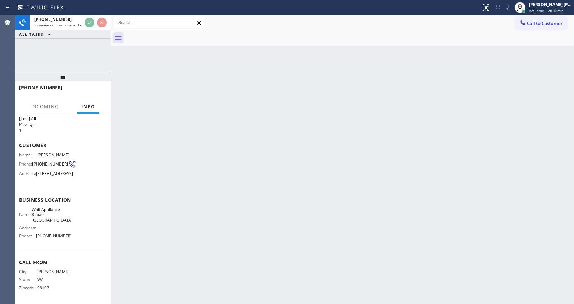
scroll to position [30, 0]
click at [278, 156] on div "Back to Dashboard Change Sender ID Customers Technicians Select a contact Outbo…" at bounding box center [342, 159] width 463 height 289
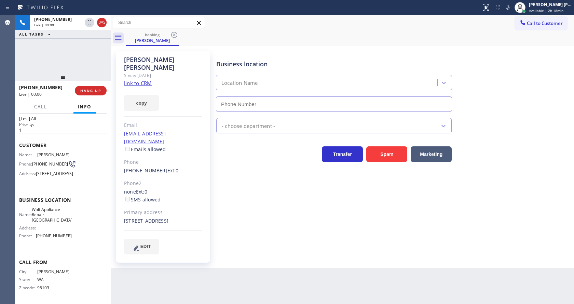
type input "[PHONE_NUMBER]"
click at [262, 189] on div "Business location Wolf Appliance Repair [GEOGRAPHIC_DATA] [PHONE_NUMBER] Applia…" at bounding box center [393, 152] width 357 height 199
click at [489, 170] on div "Business location Wolf Appliance Repair [GEOGRAPHIC_DATA] [PHONE_NUMBER] Applia…" at bounding box center [393, 152] width 357 height 199
click at [133, 87] on div "copy" at bounding box center [163, 99] width 78 height 24
click at [132, 80] on link "link to CRM" at bounding box center [138, 83] width 28 height 7
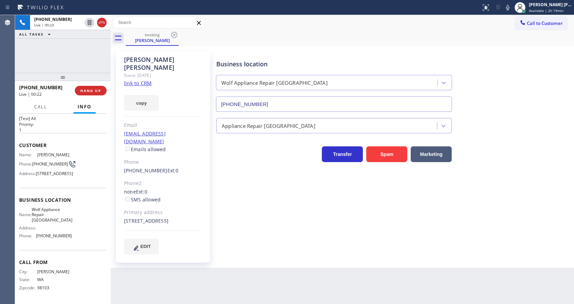
click at [216, 234] on div "Business location Wolf Appliance Repair [GEOGRAPHIC_DATA] [PHONE_NUMBER] Applia…" at bounding box center [393, 152] width 357 height 199
click at [215, 253] on div "Business location Wolf Appliance Repair [GEOGRAPHIC_DATA] [PHONE_NUMBER] Applia…" at bounding box center [393, 159] width 357 height 213
drag, startPoint x: 75, startPoint y: 199, endPoint x: 31, endPoint y: 165, distance: 55.8
click at [75, 199] on div "Business location Name: Wolf Appliance Repair [GEOGRAPHIC_DATA] Address: Phone:…" at bounding box center [62, 219] width 87 height 62
drag, startPoint x: 34, startPoint y: 136, endPoint x: 52, endPoint y: 143, distance: 19.7
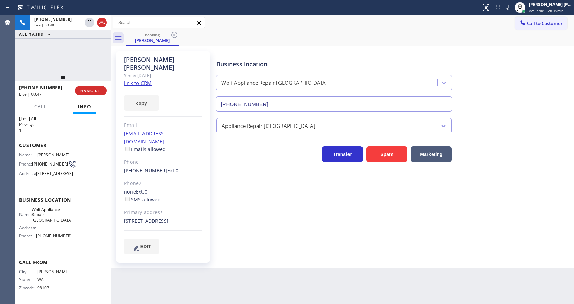
click at [52, 152] on div "Name: [PERSON_NAME]" at bounding box center [45, 154] width 53 height 5
click at [193, 254] on div "[PERSON_NAME] Since: [DATE] link to CRM copy Email [EMAIL_ADDRESS][DOMAIN_NAME]…" at bounding box center [163, 156] width 94 height 211
drag, startPoint x: 43, startPoint y: 229, endPoint x: 44, endPoint y: 225, distance: 3.8
click at [43, 229] on div "Address:" at bounding box center [45, 227] width 53 height 5
click at [51, 203] on span "Business location" at bounding box center [62, 199] width 87 height 6
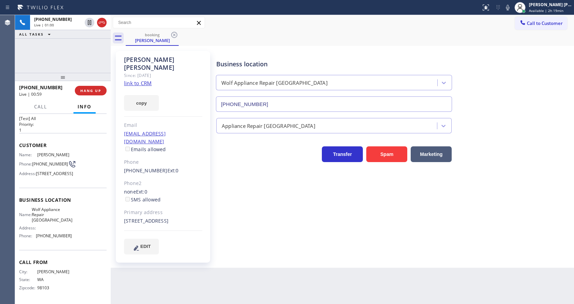
click at [86, 224] on div "Name: Wolf Appliance Repair Phoenix Address: Phone: [PHONE_NUMBER]" at bounding box center [62, 224] width 87 height 34
drag, startPoint x: 33, startPoint y: 149, endPoint x: 43, endPoint y: 153, distance: 10.4
click at [43, 161] on span "[PHONE_NUMBER]" at bounding box center [50, 163] width 36 height 5
drag, startPoint x: 158, startPoint y: 278, endPoint x: 153, endPoint y: 301, distance: 23.2
click at [158, 278] on div "Back to Dashboard Change Sender ID Customers Technicians Select a contact Outbo…" at bounding box center [342, 159] width 463 height 289
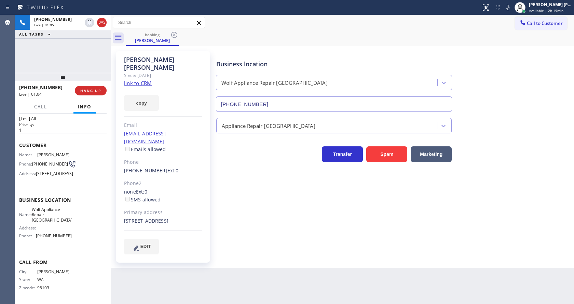
click at [64, 234] on span "[PHONE_NUMBER]" at bounding box center [54, 235] width 36 height 5
drag, startPoint x: 35, startPoint y: 215, endPoint x: 70, endPoint y: 220, distance: 35.2
click at [70, 220] on div "Name: Wolf Appliance Repair Phoenix Address: Phone: [PHONE_NUMBER]" at bounding box center [62, 224] width 87 height 34
click at [168, 275] on div "Back to Dashboard Change Sender ID Customers Technicians Select a contact Outbo…" at bounding box center [342, 159] width 463 height 289
click at [85, 233] on div "Name: Wolf Appliance Repair Phoenix Address: Phone: [PHONE_NUMBER]" at bounding box center [62, 224] width 87 height 34
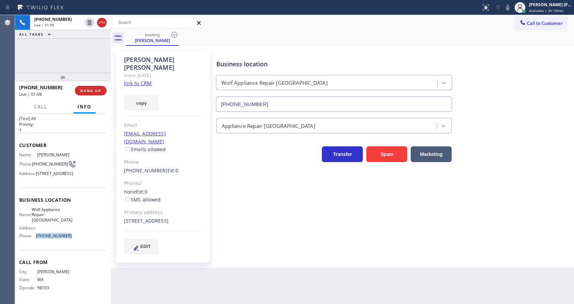
drag, startPoint x: 36, startPoint y: 237, endPoint x: 78, endPoint y: 236, distance: 42.0
click at [78, 236] on div "Name: Wolf Appliance Repair Phoenix Address: Phone: [PHONE_NUMBER]" at bounding box center [62, 224] width 87 height 34
click at [154, 263] on div "Back to Dashboard Change Sender ID Customers Technicians Select a contact Outbo…" at bounding box center [342, 159] width 463 height 289
click at [285, 222] on div "Business location Wolf Appliance Repair [GEOGRAPHIC_DATA] [PHONE_NUMBER] Applia…" at bounding box center [393, 152] width 357 height 199
click at [146, 80] on link "link to CRM" at bounding box center [138, 83] width 28 height 7
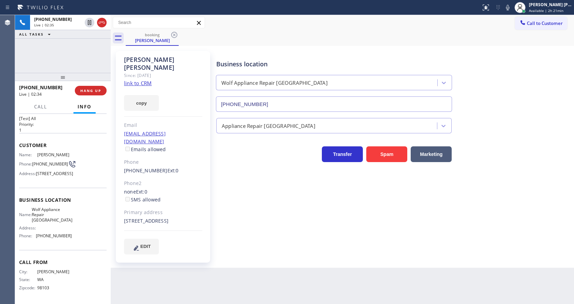
click at [244, 201] on div "Business location Wolf Appliance Repair [GEOGRAPHIC_DATA] [PHONE_NUMBER] Applia…" at bounding box center [393, 152] width 357 height 199
click at [275, 222] on div "Business location Wolf Appliance Repair [GEOGRAPHIC_DATA] [PHONE_NUMBER] Applia…" at bounding box center [393, 152] width 357 height 199
click at [169, 188] on div "none Ext: 0 SMS allowed" at bounding box center [163, 196] width 78 height 16
click at [333, 256] on div "Business location Wolf Appliance Repair [GEOGRAPHIC_DATA] [PHONE_NUMBER] Applia…" at bounding box center [393, 159] width 357 height 213
drag, startPoint x: 387, startPoint y: 199, endPoint x: 372, endPoint y: 201, distance: 15.2
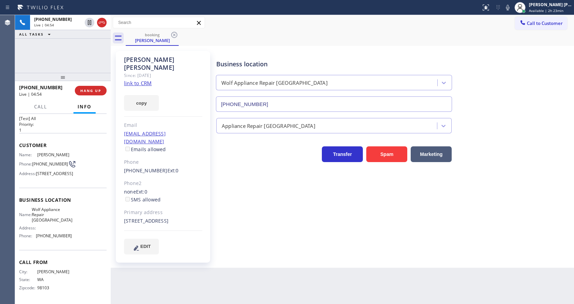
click at [387, 199] on div "Business location Wolf Appliance Repair [GEOGRAPHIC_DATA] [PHONE_NUMBER] Applia…" at bounding box center [393, 152] width 357 height 199
click at [318, 223] on div "Business location Wolf Appliance Repair [GEOGRAPHIC_DATA] [PHONE_NUMBER] Applia…" at bounding box center [393, 152] width 357 height 199
click at [227, 214] on div "Business location Wolf Appliance Repair [GEOGRAPHIC_DATA] [PHONE_NUMBER] Applia…" at bounding box center [393, 152] width 357 height 199
click at [296, 259] on div "[PERSON_NAME] Since: [DATE] link to CRM copy Email [EMAIL_ADDRESS][DOMAIN_NAME]…" at bounding box center [342, 157] width 463 height 222
click at [290, 243] on div "Business location Wolf Appliance Repair [GEOGRAPHIC_DATA] [PHONE_NUMBER] Applia…" at bounding box center [393, 152] width 357 height 199
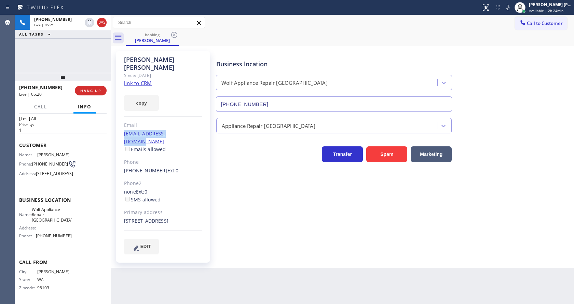
drag, startPoint x: 121, startPoint y: 123, endPoint x: 193, endPoint y: 127, distance: 72.2
click at [193, 127] on div "[PERSON_NAME] Since: [DATE] link to CRM copy Email [EMAIL_ADDRESS][DOMAIN_NAME]…" at bounding box center [163, 156] width 94 height 211
click at [251, 205] on div "Business location Wolf Appliance Repair [GEOGRAPHIC_DATA] [PHONE_NUMBER] Applia…" at bounding box center [393, 152] width 357 height 199
click at [238, 230] on div "Business location Wolf Appliance Repair [GEOGRAPHIC_DATA] [PHONE_NUMBER] Applia…" at bounding box center [393, 152] width 357 height 199
click at [277, 266] on div "Back to Dashboard Change Sender ID Customers Technicians Select a contact Outbo…" at bounding box center [342, 159] width 463 height 289
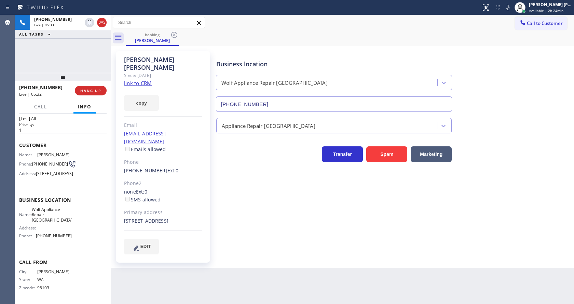
click at [236, 262] on div "Back to Dashboard Change Sender ID Customers Technicians Select a contact Outbo…" at bounding box center [342, 159] width 463 height 289
click at [239, 179] on div "Business location Wolf Appliance Repair [GEOGRAPHIC_DATA] [PHONE_NUMBER] Applia…" at bounding box center [393, 152] width 357 height 199
click at [278, 216] on div "Business location Wolf Appliance Repair [GEOGRAPHIC_DATA] [PHONE_NUMBER] Applia…" at bounding box center [393, 152] width 357 height 199
click at [166, 158] on div "Phone" at bounding box center [163, 162] width 78 height 8
click at [259, 222] on div "Business location Wolf Appliance Repair [GEOGRAPHIC_DATA] [PHONE_NUMBER] Applia…" at bounding box center [393, 152] width 357 height 199
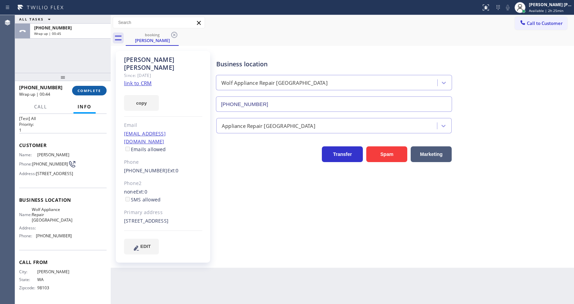
click at [87, 91] on span "COMPLETE" at bounding box center [90, 90] width 24 height 5
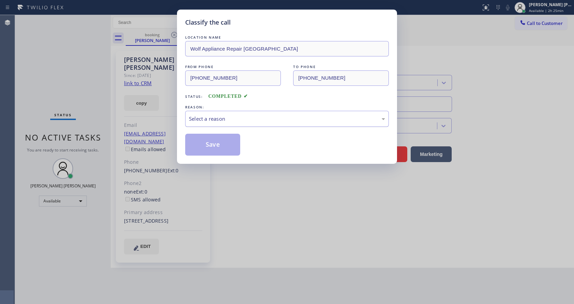
click at [223, 119] on div "Select a reason" at bounding box center [287, 119] width 196 height 8
click at [211, 142] on button "Save" at bounding box center [212, 145] width 55 height 22
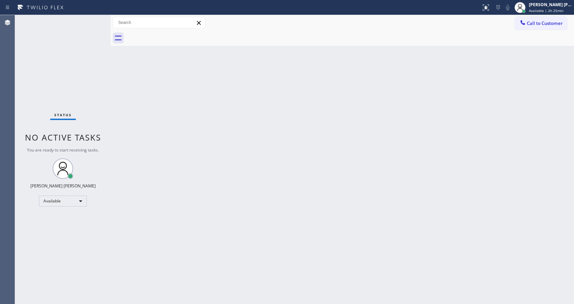
click at [303, 171] on div "Back to Dashboard Change Sender ID Customers Technicians Select a contact Outbo…" at bounding box center [342, 159] width 463 height 289
click at [522, 23] on icon at bounding box center [522, 22] width 4 height 4
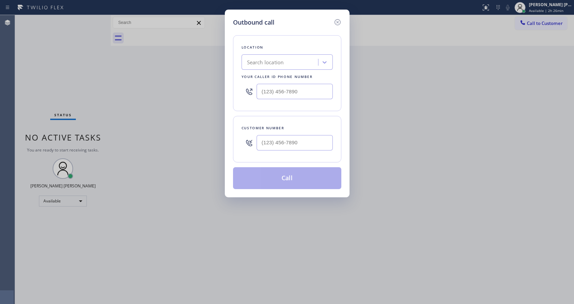
click at [108, 77] on div "Outbound call Location Search location Your caller id phone number Customer num…" at bounding box center [287, 152] width 574 height 304
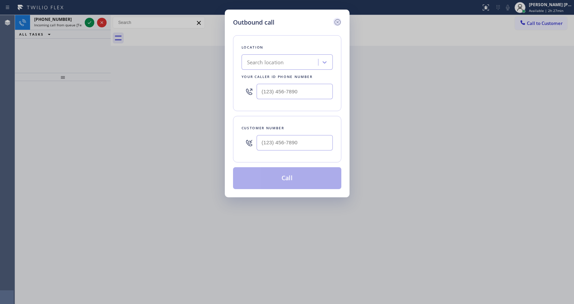
click at [336, 21] on icon at bounding box center [337, 22] width 8 height 8
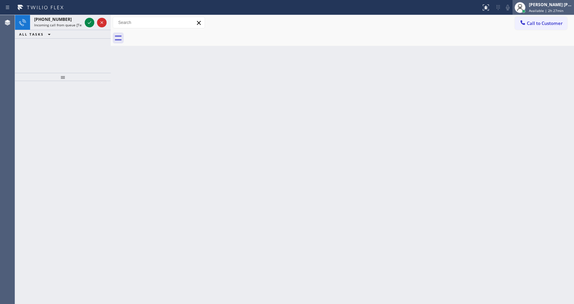
click at [550, 8] on span "Available | 2h 27min" at bounding box center [546, 10] width 34 height 5
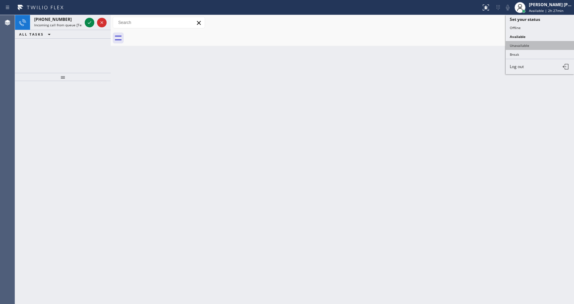
click at [541, 47] on button "Unavailable" at bounding box center [540, 45] width 68 height 9
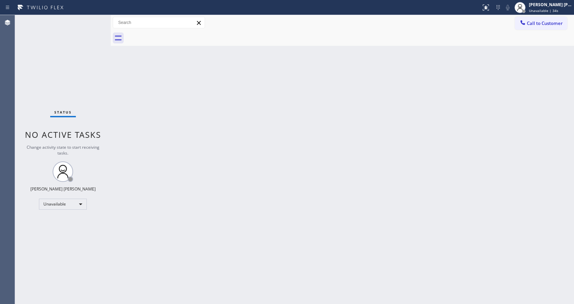
click at [408, 107] on div "Back to Dashboard Change Sender ID Customers Technicians Select a contact Outbo…" at bounding box center [342, 159] width 463 height 289
click at [539, 10] on span "Unavailable | 35s" at bounding box center [543, 10] width 29 height 5
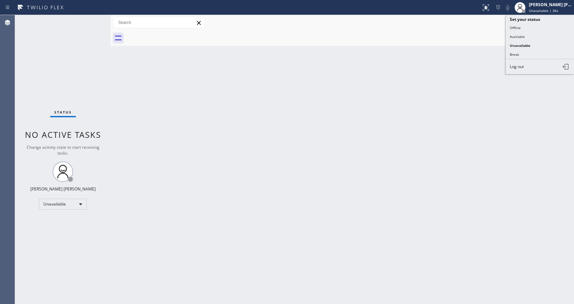
click at [245, 192] on div "Back to Dashboard Change Sender ID Customers Technicians Select a contact Outbo…" at bounding box center [342, 159] width 463 height 289
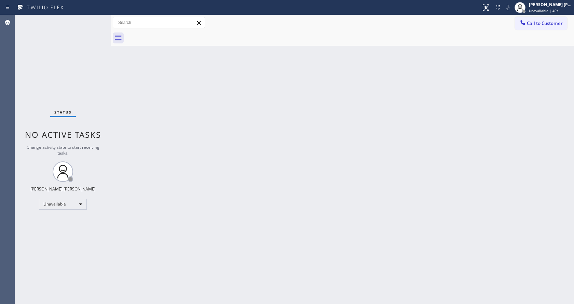
click at [288, 112] on div "Back to Dashboard Change Sender ID Customers Technicians Select a contact Outbo…" at bounding box center [342, 159] width 463 height 289
drag, startPoint x: 331, startPoint y: 113, endPoint x: 194, endPoint y: 12, distance: 169.9
click at [331, 113] on div "Back to Dashboard Change Sender ID Customers Technicians Select a contact Outbo…" at bounding box center [342, 159] width 463 height 289
click at [551, 4] on div "[PERSON_NAME] [PERSON_NAME]" at bounding box center [550, 5] width 43 height 6
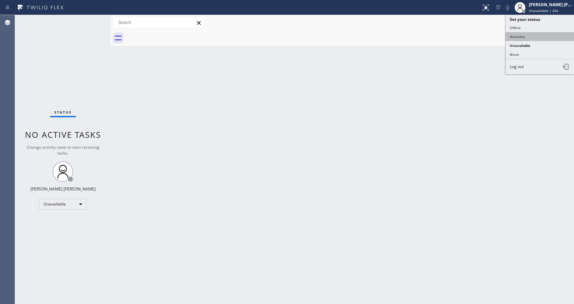
click at [526, 36] on button "Available" at bounding box center [540, 36] width 68 height 9
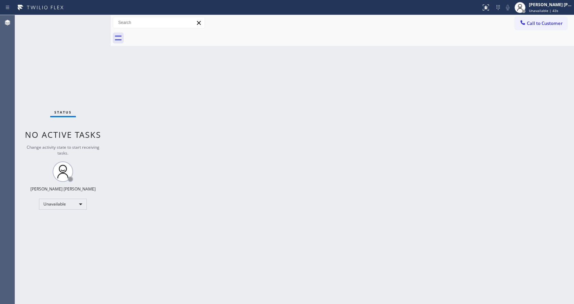
click at [425, 129] on div "Back to Dashboard Change Sender ID Customers Technicians Select a contact Outbo…" at bounding box center [342, 159] width 463 height 289
click at [148, 94] on div "Back to Dashboard Change Sender ID Customers Technicians Select a contact Outbo…" at bounding box center [342, 159] width 463 height 289
click at [95, 17] on div "Status No active tasks You are ready to start receiving tasks. [PERSON_NAME] [P…" at bounding box center [63, 159] width 96 height 289
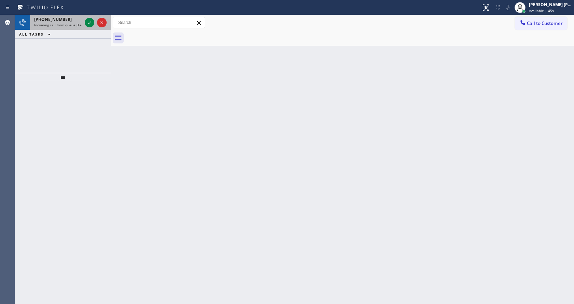
click at [71, 27] on div "[PHONE_NUMBER] Incoming call from queue [Test] All" at bounding box center [56, 22] width 53 height 15
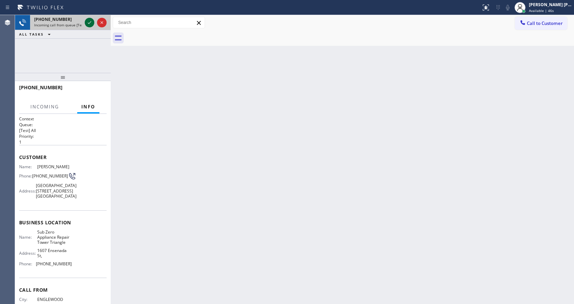
click at [89, 19] on icon at bounding box center [89, 22] width 8 height 8
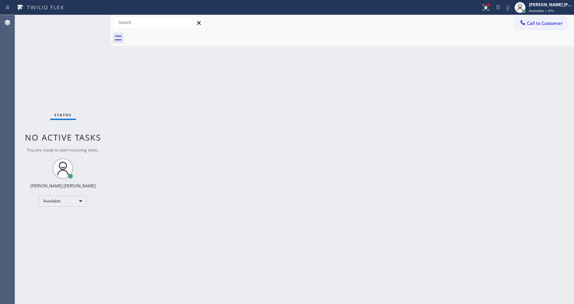
click at [200, 181] on div "Back to Dashboard Change Sender ID Customers Technicians Select a contact Outbo…" at bounding box center [342, 159] width 463 height 289
click at [91, 117] on div "Status No active tasks You are ready to start receiving tasks. [PERSON_NAME] [P…" at bounding box center [63, 159] width 96 height 289
click at [214, 178] on div "Back to Dashboard Change Sender ID Customers Technicians Select a contact Outbo…" at bounding box center [342, 159] width 463 height 289
click at [129, 133] on div "Back to Dashboard Change Sender ID Customers Technicians Select a contact Outbo…" at bounding box center [342, 159] width 463 height 289
click at [188, 196] on div "Back to Dashboard Change Sender ID Customers Technicians Select a contact Outbo…" at bounding box center [342, 159] width 463 height 289
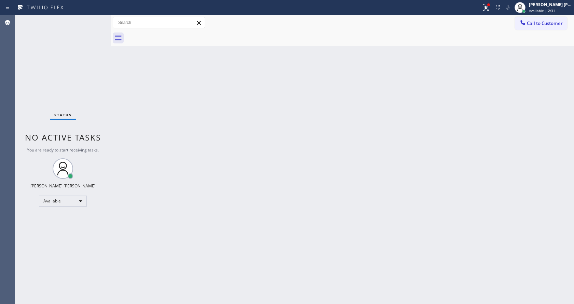
click at [138, 115] on div "Back to Dashboard Change Sender ID Customers Technicians Select a contact Outbo…" at bounding box center [342, 159] width 463 height 289
click at [549, 9] on span "Available | 2:32" at bounding box center [542, 10] width 26 height 5
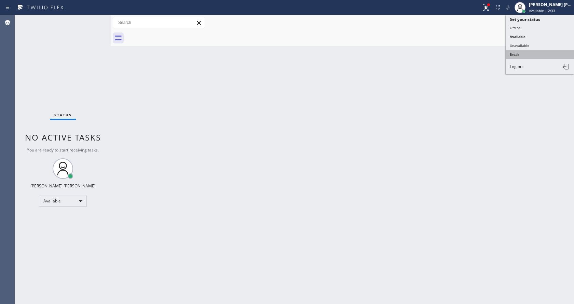
click at [537, 51] on button "Break" at bounding box center [540, 54] width 68 height 9
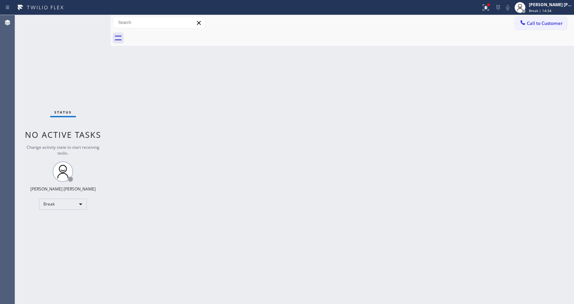
drag, startPoint x: 71, startPoint y: 64, endPoint x: 190, endPoint y: 65, distance: 118.9
click at [71, 64] on div "Status No active tasks Change activity state to start receiving tasks. [PERSON_…" at bounding box center [63, 159] width 96 height 289
click at [54, 161] on div "Status No active tasks Change activity state to start receiving tasks. [PERSON_…" at bounding box center [63, 159] width 96 height 289
click at [554, 14] on div "[PERSON_NAME] [PERSON_NAME] Break | 14:51" at bounding box center [542, 7] width 61 height 15
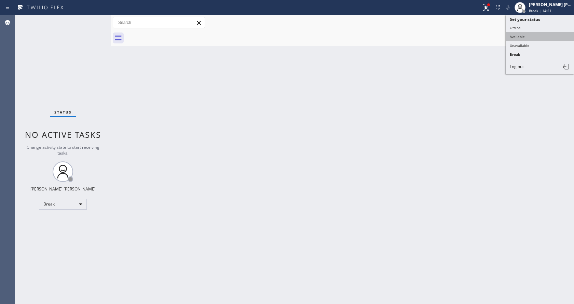
click at [540, 37] on button "Available" at bounding box center [540, 36] width 68 height 9
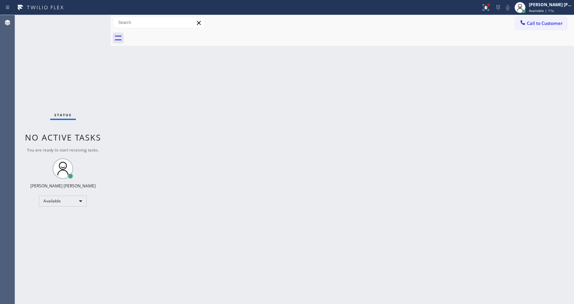
click at [87, 23] on div "Status No active tasks You are ready to start receiving tasks. [PERSON_NAME] [P…" at bounding box center [63, 159] width 96 height 289
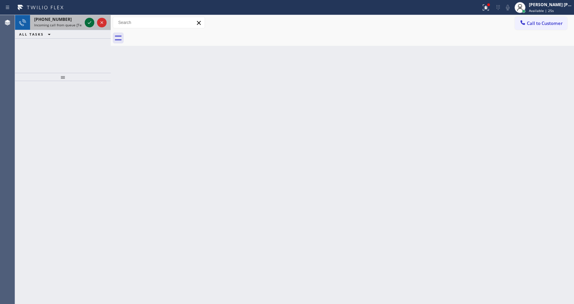
click at [87, 23] on icon at bounding box center [89, 22] width 8 height 8
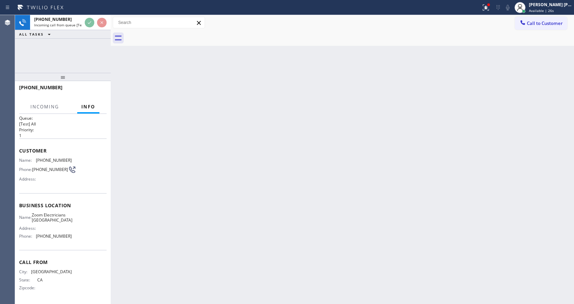
scroll to position [14, 0]
click at [162, 162] on div "Back to Dashboard Change Sender ID Customers Technicians Select a contact Outbo…" at bounding box center [342, 159] width 463 height 289
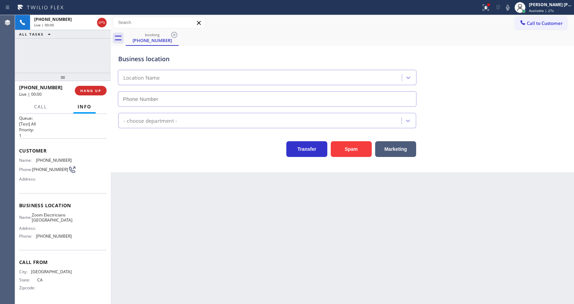
type input "[PHONE_NUMBER]"
click at [184, 261] on div "Back to Dashboard Change Sender ID Customers Technicians Select a contact Outbo…" at bounding box center [342, 159] width 463 height 289
click at [164, 175] on div "Back to Dashboard Change Sender ID Customers Technicians Select a contact Outbo…" at bounding box center [342, 159] width 463 height 289
click at [215, 242] on div "Back to Dashboard Change Sender ID Customers Technicians Select a contact Outbo…" at bounding box center [342, 159] width 463 height 289
click at [122, 197] on div "Back to Dashboard Change Sender ID Customers Technicians Select a contact Outbo…" at bounding box center [342, 159] width 463 height 289
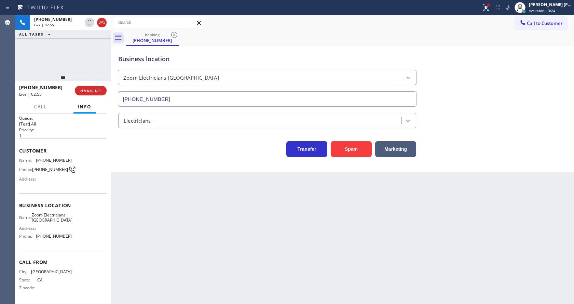
click at [300, 267] on div "Back to Dashboard Change Sender ID Customers Technicians Select a contact Outbo…" at bounding box center [342, 159] width 463 height 289
drag, startPoint x: 144, startPoint y: 110, endPoint x: 159, endPoint y: 96, distance: 20.3
click at [146, 110] on div "Electricians" at bounding box center [342, 119] width 451 height 18
click at [72, 86] on div "[PHONE_NUMBER] Wrap up | 00:00" at bounding box center [45, 91] width 53 height 18
click at [84, 88] on button "COMPLETE" at bounding box center [89, 91] width 34 height 10
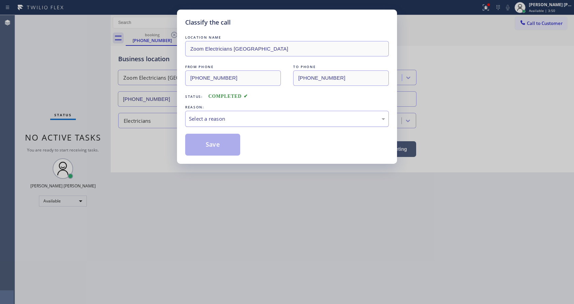
click at [202, 116] on div "Select a reason" at bounding box center [287, 119] width 196 height 8
click at [204, 135] on button "Save" at bounding box center [212, 145] width 55 height 22
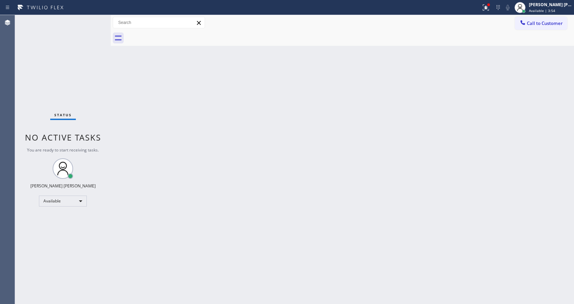
drag, startPoint x: 345, startPoint y: 128, endPoint x: 248, endPoint y: 81, distance: 108.0
click at [345, 128] on div "Back to Dashboard Change Sender ID Customers Technicians Select a contact Outbo…" at bounding box center [342, 159] width 463 height 289
click at [96, 21] on div "Status No active tasks You are ready to start receiving tasks. [PERSON_NAME] [P…" at bounding box center [63, 159] width 96 height 289
click at [95, 19] on div "Status No active tasks You are ready to start receiving tasks. [PERSON_NAME] [P…" at bounding box center [63, 159] width 96 height 289
click at [97, 66] on div "Status No active tasks You are ready to start receiving tasks. [PERSON_NAME] [P…" at bounding box center [63, 159] width 96 height 289
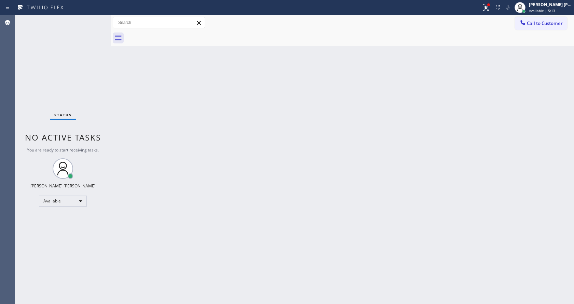
click at [92, 17] on div "Status No active tasks You are ready to start receiving tasks. [PERSON_NAME] [P…" at bounding box center [63, 159] width 96 height 289
click at [89, 21] on div "Status No active tasks You are ready to start receiving tasks. [PERSON_NAME] [P…" at bounding box center [63, 159] width 96 height 289
click at [92, 19] on div "Status No active tasks You are ready to start receiving tasks. [PERSON_NAME] [P…" at bounding box center [63, 159] width 96 height 289
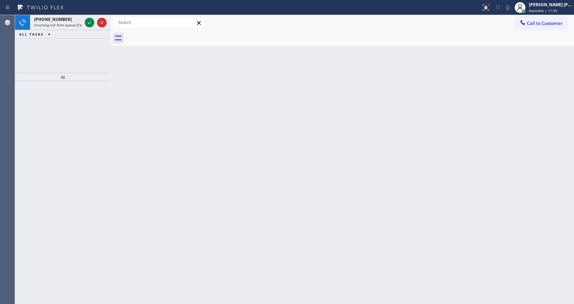
click at [63, 30] on div "ALL TASKS ALL TASKS ACTIVE TASKS TASKS IN WRAP UP" at bounding box center [63, 34] width 96 height 9
click at [65, 25] on span "Incoming call from queue [Test] All" at bounding box center [62, 25] width 57 height 5
click at [89, 22] on icon at bounding box center [89, 22] width 8 height 8
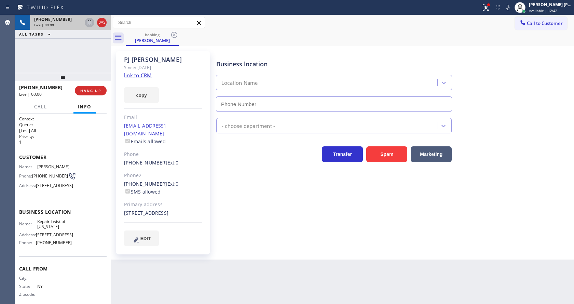
type input "[PHONE_NUMBER]"
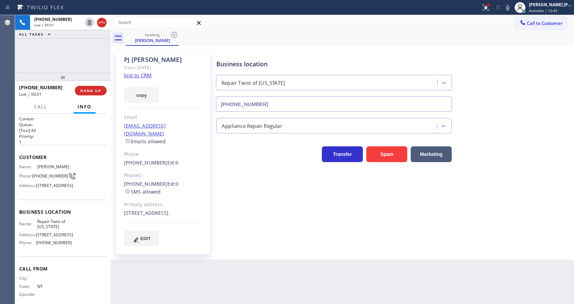
click at [274, 148] on div "Transfer Spam Marketing" at bounding box center [334, 152] width 238 height 19
click at [159, 99] on div "copy" at bounding box center [163, 91] width 78 height 24
click at [147, 73] on link "link to CRM" at bounding box center [138, 75] width 28 height 7
click at [90, 23] on icon at bounding box center [89, 22] width 3 height 5
click at [511, 10] on icon at bounding box center [507, 7] width 8 height 8
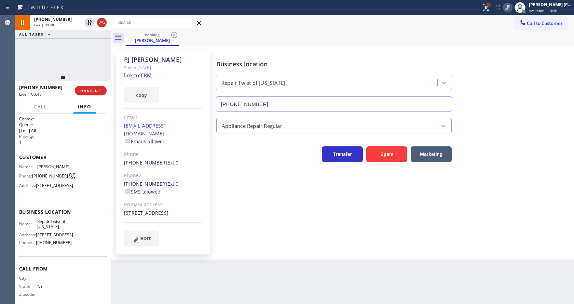
click at [490, 6] on div at bounding box center [488, 5] width 4 height 4
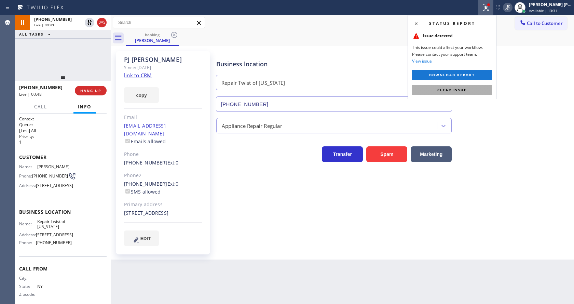
click at [455, 92] on span "Clear issue" at bounding box center [451, 89] width 29 height 5
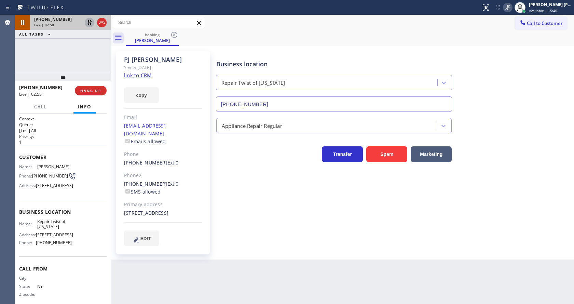
click at [88, 20] on icon at bounding box center [89, 22] width 5 height 5
click at [510, 5] on rect at bounding box center [507, 6] width 5 height 5
click at [516, 45] on div "booking [PERSON_NAME]" at bounding box center [350, 37] width 448 height 15
click at [260, 203] on div "Business location Repair Twist of [US_STATE] [PHONE_NUMBER] Appliance Repair Re…" at bounding box center [393, 148] width 357 height 191
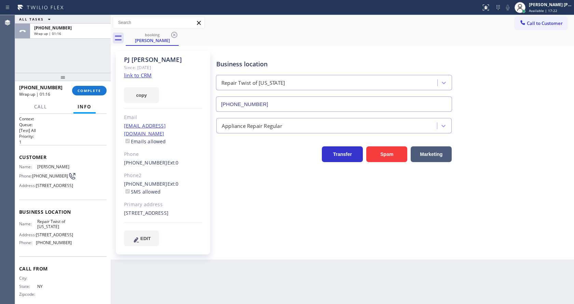
click at [72, 88] on div "[PHONE_NUMBER] Wrap up | 01:16" at bounding box center [45, 91] width 53 height 18
click at [83, 88] on span "COMPLETE" at bounding box center [90, 90] width 24 height 5
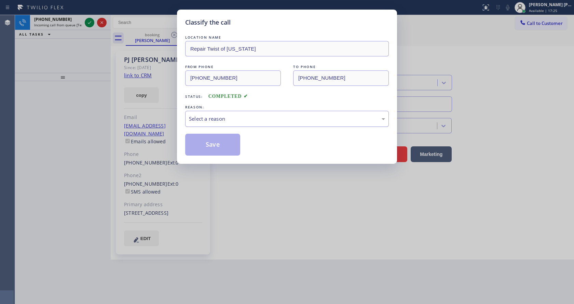
click at [223, 116] on div "Select a reason" at bounding box center [287, 119] width 196 height 8
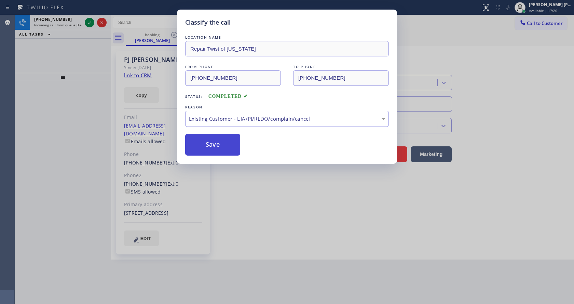
click at [209, 138] on button "Save" at bounding box center [212, 145] width 55 height 22
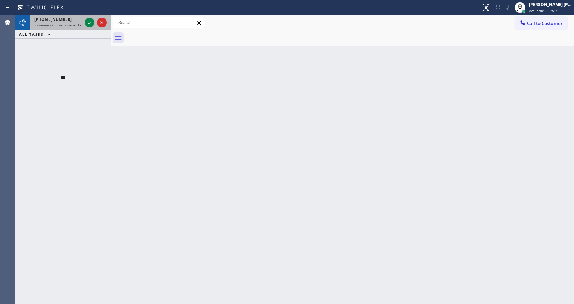
click at [57, 16] on div "[PHONE_NUMBER] Incoming call from queue [Test] All" at bounding box center [56, 22] width 53 height 15
click at [75, 20] on div "[PHONE_NUMBER]" at bounding box center [58, 19] width 48 height 6
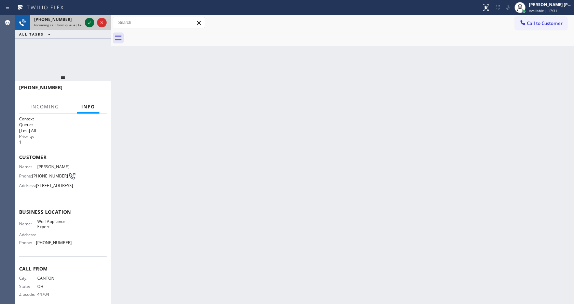
click at [90, 22] on icon at bounding box center [89, 22] width 8 height 8
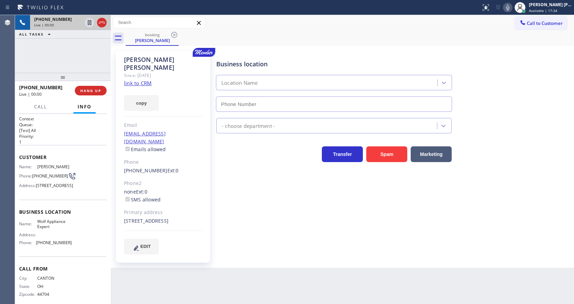
type input "[PHONE_NUMBER]"
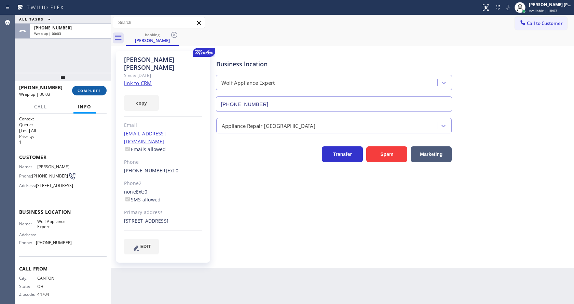
click at [83, 89] on span "COMPLETE" at bounding box center [90, 90] width 24 height 5
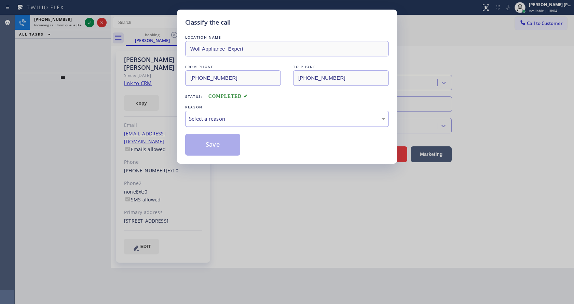
click at [229, 111] on div "Select a reason" at bounding box center [287, 119] width 204 height 16
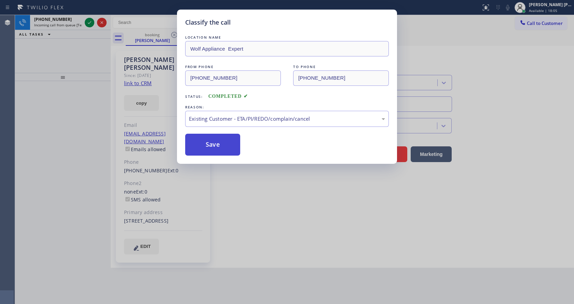
click at [221, 144] on button "Save" at bounding box center [212, 145] width 55 height 22
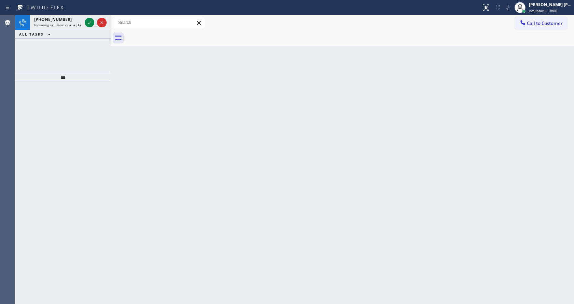
click at [70, 24] on span "Incoming call from queue [Test] All" at bounding box center [62, 25] width 57 height 5
click at [76, 21] on div "[PHONE_NUMBER]" at bounding box center [58, 19] width 48 height 6
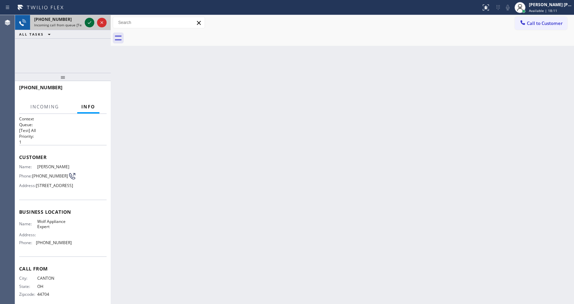
click at [86, 22] on icon at bounding box center [89, 22] width 8 height 8
click at [250, 176] on div "Back to Dashboard Change Sender ID Customers Technicians Select a contact Outbo…" at bounding box center [342, 159] width 463 height 289
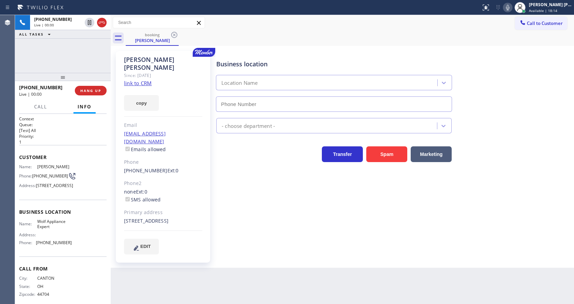
type input "[PHONE_NUMBER]"
click at [78, 144] on p "1" at bounding box center [62, 142] width 87 height 6
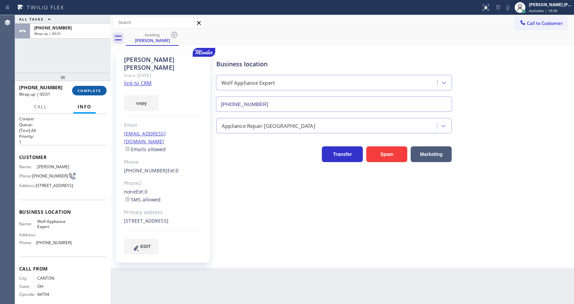
click at [81, 91] on span "COMPLETE" at bounding box center [90, 90] width 24 height 5
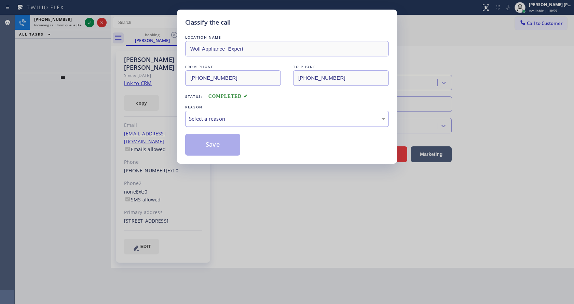
click at [222, 118] on div "Select a reason" at bounding box center [287, 119] width 196 height 8
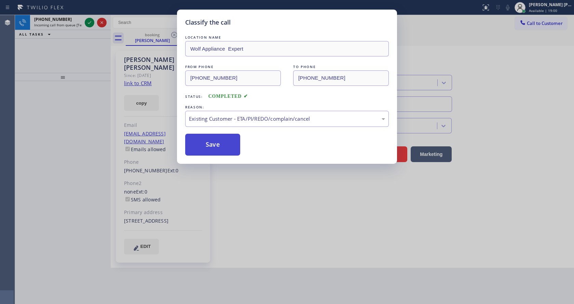
click at [222, 142] on button "Save" at bounding box center [212, 145] width 55 height 22
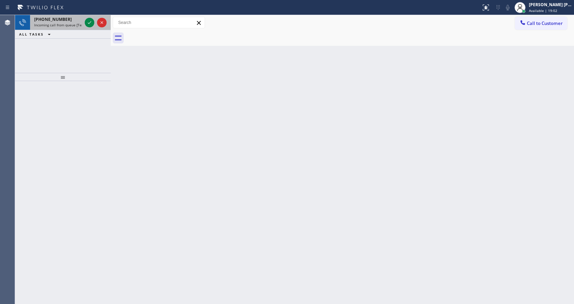
click at [75, 17] on div "[PHONE_NUMBER]" at bounding box center [58, 19] width 48 height 6
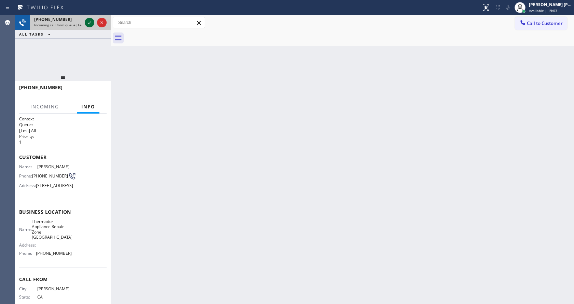
click at [88, 22] on icon at bounding box center [89, 22] width 8 height 8
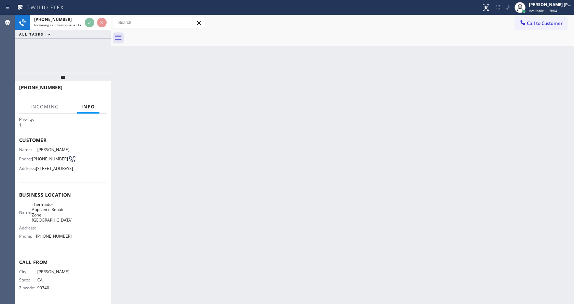
scroll to position [35, 0]
click at [269, 188] on div "Back to Dashboard Change Sender ID Customers Technicians Select a contact Outbo…" at bounding box center [342, 159] width 463 height 289
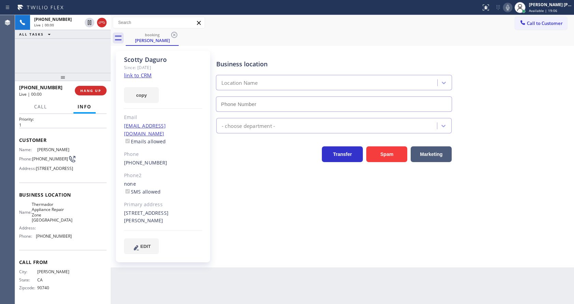
type input "[PHONE_NUMBER]"
click at [268, 178] on div "Business location Thermador Appliance Repair Zone [GEOGRAPHIC_DATA] [PHONE_NUMB…" at bounding box center [393, 152] width 357 height 199
click at [95, 147] on div "Name: [PERSON_NAME] Phone: [PHONE_NUMBER] Address: [STREET_ADDRESS]" at bounding box center [62, 160] width 87 height 27
click at [146, 79] on link "link to CRM" at bounding box center [138, 75] width 28 height 7
click at [222, 244] on div "Business location Thermador Appliance Repair Zone [GEOGRAPHIC_DATA] [PHONE_NUMB…" at bounding box center [393, 152] width 357 height 199
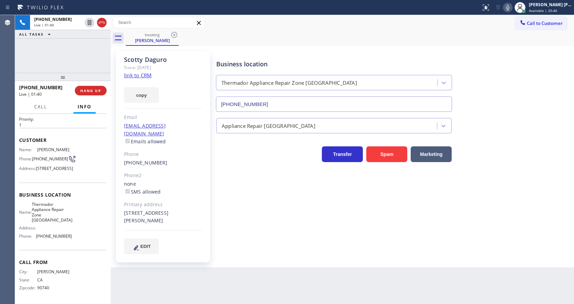
click at [267, 190] on div "Business location Thermador Appliance Repair Zone [GEOGRAPHIC_DATA] [PHONE_NUMB…" at bounding box center [393, 152] width 357 height 199
click at [281, 222] on div "Business location Thermador Appliance Repair Zone [GEOGRAPHIC_DATA] [PHONE_NUMB…" at bounding box center [393, 152] width 357 height 199
click at [67, 147] on span "[PERSON_NAME]" at bounding box center [54, 149] width 34 height 5
click at [240, 269] on div "Back to Dashboard Change Sender ID Customers Technicians Select a contact Outbo…" at bounding box center [342, 159] width 463 height 289
click at [507, 8] on icon at bounding box center [507, 7] width 8 height 8
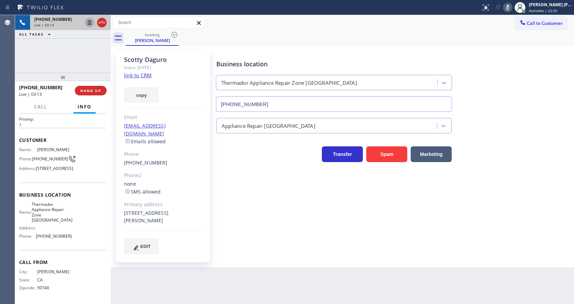
click at [89, 20] on icon at bounding box center [89, 22] width 8 height 8
click at [279, 239] on div "Business location Thermador Appliance Repair Zone [GEOGRAPHIC_DATA] [PHONE_NUMB…" at bounding box center [393, 152] width 357 height 199
click at [482, 69] on div "Business location Thermador Appliance Repair Zone [GEOGRAPHIC_DATA] [PHONE_NUMB…" at bounding box center [393, 81] width 357 height 62
click at [510, 5] on icon at bounding box center [507, 7] width 8 height 8
click at [89, 21] on icon at bounding box center [89, 22] width 5 height 5
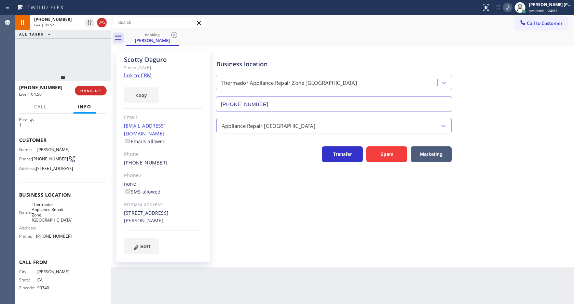
click at [294, 232] on div "Business location Thermador Appliance Repair Zone [GEOGRAPHIC_DATA] [PHONE_NUMB…" at bounding box center [393, 152] width 357 height 199
click at [253, 227] on div "Business location Thermador Appliance Repair Zone [GEOGRAPHIC_DATA] [PHONE_NUMB…" at bounding box center [393, 152] width 357 height 199
click at [219, 139] on div "Transfer Spam Marketing" at bounding box center [393, 147] width 357 height 29
click at [291, 249] on div "Business location Thermador Appliance Repair Zone [GEOGRAPHIC_DATA] [PHONE_NUMB…" at bounding box center [393, 159] width 357 height 213
click at [229, 178] on div "Business location Thermador Appliance Repair Zone [GEOGRAPHIC_DATA] [PHONE_NUMB…" at bounding box center [393, 152] width 357 height 199
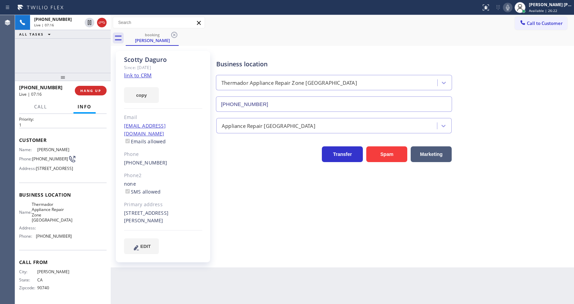
click at [253, 236] on div "Business location Thermador Appliance Repair Zone [GEOGRAPHIC_DATA] [PHONE_NUMB…" at bounding box center [393, 152] width 357 height 199
click at [512, 11] on icon at bounding box center [507, 7] width 8 height 8
click at [516, 77] on div "Business location Thermador Appliance Repair Zone [GEOGRAPHIC_DATA] [PHONE_NUMB…" at bounding box center [393, 81] width 357 height 62
click at [509, 5] on icon at bounding box center [507, 7] width 3 height 5
click at [529, 83] on div "Business location Thermador Appliance Repair Zone [GEOGRAPHIC_DATA] [PHONE_NUMB…" at bounding box center [393, 81] width 357 height 62
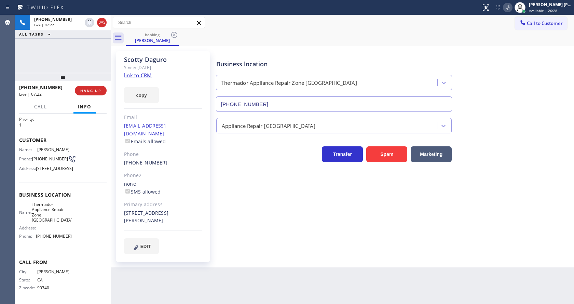
click at [292, 236] on div "Business location Thermador Appliance Repair Zone [GEOGRAPHIC_DATA] [PHONE_NUMB…" at bounding box center [393, 152] width 357 height 199
click at [533, 96] on div "Business location Thermador Appliance Repair Zone [GEOGRAPHIC_DATA] [PHONE_NUMB…" at bounding box center [393, 81] width 357 height 62
click at [32, 105] on button "Call" at bounding box center [40, 106] width 21 height 13
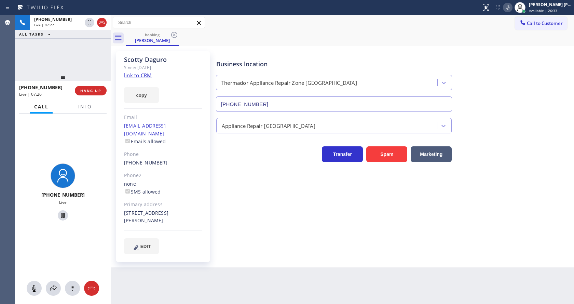
click at [287, 209] on div "Business location Thermador Appliance Repair Zone [GEOGRAPHIC_DATA] [PHONE_NUMB…" at bounding box center [393, 152] width 357 height 199
click at [520, 86] on div "Business location Thermador Appliance Repair Zone [GEOGRAPHIC_DATA] [PHONE_NUMB…" at bounding box center [393, 81] width 357 height 62
drag, startPoint x: 512, startPoint y: 128, endPoint x: 385, endPoint y: 86, distance: 134.0
click at [512, 128] on div "Appliance Repair [GEOGRAPHIC_DATA]" at bounding box center [393, 124] width 357 height 18
click at [508, 9] on icon at bounding box center [507, 7] width 8 height 8
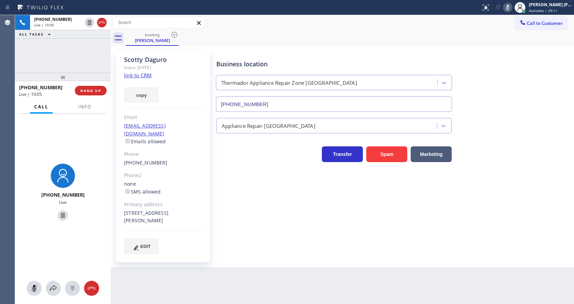
click at [530, 81] on div "Business location Thermador Appliance Repair Zone [GEOGRAPHIC_DATA] [PHONE_NUMB…" at bounding box center [393, 81] width 357 height 62
click at [509, 6] on icon at bounding box center [507, 7] width 3 height 5
click at [496, 126] on div "Appliance Repair [GEOGRAPHIC_DATA]" at bounding box center [393, 124] width 357 height 18
click at [510, 3] on icon at bounding box center [507, 7] width 8 height 8
click at [509, 6] on icon at bounding box center [507, 7] width 3 height 5
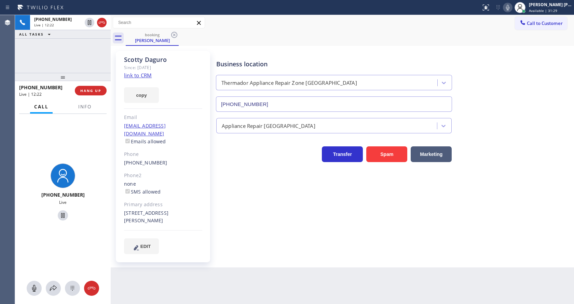
click at [510, 6] on icon at bounding box center [507, 7] width 8 height 8
click at [508, 9] on icon at bounding box center [507, 7] width 8 height 8
click at [504, 92] on div "Business location Thermador Appliance Repair Zone [GEOGRAPHIC_DATA] [PHONE_NUMB…" at bounding box center [393, 81] width 357 height 62
click at [274, 264] on div "Back to Dashboard Change Sender ID Customers Technicians Select a contact Outbo…" at bounding box center [342, 159] width 463 height 289
click at [544, 135] on div "Transfer Spam Marketing" at bounding box center [393, 147] width 357 height 29
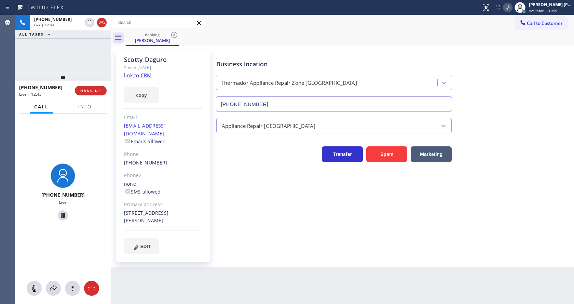
click at [221, 194] on div "Business location Thermador Appliance Repair Zone [GEOGRAPHIC_DATA] [PHONE_NUMB…" at bounding box center [393, 152] width 357 height 199
click at [509, 8] on icon at bounding box center [507, 7] width 3 height 5
click at [89, 21] on icon at bounding box center [89, 22] width 3 height 5
click at [212, 189] on div "[PERSON_NAME] Since: [DATE] link to CRM copy Email [EMAIL_ADDRESS][DOMAIN_NAME]…" at bounding box center [163, 156] width 102 height 218
click at [497, 125] on div "Appliance Repair [GEOGRAPHIC_DATA]" at bounding box center [393, 124] width 357 height 18
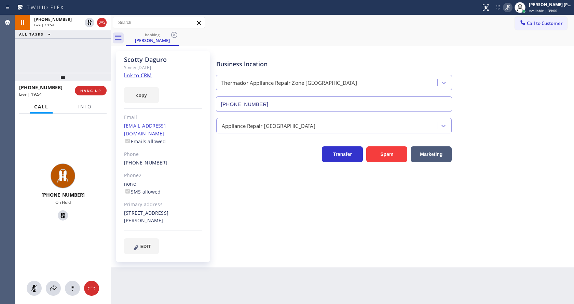
click at [283, 207] on div "Business location Thermador Appliance Repair Zone [GEOGRAPHIC_DATA] [PHONE_NUMB…" at bounding box center [393, 152] width 357 height 199
click at [90, 107] on span "Info" at bounding box center [84, 106] width 13 height 6
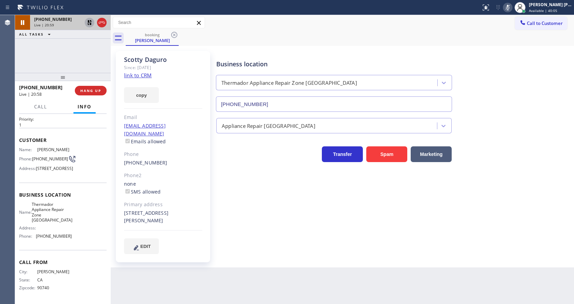
click at [89, 20] on icon at bounding box center [89, 22] width 8 height 8
click at [509, 8] on icon at bounding box center [507, 7] width 3 height 5
drag, startPoint x: 553, startPoint y: 60, endPoint x: 425, endPoint y: 216, distance: 200.9
click at [553, 65] on div "Business location Thermador Appliance Repair Zone [GEOGRAPHIC_DATA] [PHONE_NUMB…" at bounding box center [393, 81] width 357 height 62
click at [273, 253] on div "Business location Thermador Appliance Repair Zone [GEOGRAPHIC_DATA] [PHONE_NUMB…" at bounding box center [393, 159] width 357 height 213
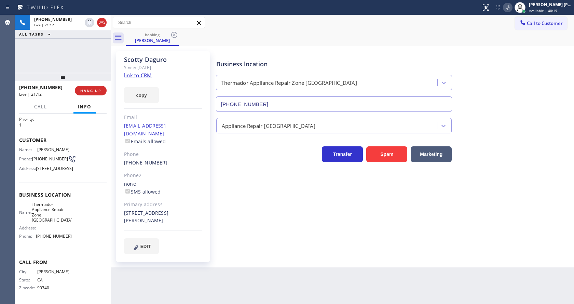
click at [90, 62] on div "[PHONE_NUMBER] Live | 21:12 ALL TASKS ALL TASKS ACTIVE TASKS TASKS IN WRAP UP" at bounding box center [63, 44] width 96 height 58
click at [95, 89] on span "HANG UP" at bounding box center [90, 90] width 21 height 5
click at [95, 89] on span "COMPLETE" at bounding box center [90, 90] width 24 height 5
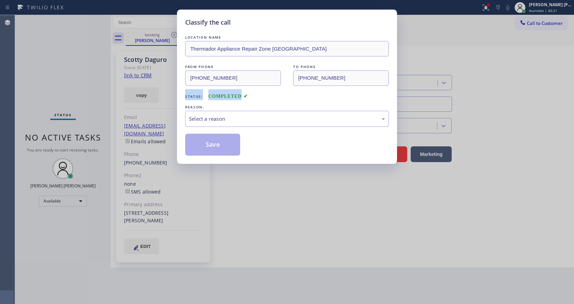
click at [95, 89] on div "Classify the call LOCATION NAME Thermador Appliance Repair Zone [GEOGRAPHIC_DAT…" at bounding box center [287, 152] width 574 height 304
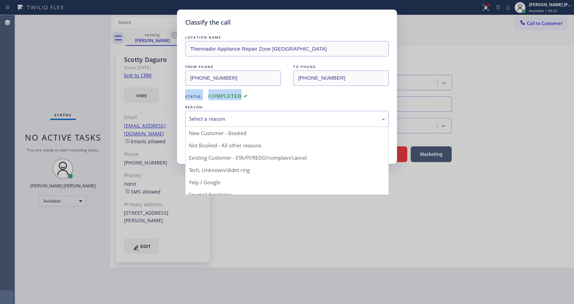
click at [210, 115] on div "Select a reason" at bounding box center [287, 119] width 196 height 8
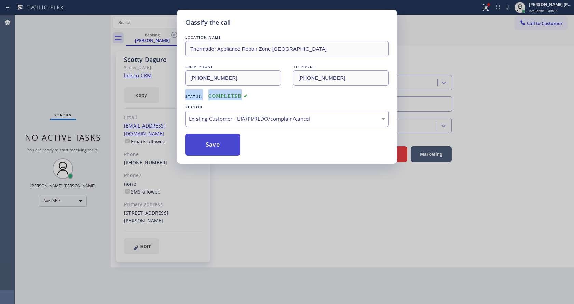
click at [213, 139] on button "Save" at bounding box center [212, 145] width 55 height 22
click at [260, 202] on div "Classify the call LOCATION NAME Thermador Appliance Repair Zone [GEOGRAPHIC_DAT…" at bounding box center [287, 152] width 574 height 304
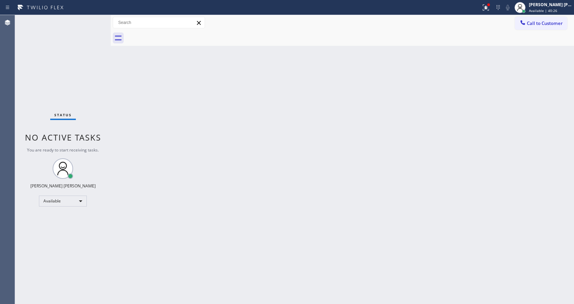
click at [266, 255] on div "Back to Dashboard Change Sender ID Customers Technicians Select a contact Outbo…" at bounding box center [342, 159] width 463 height 289
click at [73, 22] on div "Status No active tasks You are ready to start receiving tasks. [PERSON_NAME] [P…" at bounding box center [63, 159] width 96 height 289
click at [90, 20] on div "Status No active tasks You are ready to start receiving tasks. [PERSON_NAME] [P…" at bounding box center [63, 159] width 96 height 289
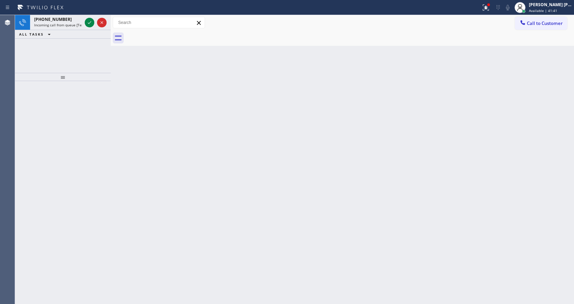
click at [94, 19] on div at bounding box center [90, 22] width 10 height 8
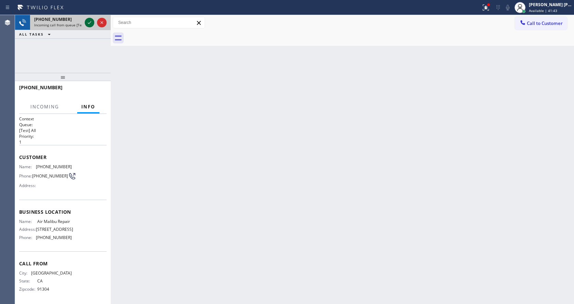
click at [88, 23] on icon at bounding box center [89, 22] width 3 height 3
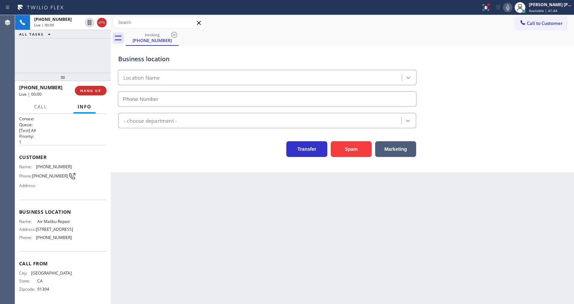
click at [246, 221] on div "Back to Dashboard Change Sender ID Customers Technicians Select a contact Outbo…" at bounding box center [342, 159] width 463 height 289
type input "[PHONE_NUMBER]"
click at [55, 185] on div "Customer Name: [PHONE_NUMBER] Phone: [PHONE_NUMBER] Address:" at bounding box center [62, 170] width 87 height 55
drag, startPoint x: 33, startPoint y: 151, endPoint x: 78, endPoint y: 155, distance: 44.9
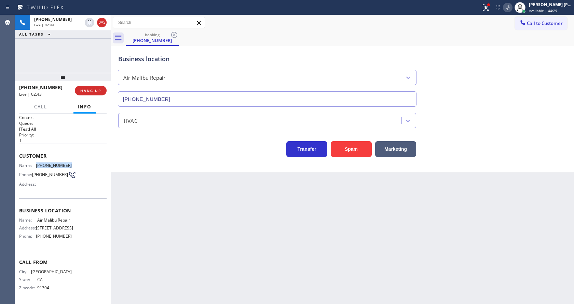
click at [78, 163] on div "Name: [PHONE_NUMBER] Phone: [PHONE_NUMBER] Address:" at bounding box center [62, 176] width 87 height 27
click at [173, 190] on div "Back to Dashboard Change Sender ID Customers Technicians Select a contact Outbo…" at bounding box center [342, 159] width 463 height 289
click at [48, 234] on span "[PHONE_NUMBER]" at bounding box center [54, 235] width 36 height 5
click at [44, 225] on span "[STREET_ADDRESS]" at bounding box center [54, 227] width 37 height 5
drag, startPoint x: 34, startPoint y: 208, endPoint x: 52, endPoint y: 214, distance: 18.5
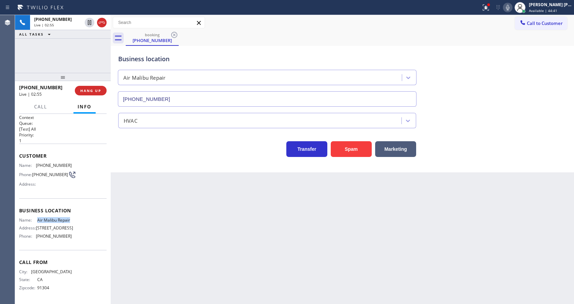
click at [52, 217] on div "Name: Air Malibu Repair" at bounding box center [45, 219] width 53 height 5
drag, startPoint x: 160, startPoint y: 238, endPoint x: 163, endPoint y: 301, distance: 63.6
click at [160, 238] on div "Back to Dashboard Change Sender ID Customers Technicians Select a contact Outbo…" at bounding box center [342, 159] width 463 height 289
click at [53, 244] on div "Business location Name: Air Malibu Repair Address: [STREET_ADDRESS] Phone: [PHO…" at bounding box center [62, 224] width 87 height 52
drag, startPoint x: 33, startPoint y: 236, endPoint x: 82, endPoint y: 236, distance: 49.2
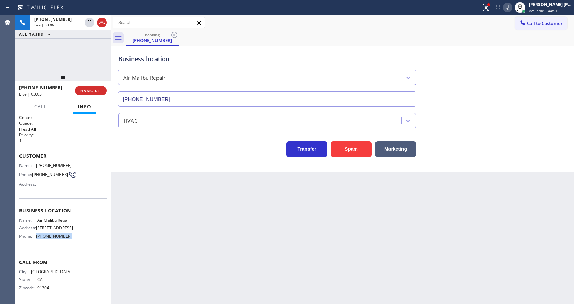
click at [82, 236] on div "Name: Air Malibu Repair Address: [STREET_ADDRESS] Phone: [PHONE_NUMBER]" at bounding box center [62, 229] width 87 height 24
drag, startPoint x: 158, startPoint y: 236, endPoint x: 158, endPoint y: 251, distance: 15.0
click at [158, 239] on div "Back to Dashboard Change Sender ID Customers Technicians Select a contact Outbo…" at bounding box center [342, 159] width 463 height 289
click at [348, 188] on div "Back to Dashboard Change Sender ID Customers Technicians Select a contact Outbo…" at bounding box center [342, 159] width 463 height 289
click at [509, 9] on icon at bounding box center [507, 7] width 3 height 5
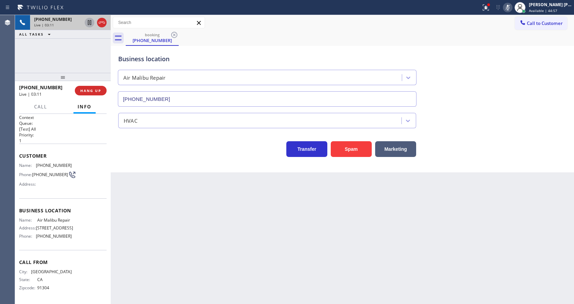
click at [89, 22] on icon at bounding box center [89, 22] width 8 height 8
click at [189, 236] on div "Back to Dashboard Change Sender ID Customers Technicians Select a contact Outbo…" at bounding box center [342, 159] width 463 height 289
drag, startPoint x: 277, startPoint y: 216, endPoint x: 227, endPoint y: 301, distance: 98.6
click at [277, 216] on div "Back to Dashboard Change Sender ID Customers Technicians Select a contact Outbo…" at bounding box center [342, 159] width 463 height 289
click at [162, 181] on div "Back to Dashboard Change Sender ID Customers Technicians Select a contact Outbo…" at bounding box center [342, 159] width 463 height 289
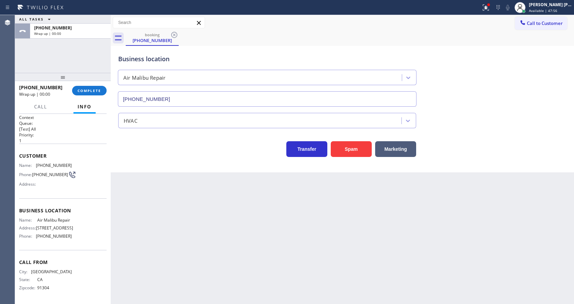
click at [171, 174] on div "Back to Dashboard Change Sender ID Customers Technicians Select a contact Outbo…" at bounding box center [342, 159] width 463 height 289
click at [86, 92] on span "COMPLETE" at bounding box center [90, 90] width 24 height 5
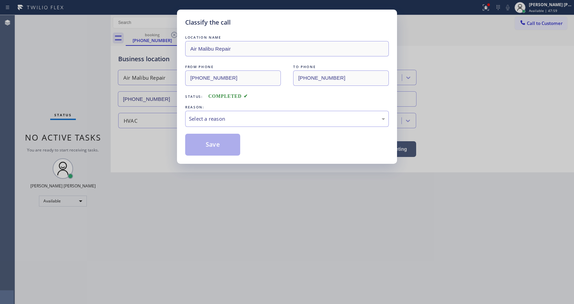
click at [203, 116] on div "Select a reason" at bounding box center [287, 119] width 196 height 8
click at [207, 146] on button "Save" at bounding box center [212, 145] width 55 height 22
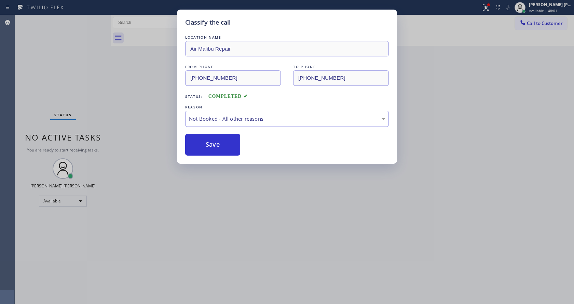
click at [545, 22] on span "Call to Customer" at bounding box center [545, 23] width 36 height 6
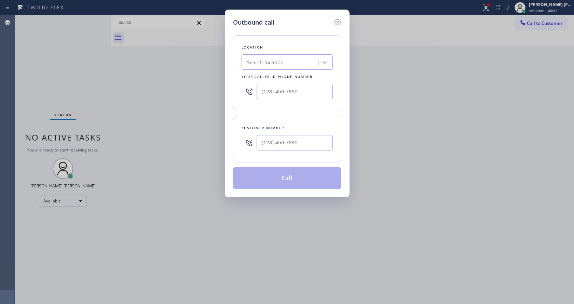
click at [156, 276] on div "Outbound call Location Search location Your caller id phone number Customer num…" at bounding box center [287, 152] width 574 height 304
click at [274, 94] on input "(___) ___-____" at bounding box center [295, 91] width 76 height 15
paste input "424) 364-1170"
type input "[PHONE_NUMBER]"
type input "(___) ___-____"
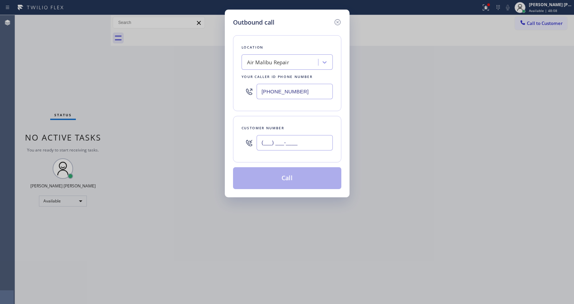
click at [280, 142] on input "(___) ___-____" at bounding box center [295, 142] width 76 height 15
paste input "text"
paste input "(___) ___-____"
type input "(___) ___-____"
click at [288, 147] on input "(___) ___-____" at bounding box center [295, 142] width 76 height 15
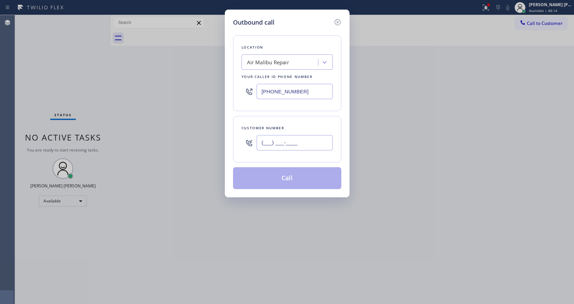
paste input "818) 746-6584"
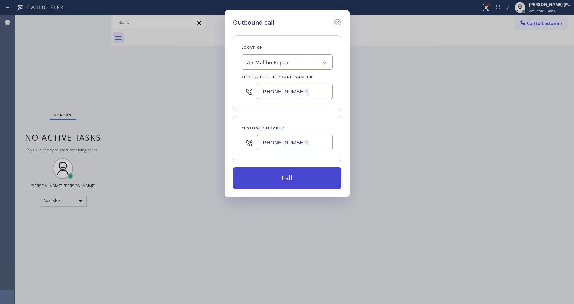
type input "[PHONE_NUMBER]"
click at [279, 181] on button "Call" at bounding box center [287, 178] width 108 height 22
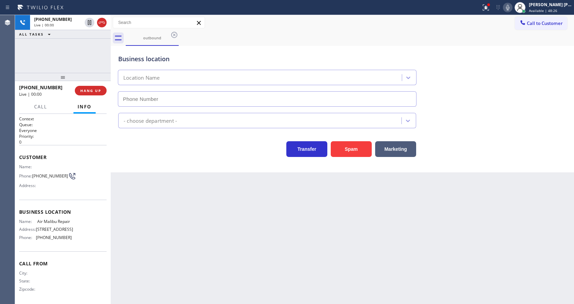
type input "[PHONE_NUMBER]"
click at [507, 10] on icon at bounding box center [507, 7] width 8 height 8
click at [88, 22] on icon at bounding box center [89, 22] width 3 height 5
click at [199, 228] on div "Back to Dashboard Change Sender ID Customers Technicians Select a contact Outbo…" at bounding box center [342, 159] width 463 height 289
click at [153, 199] on div "Back to Dashboard Change Sender ID Customers Technicians Select a contact Outbo…" at bounding box center [342, 159] width 463 height 289
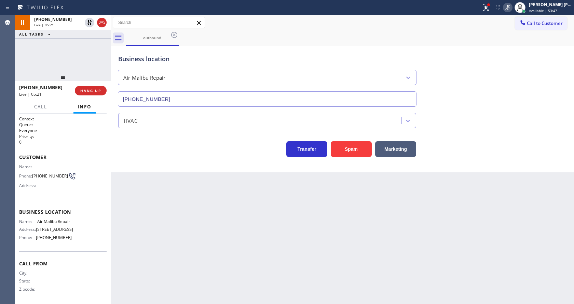
click at [296, 245] on div "Back to Dashboard Change Sender ID Customers Technicians Select a contact Outbo…" at bounding box center [342, 159] width 463 height 289
click at [137, 169] on div "Business location Air Malibu Repair [PHONE_NUMBER] HVAC Transfer Spam Marketing" at bounding box center [342, 109] width 463 height 126
click at [211, 273] on div "Back to Dashboard Change Sender ID Customers Technicians Select a contact Outbo…" at bounding box center [342, 159] width 463 height 289
click at [124, 212] on div "Back to Dashboard Change Sender ID Customers Technicians Select a contact Outbo…" at bounding box center [342, 159] width 463 height 289
click at [89, 22] on icon at bounding box center [89, 22] width 8 height 8
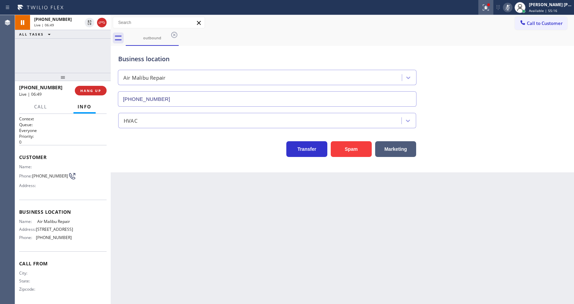
click at [487, 10] on icon at bounding box center [486, 7] width 6 height 6
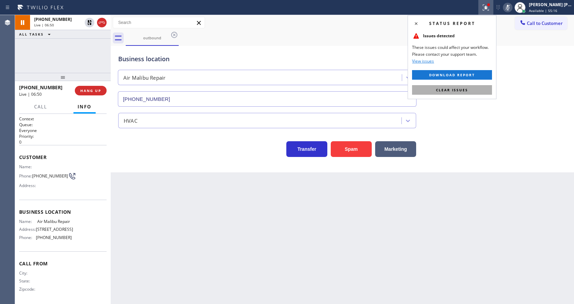
click at [466, 85] on button "Clear issues" at bounding box center [452, 90] width 80 height 10
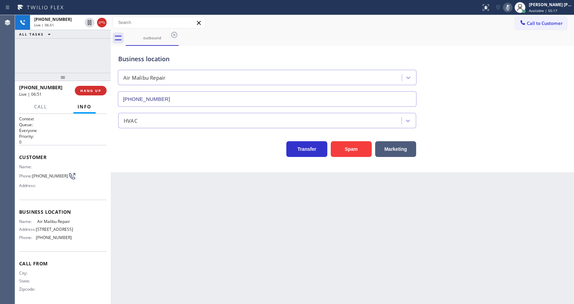
click at [509, 5] on icon at bounding box center [507, 7] width 3 height 5
click at [519, 41] on div "outbound" at bounding box center [350, 37] width 448 height 15
click at [186, 236] on div "Back to Dashboard Change Sender ID Customers Technicians Select a contact Outbo…" at bounding box center [342, 159] width 463 height 289
click at [277, 251] on div "Back to Dashboard Change Sender ID Customers Technicians Select a contact Outbo…" at bounding box center [342, 159] width 463 height 289
drag, startPoint x: 135, startPoint y: 200, endPoint x: 139, endPoint y: 225, distance: 25.3
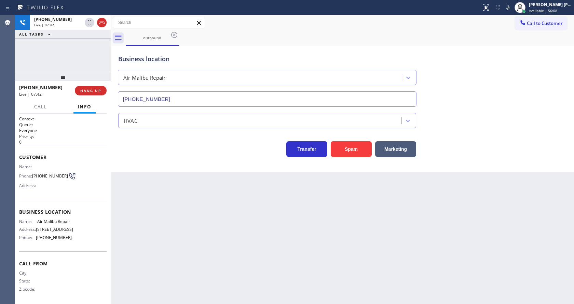
click at [135, 200] on div "Back to Dashboard Change Sender ID Customers Technicians Select a contact Outbo…" at bounding box center [342, 159] width 463 height 289
drag, startPoint x: 294, startPoint y: 230, endPoint x: 221, endPoint y: 272, distance: 84.5
click at [294, 230] on div "Back to Dashboard Change Sender ID Customers Technicians Select a contact Outbo…" at bounding box center [342, 159] width 463 height 289
click at [140, 208] on div "Back to Dashboard Change Sender ID Customers Technicians Select a contact Outbo…" at bounding box center [342, 159] width 463 height 289
click at [292, 245] on div "Back to Dashboard Change Sender ID Customers Technicians Select a contact Outbo…" at bounding box center [342, 159] width 463 height 289
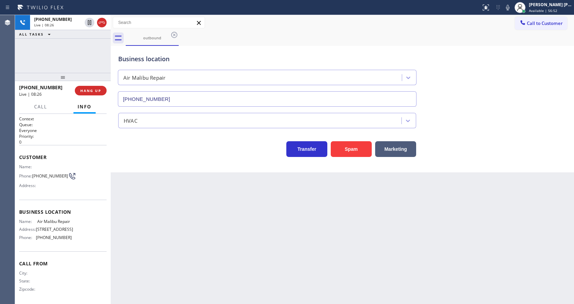
click at [203, 248] on div "Back to Dashboard Change Sender ID Customers Technicians Select a contact Outbo…" at bounding box center [342, 159] width 463 height 289
click at [281, 253] on div "Back to Dashboard Change Sender ID Customers Technicians Select a contact Outbo…" at bounding box center [342, 159] width 463 height 289
click at [146, 231] on div "Back to Dashboard Change Sender ID Customers Technicians Select a contact Outbo…" at bounding box center [342, 159] width 463 height 289
click at [261, 254] on div "Back to Dashboard Change Sender ID Customers Technicians Select a contact Outbo…" at bounding box center [342, 159] width 463 height 289
click at [194, 184] on div "Back to Dashboard Change Sender ID Customers Technicians Select a contact Outbo…" at bounding box center [342, 159] width 463 height 289
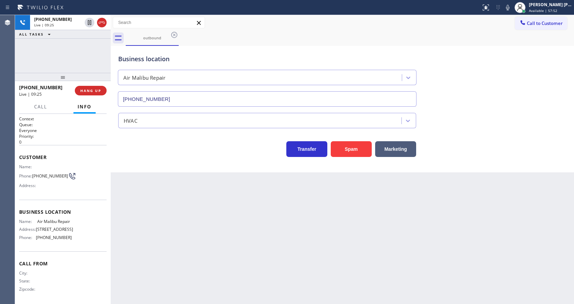
click at [213, 230] on div "Back to Dashboard Change Sender ID Customers Technicians Select a contact Outbo…" at bounding box center [342, 159] width 463 height 289
click at [337, 220] on div "Back to Dashboard Change Sender ID Customers Technicians Select a contact Outbo…" at bounding box center [342, 159] width 463 height 289
click at [224, 237] on div "Back to Dashboard Change Sender ID Customers Technicians Select a contact Outbo…" at bounding box center [342, 159] width 463 height 289
click at [321, 225] on div "Back to Dashboard Change Sender ID Customers Technicians Select a contact Outbo…" at bounding box center [342, 159] width 463 height 289
click at [73, 50] on div "[PHONE_NUMBER] Live | 09:51 ALL TASKS ALL TASKS ACTIVE TASKS TASKS IN WRAP UP" at bounding box center [63, 44] width 96 height 58
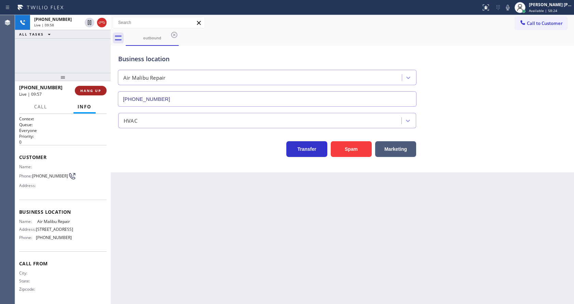
click at [92, 90] on span "HANG UP" at bounding box center [90, 90] width 21 height 5
click at [235, 186] on div "Back to Dashboard Change Sender ID Customers Technicians Select a contact Outbo…" at bounding box center [342, 159] width 463 height 289
click at [217, 187] on div "Back to Dashboard Change Sender ID Customers Technicians Select a contact Outbo…" at bounding box center [342, 159] width 463 height 289
click at [301, 194] on div "Back to Dashboard Change Sender ID Customers Technicians Select a contact Outbo…" at bounding box center [342, 159] width 463 height 289
click at [93, 89] on span "COMPLETE" at bounding box center [90, 90] width 24 height 5
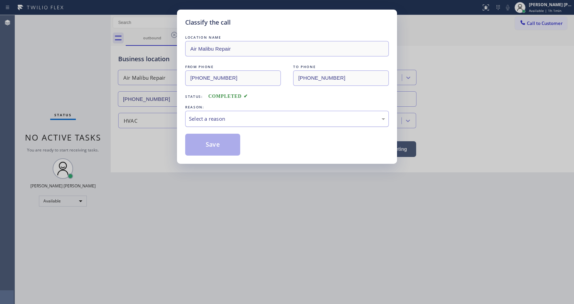
click at [227, 123] on div "Select a reason" at bounding box center [287, 119] width 204 height 16
click at [213, 150] on button "Save" at bounding box center [212, 145] width 55 height 22
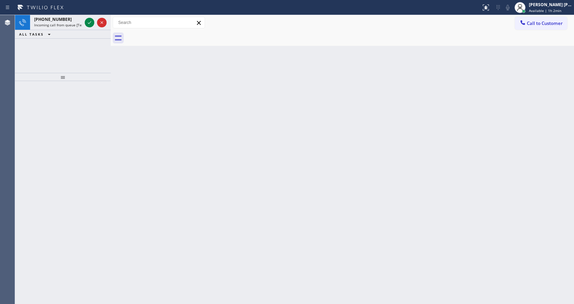
click at [66, 71] on div "[PHONE_NUMBER] Incoming call from queue [Test] All ALL TASKS ALL TASKS ACTIVE T…" at bounding box center [63, 44] width 96 height 58
click at [73, 19] on div "[PHONE_NUMBER]" at bounding box center [58, 19] width 48 height 6
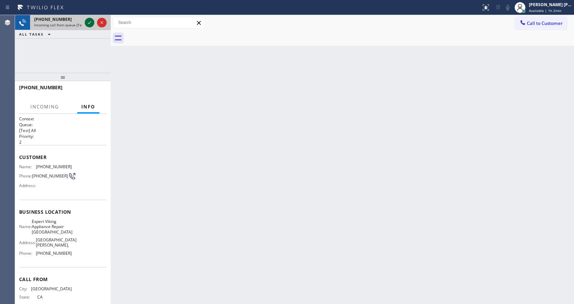
click at [88, 22] on icon at bounding box center [89, 22] width 8 height 8
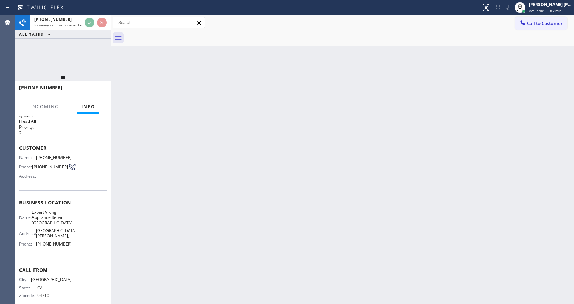
scroll to position [14, 0]
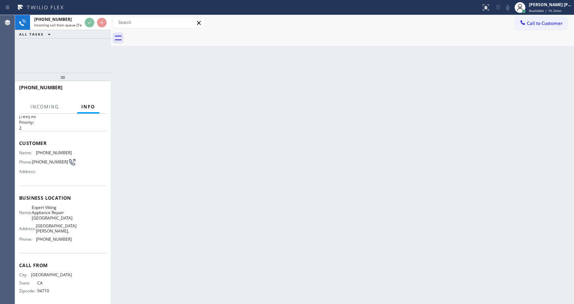
click at [227, 217] on div "Back to Dashboard Change Sender ID Customers Technicians Select a contact Outbo…" at bounding box center [342, 159] width 463 height 289
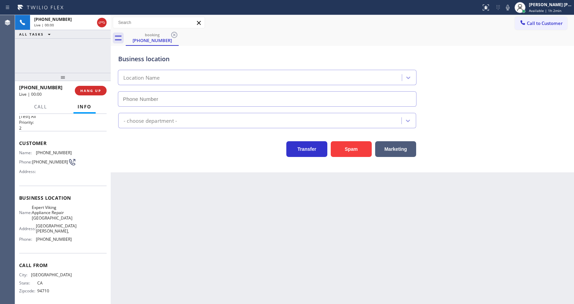
type input "[PHONE_NUMBER]"
click at [293, 217] on div "Back to Dashboard Change Sender ID Customers Technicians Select a contact Outbo…" at bounding box center [342, 159] width 463 height 289
click at [263, 219] on div "Back to Dashboard Change Sender ID Customers Technicians Select a contact Outbo…" at bounding box center [342, 159] width 463 height 289
click at [129, 178] on div "Back to Dashboard Change Sender ID Customers Technicians Select a contact Outbo…" at bounding box center [342, 159] width 463 height 289
click at [511, 8] on icon at bounding box center [507, 7] width 8 height 8
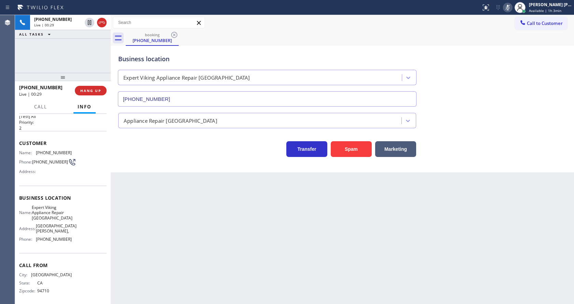
click at [511, 8] on icon at bounding box center [507, 7] width 8 height 8
click at [87, 92] on span "HANG UP" at bounding box center [90, 90] width 21 height 5
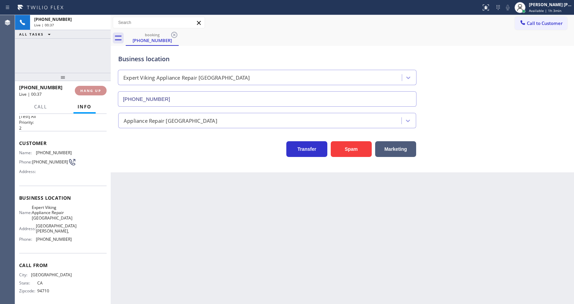
click at [87, 92] on span "HANG UP" at bounding box center [90, 90] width 21 height 5
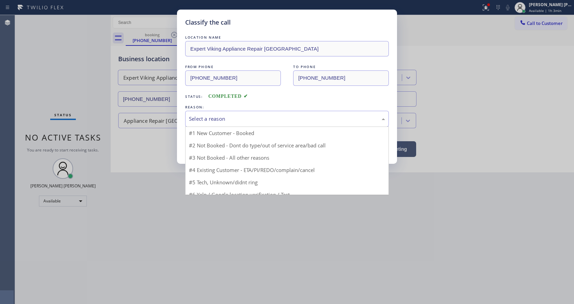
click at [221, 113] on div "Select a reason" at bounding box center [287, 119] width 204 height 16
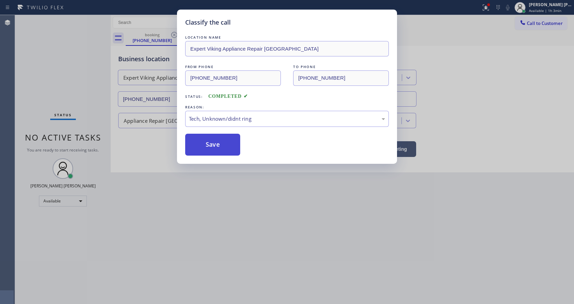
click at [213, 145] on button "Save" at bounding box center [212, 145] width 55 height 22
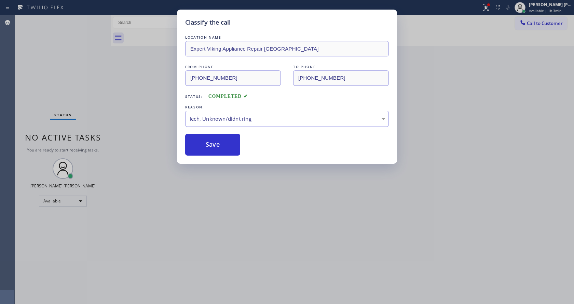
click at [250, 217] on div "Classify the call LOCATION NAME Expert Viking Appliance Repair Alameda FROM PHO…" at bounding box center [287, 152] width 574 height 304
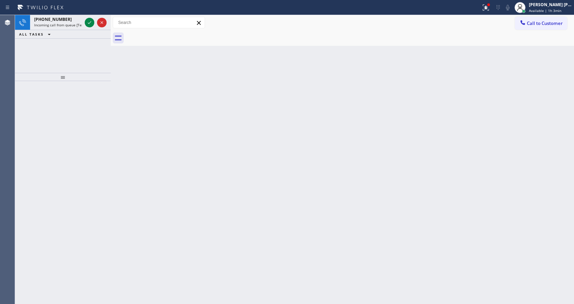
click at [99, 144] on div at bounding box center [63, 192] width 96 height 223
click at [74, 28] on div "[PHONE_NUMBER] Incoming call from queue [Test] All" at bounding box center [56, 22] width 53 height 15
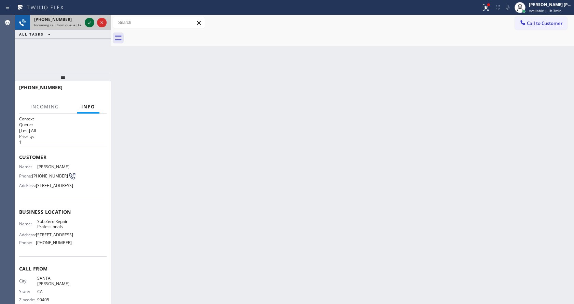
click at [90, 22] on icon at bounding box center [89, 22] width 3 height 3
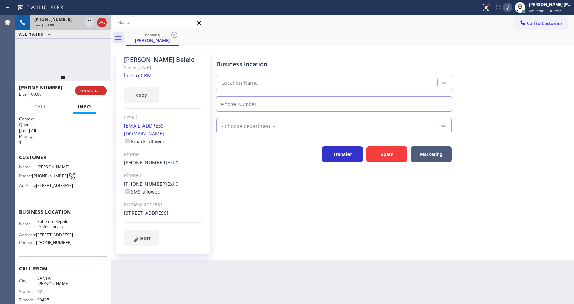
click at [272, 203] on div "Business location Location Name - choose department - Transfer Spam Marketing" at bounding box center [393, 148] width 357 height 191
type input "[PHONE_NUMBER]"
click at [150, 73] on link "link to CRM" at bounding box center [138, 75] width 28 height 7
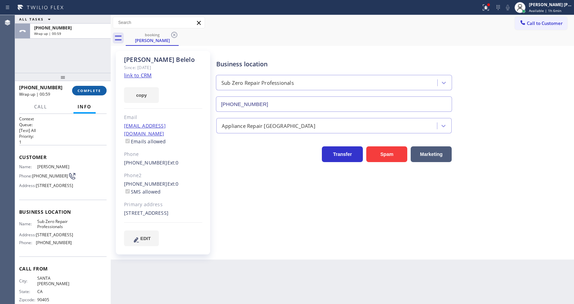
click at [84, 88] on button "COMPLETE" at bounding box center [89, 91] width 34 height 10
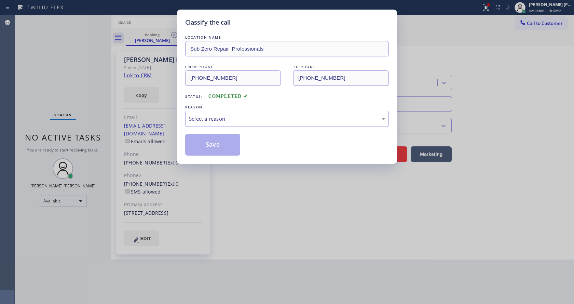
click at [205, 128] on div "LOCATION NAME Sub Zero Repair Professionals FROM PHONE [PHONE_NUMBER] TO PHONE …" at bounding box center [287, 95] width 204 height 122
click at [211, 119] on div "Select a reason" at bounding box center [287, 119] width 196 height 8
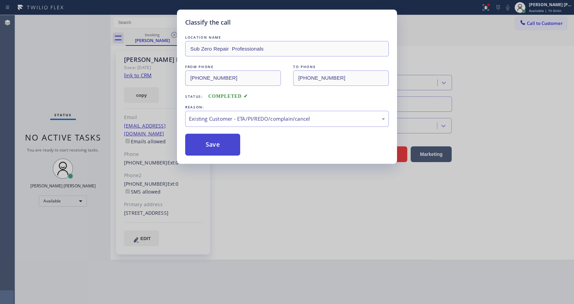
click at [220, 143] on button "Save" at bounding box center [212, 145] width 55 height 22
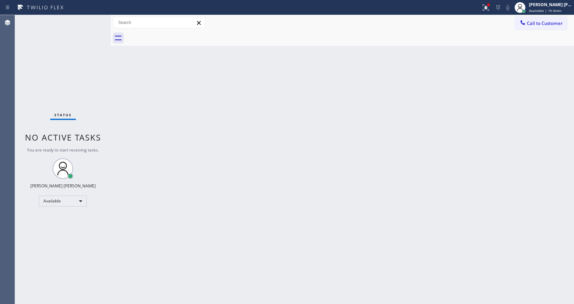
drag, startPoint x: 239, startPoint y: 268, endPoint x: 232, endPoint y: 301, distance: 33.2
click at [239, 268] on div "Back to Dashboard Change Sender ID Customers Technicians Select a contact Outbo…" at bounding box center [342, 159] width 463 height 289
drag, startPoint x: 77, startPoint y: 75, endPoint x: 70, endPoint y: 6, distance: 68.6
click at [78, 73] on div "Status No active tasks You are ready to start receiving tasks. [PERSON_NAME] [P…" at bounding box center [63, 159] width 96 height 289
click at [175, 208] on div "Back to Dashboard Change Sender ID Customers Technicians Select a contact Outbo…" at bounding box center [342, 159] width 463 height 289
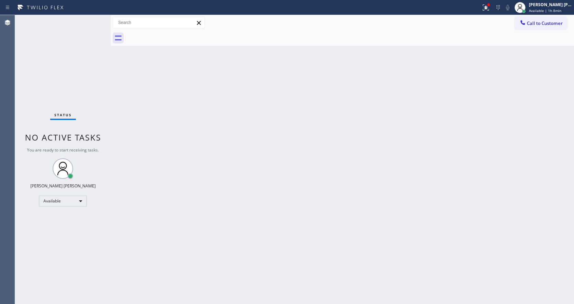
click at [230, 88] on div "Back to Dashboard Change Sender ID Customers Technicians Select a contact Outbo…" at bounding box center [342, 159] width 463 height 289
click at [98, 19] on div "Status No active tasks You are ready to start receiving tasks. [PERSON_NAME] [P…" at bounding box center [63, 159] width 96 height 289
click at [116, 101] on div "Back to Dashboard Change Sender ID Customers Technicians Select a contact Outbo…" at bounding box center [342, 159] width 463 height 289
click at [94, 18] on div "Status No active tasks You are ready to start receiving tasks. [PERSON_NAME] [P…" at bounding box center [63, 159] width 96 height 289
click at [246, 211] on div "Back to Dashboard Change Sender ID Customers Technicians Select a contact Outbo…" at bounding box center [342, 159] width 463 height 289
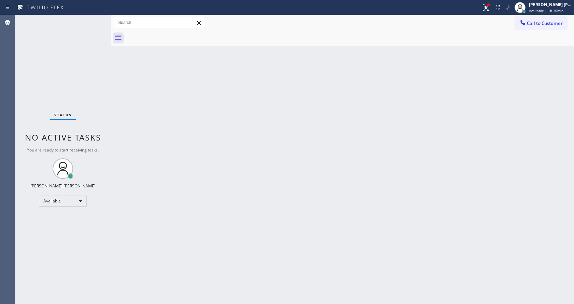
click at [286, 208] on div "Back to Dashboard Change Sender ID Customers Technicians Select a contact Outbo…" at bounding box center [342, 159] width 463 height 289
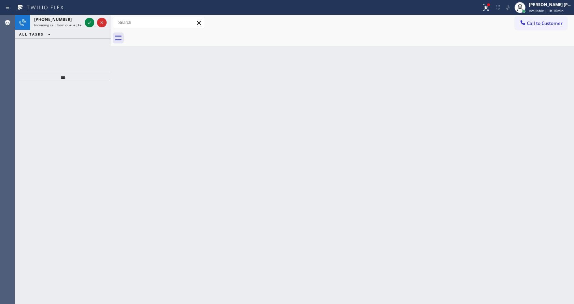
click at [93, 73] on div at bounding box center [63, 77] width 96 height 8
click at [68, 25] on span "Incoming call from queue [Test] All" at bounding box center [62, 25] width 57 height 5
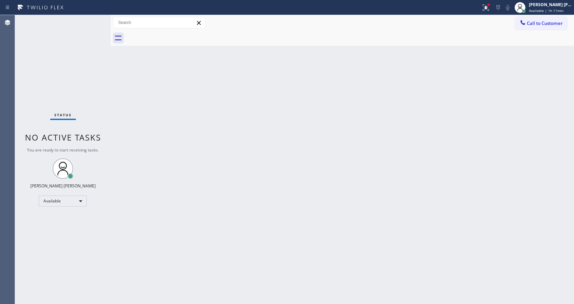
click at [226, 167] on div "Back to Dashboard Change Sender ID Customers Technicians Select a contact Outbo…" at bounding box center [342, 159] width 463 height 289
click at [402, 176] on div "Back to Dashboard Change Sender ID Customers Technicians Select a contact Outbo…" at bounding box center [342, 159] width 463 height 289
click at [484, 4] on div at bounding box center [485, 7] width 15 height 8
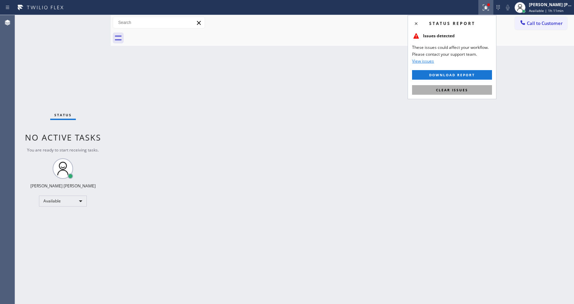
click at [461, 90] on span "Clear issues" at bounding box center [452, 89] width 32 height 5
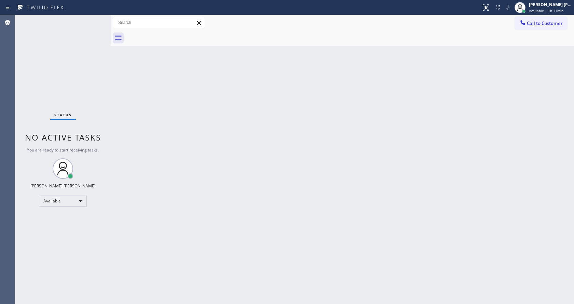
click at [482, 94] on div "Back to Dashboard Change Sender ID Customers Technicians Select a contact Outbo…" at bounding box center [342, 159] width 463 height 289
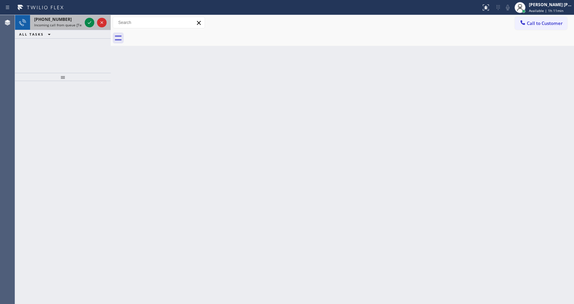
click at [84, 23] on div at bounding box center [95, 22] width 25 height 15
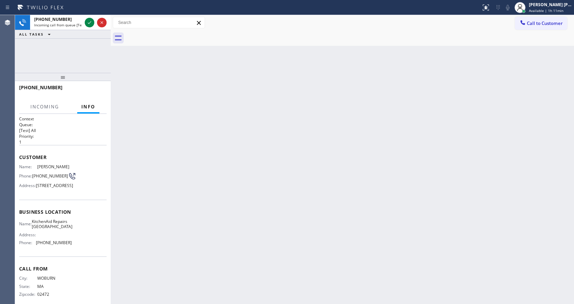
click at [275, 91] on div "Back to Dashboard Change Sender ID Customers Technicians Select a contact Outbo…" at bounding box center [342, 159] width 463 height 289
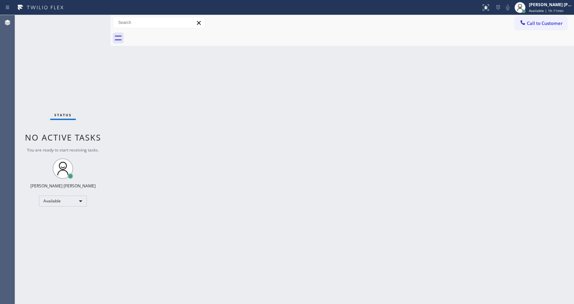
click at [119, 131] on div "Back to Dashboard Change Sender ID Customers Technicians Select a contact Outbo…" at bounding box center [342, 159] width 463 height 289
click at [93, 19] on div "Status No active tasks You are ready to start receiving tasks. [PERSON_NAME] [P…" at bounding box center [63, 159] width 96 height 289
click at [416, 221] on div "Back to Dashboard Change Sender ID Customers Technicians Select a contact Outbo…" at bounding box center [342, 159] width 463 height 289
click at [76, 67] on div "Status No active tasks You are ready to start receiving tasks. [PERSON_NAME] [P…" at bounding box center [63, 159] width 96 height 289
click at [96, 17] on div "Status No active tasks You are ready to start receiving tasks. [PERSON_NAME] [P…" at bounding box center [63, 159] width 96 height 289
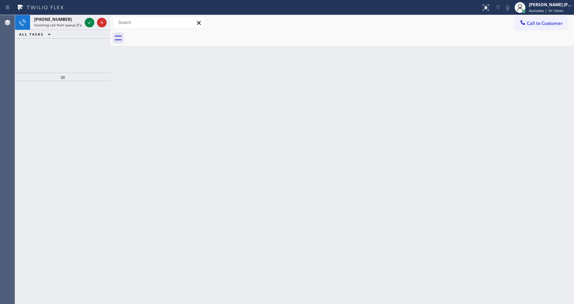
click at [43, 69] on div "[PHONE_NUMBER] Incoming call from queue [Test] All ALL TASKS ALL TASKS ACTIVE T…" at bounding box center [63, 44] width 96 height 58
click at [65, 23] on span "Incoming call from queue [Test] All" at bounding box center [62, 25] width 57 height 5
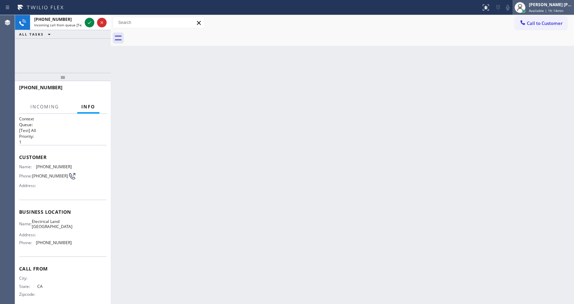
click at [541, 11] on span "Available | 1h 14min" at bounding box center [546, 10] width 34 height 5
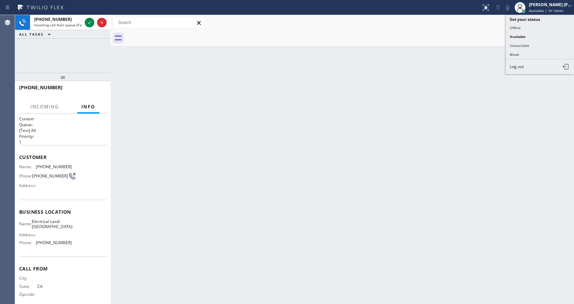
click at [275, 195] on div "Back to Dashboard Change Sender ID Customers Technicians Select a contact Outbo…" at bounding box center [342, 159] width 463 height 289
drag, startPoint x: 519, startPoint y: 94, endPoint x: 526, endPoint y: 54, distance: 40.9
click at [519, 94] on div "Back to Dashboard Change Sender ID Customers Technicians Select a contact Outbo…" at bounding box center [342, 159] width 463 height 289
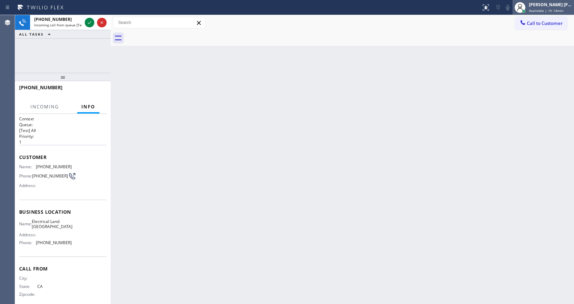
click at [541, 9] on span "Available | 1h 14min" at bounding box center [546, 10] width 34 height 5
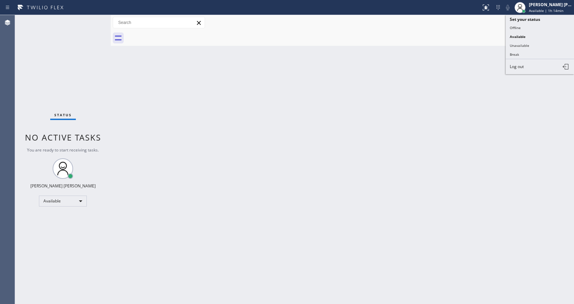
click at [233, 223] on div "Back to Dashboard Change Sender ID Customers Technicians Select a contact Outbo…" at bounding box center [342, 159] width 463 height 289
click at [96, 105] on div "Status No active tasks You are ready to start receiving tasks. [PERSON_NAME] [P…" at bounding box center [63, 159] width 96 height 289
click at [536, 15] on div "Call to Customer Outbound call Location Air Malibu Repair Your caller id phone …" at bounding box center [342, 22] width 463 height 15
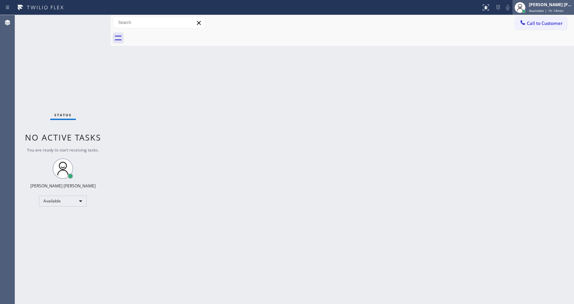
click at [536, 12] on span "Available | 1h 14min" at bounding box center [546, 10] width 34 height 5
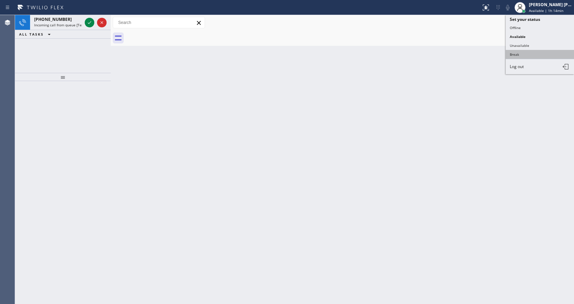
click at [524, 53] on button "Break" at bounding box center [540, 54] width 68 height 9
